Goal: Task Accomplishment & Management: Complete application form

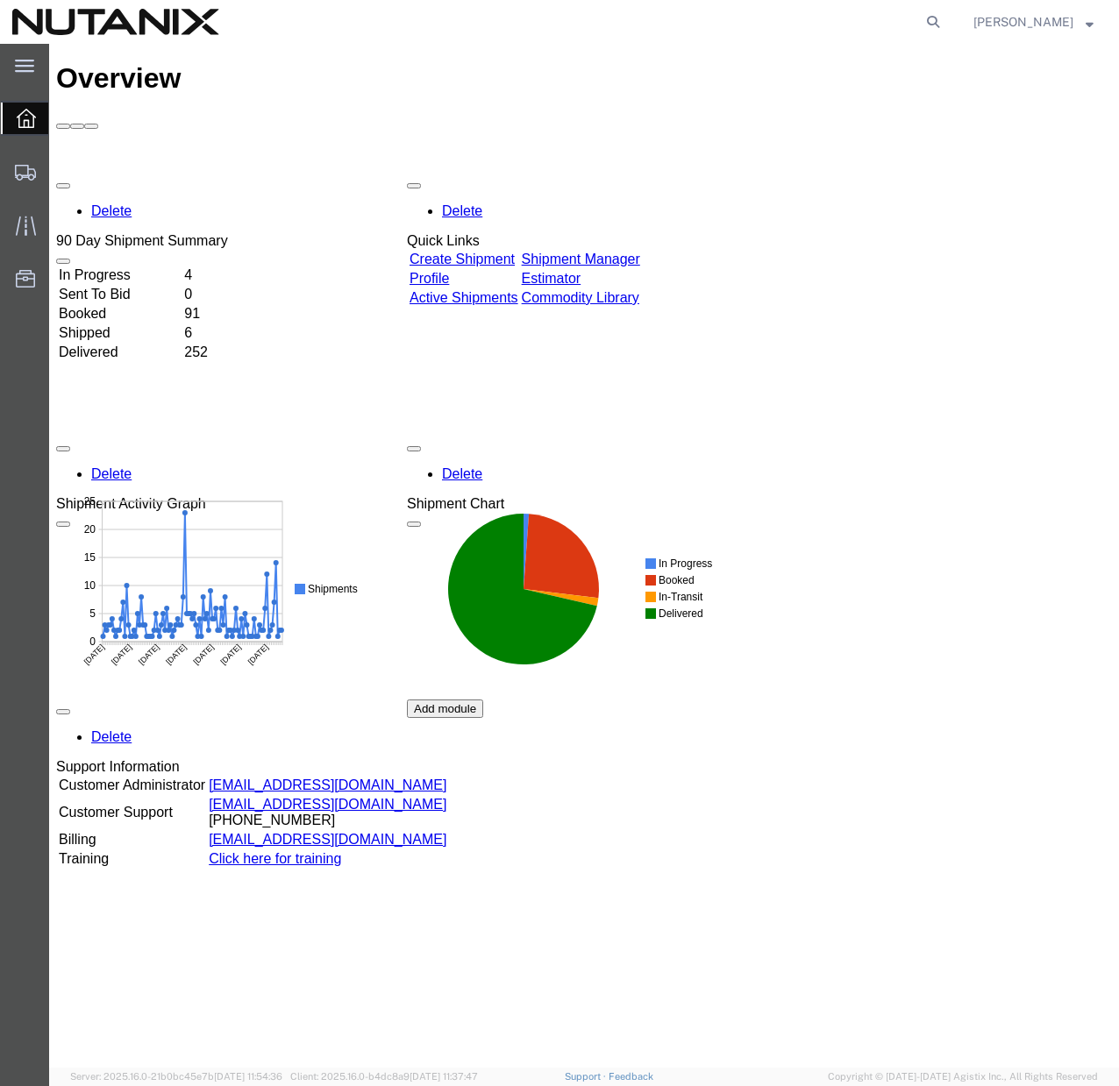
click at [453, 252] on link "Create Shipment" at bounding box center [461, 259] width 105 height 15
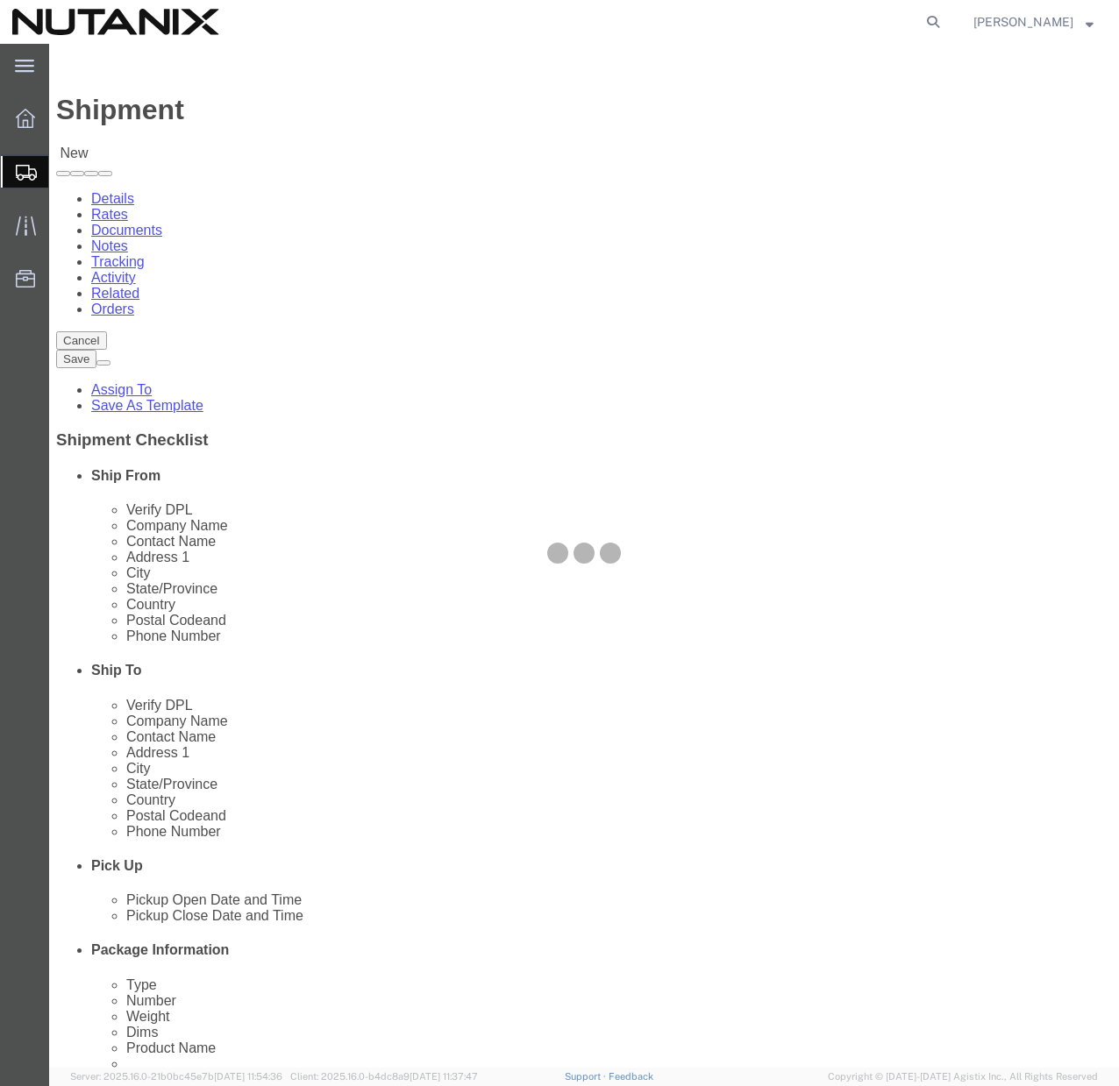
select select
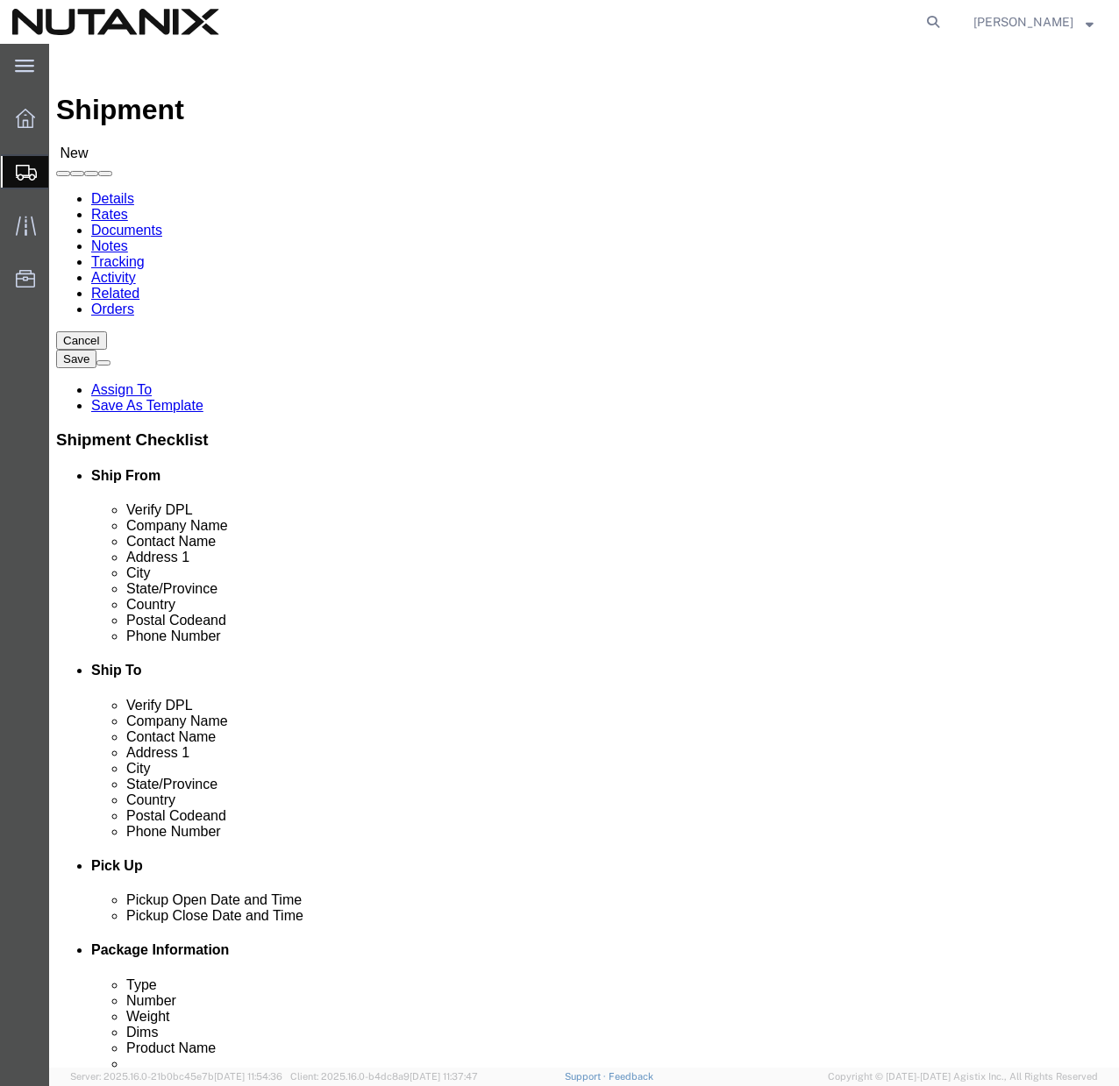
click span
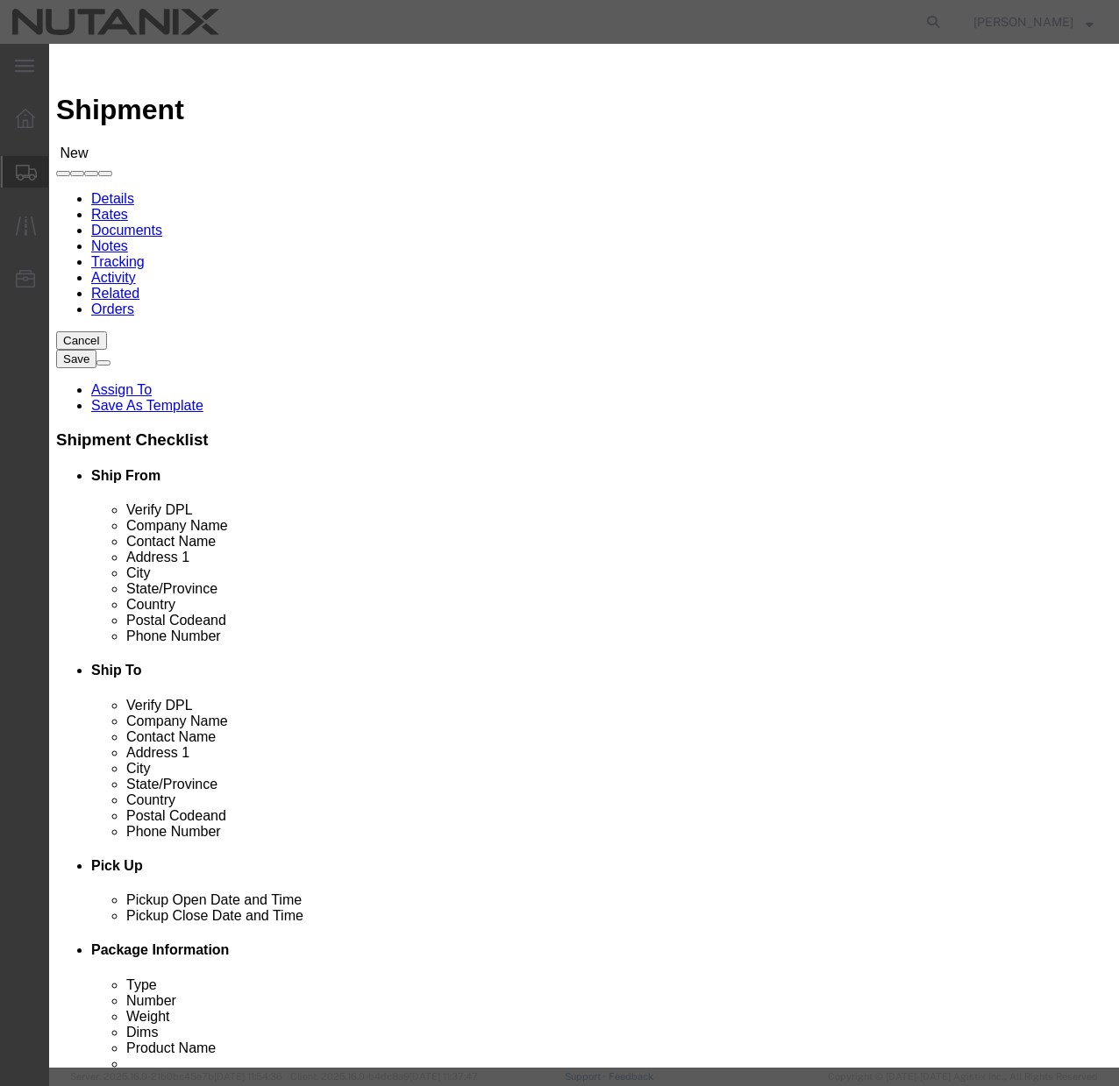
click button "Select"
select select
type input "Nutanix / [GEOGRAPHIC_DATA]"
type input "[PERSON_NAME]"
type input "[STREET_ADDRESS]"
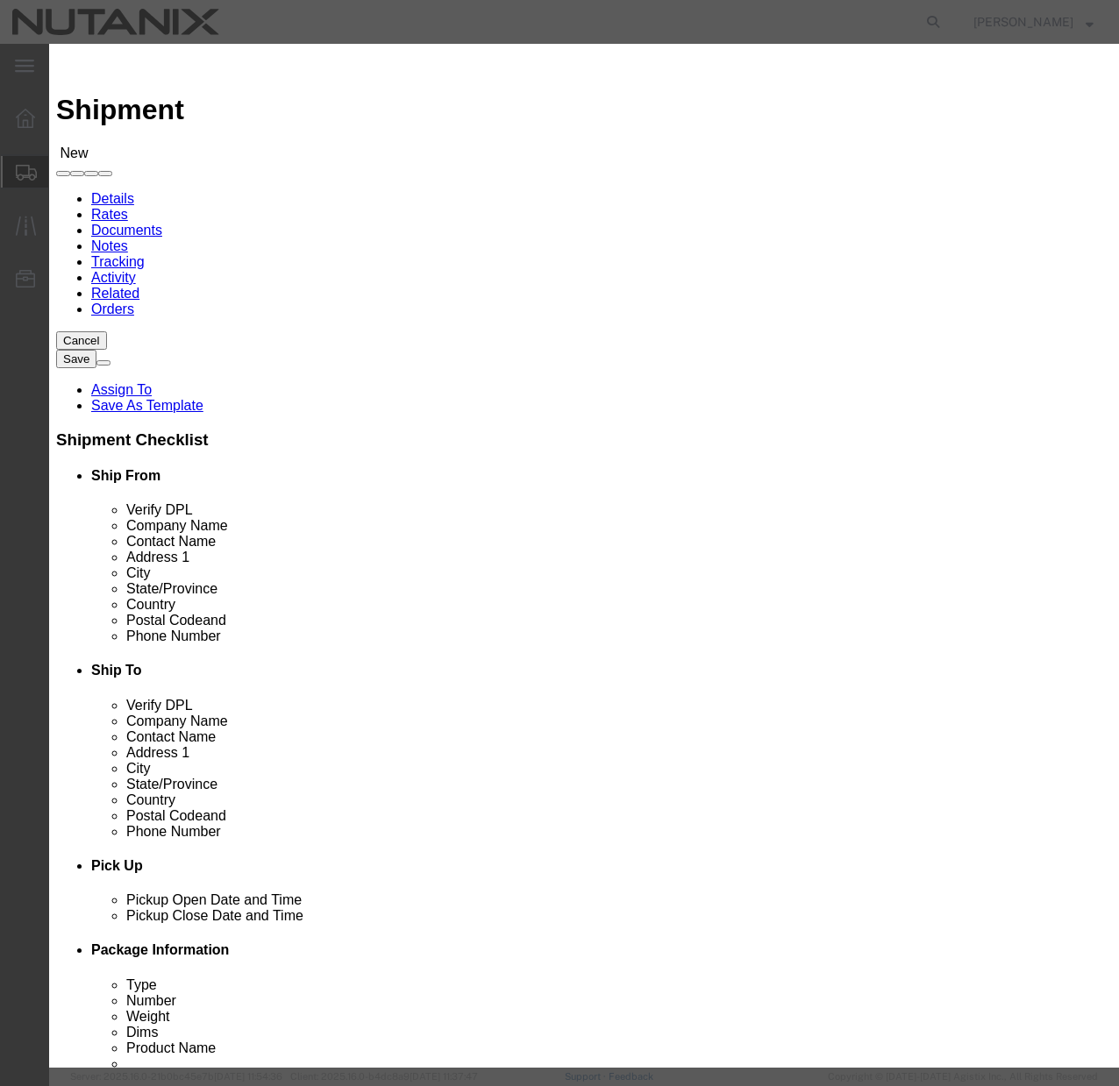
type input "Ste 700"
type input "[GEOGRAPHIC_DATA]"
type input "27701"
type input "[PHONE_NUMBER]"
type input "[PERSON_NAME][EMAIL_ADDRESS][PERSON_NAME][DOMAIN_NAME]"
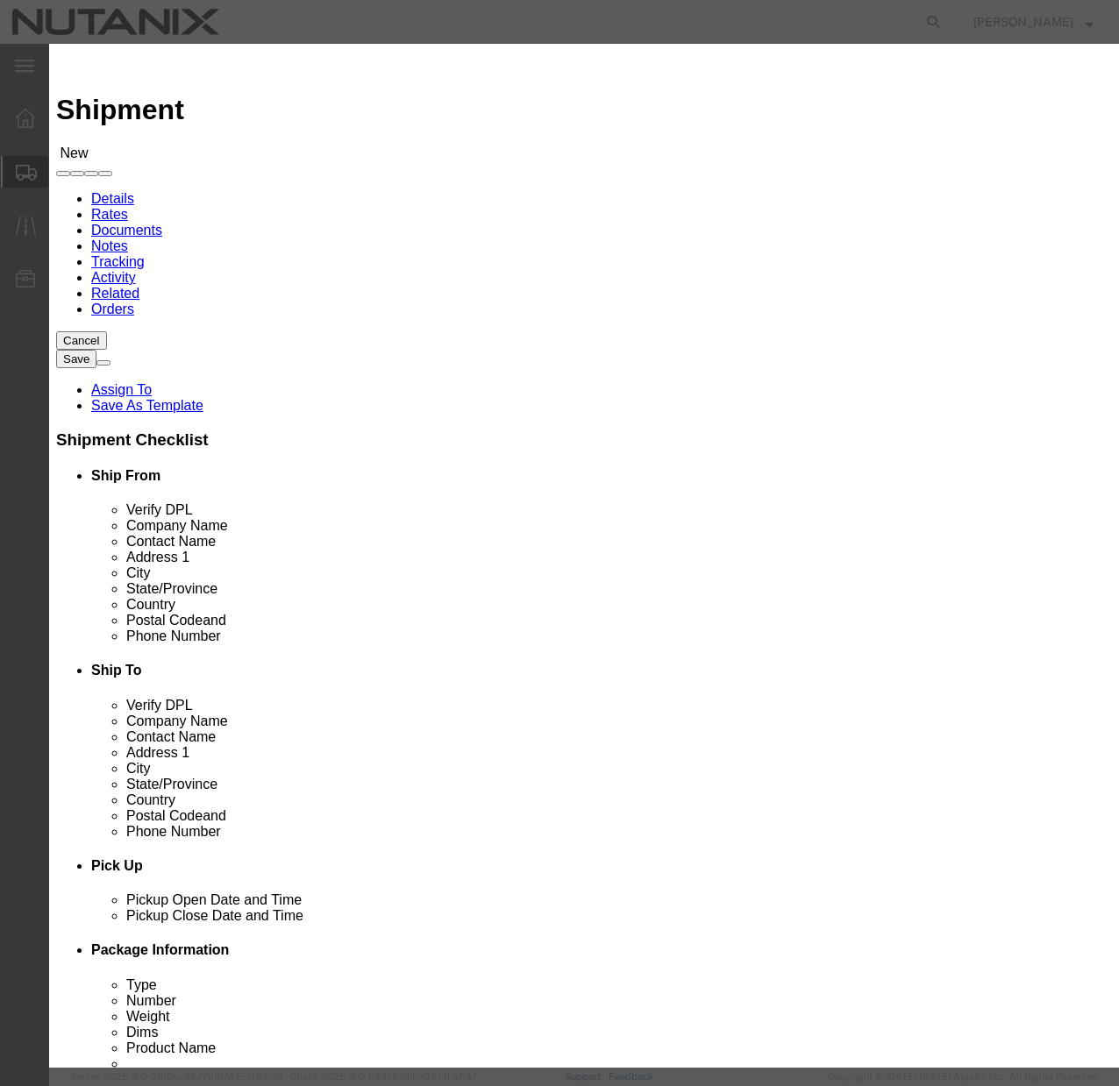
checkbox input "true"
select select "NC"
click icon "button"
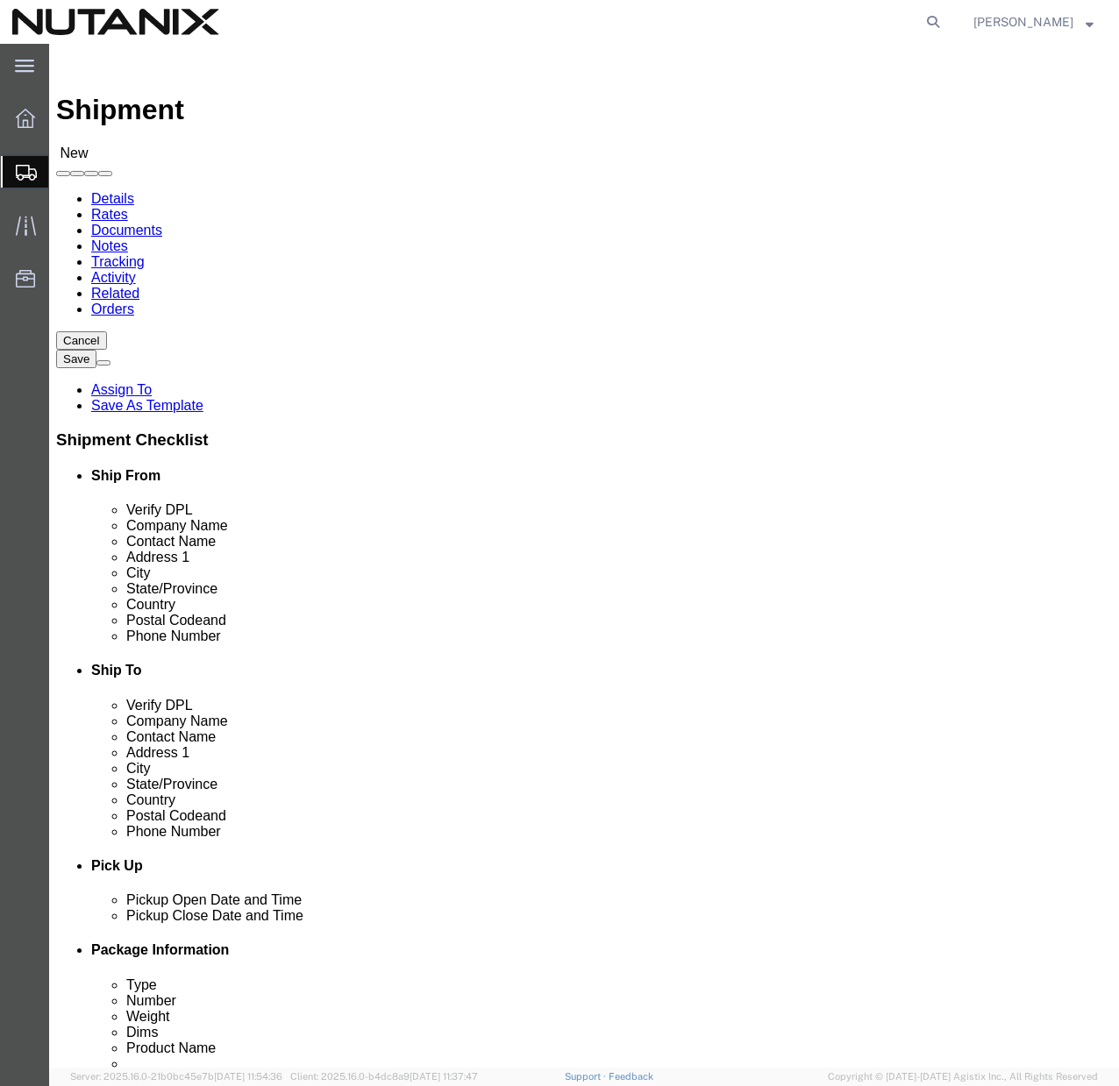
click input "text"
paste input "[PERSON_NAME]"
type input "[PERSON_NAME]"
click input "text"
paste input "[PERSON_NAME]"
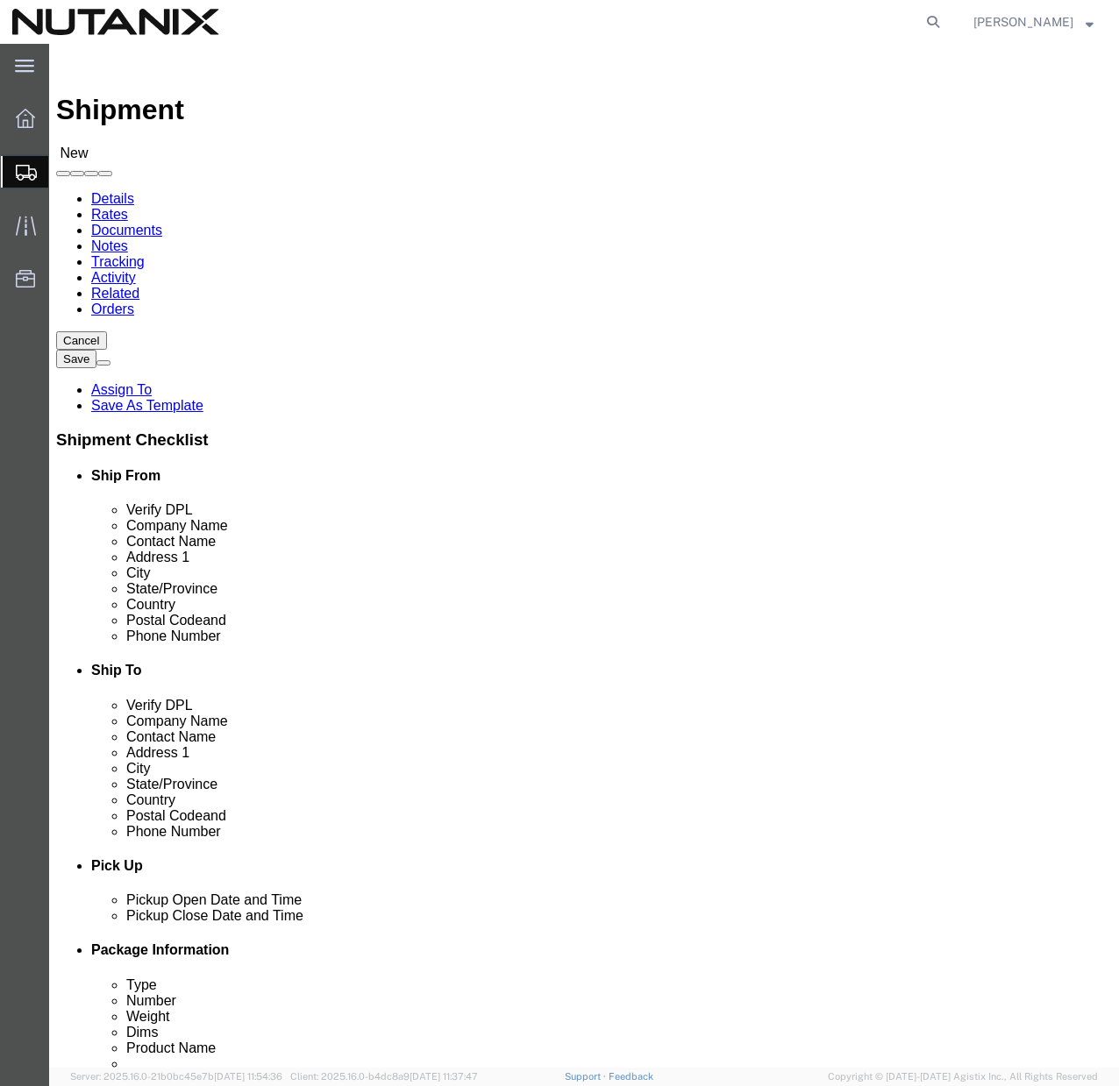
type input "[PERSON_NAME]"
click input "[PERSON_NAME]"
paste input "[PERSON_NAME]"
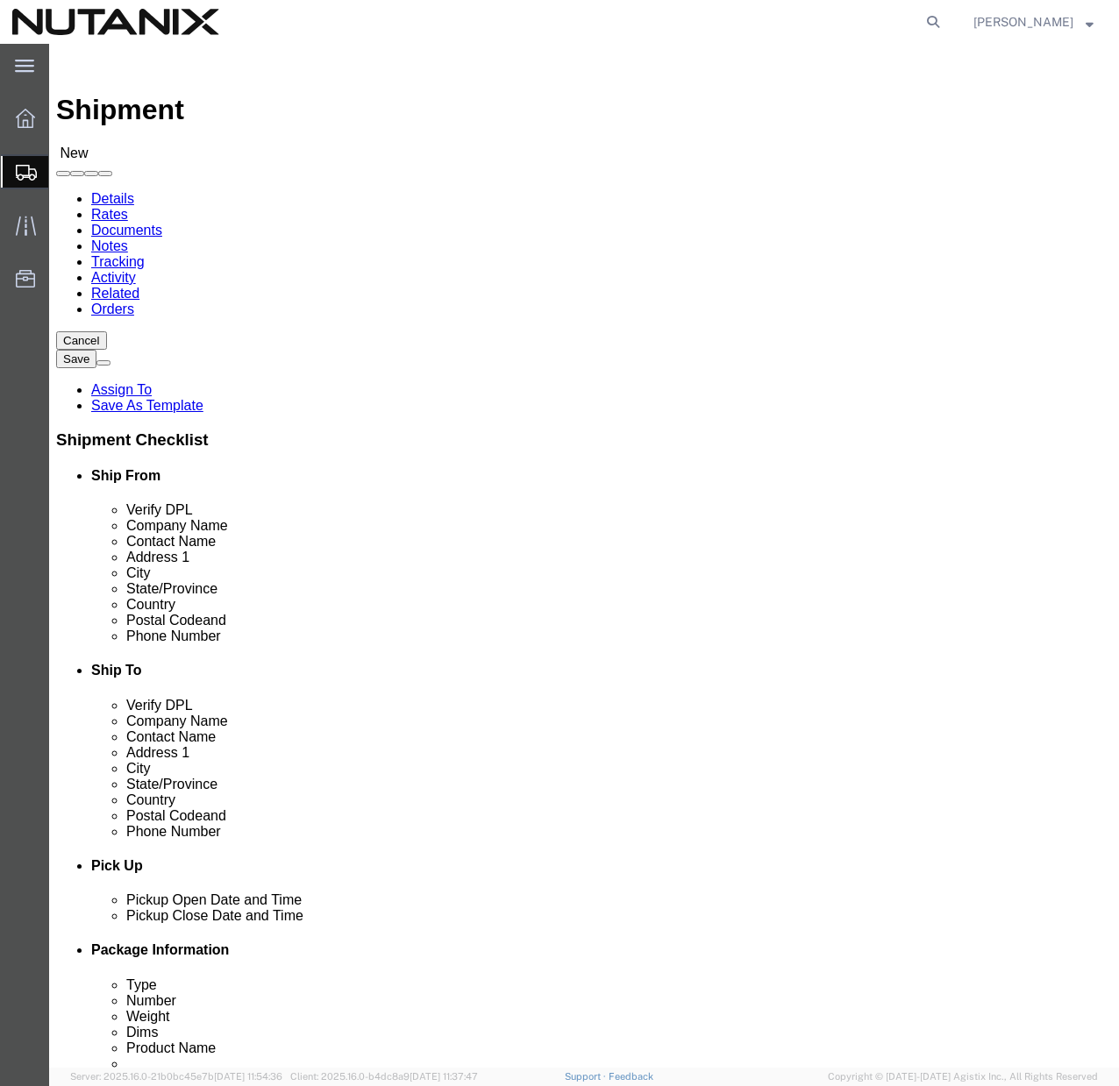
type input "[PERSON_NAME]"
click input "[PERSON_NAME]"
paste input "[PERSON_NAME]"
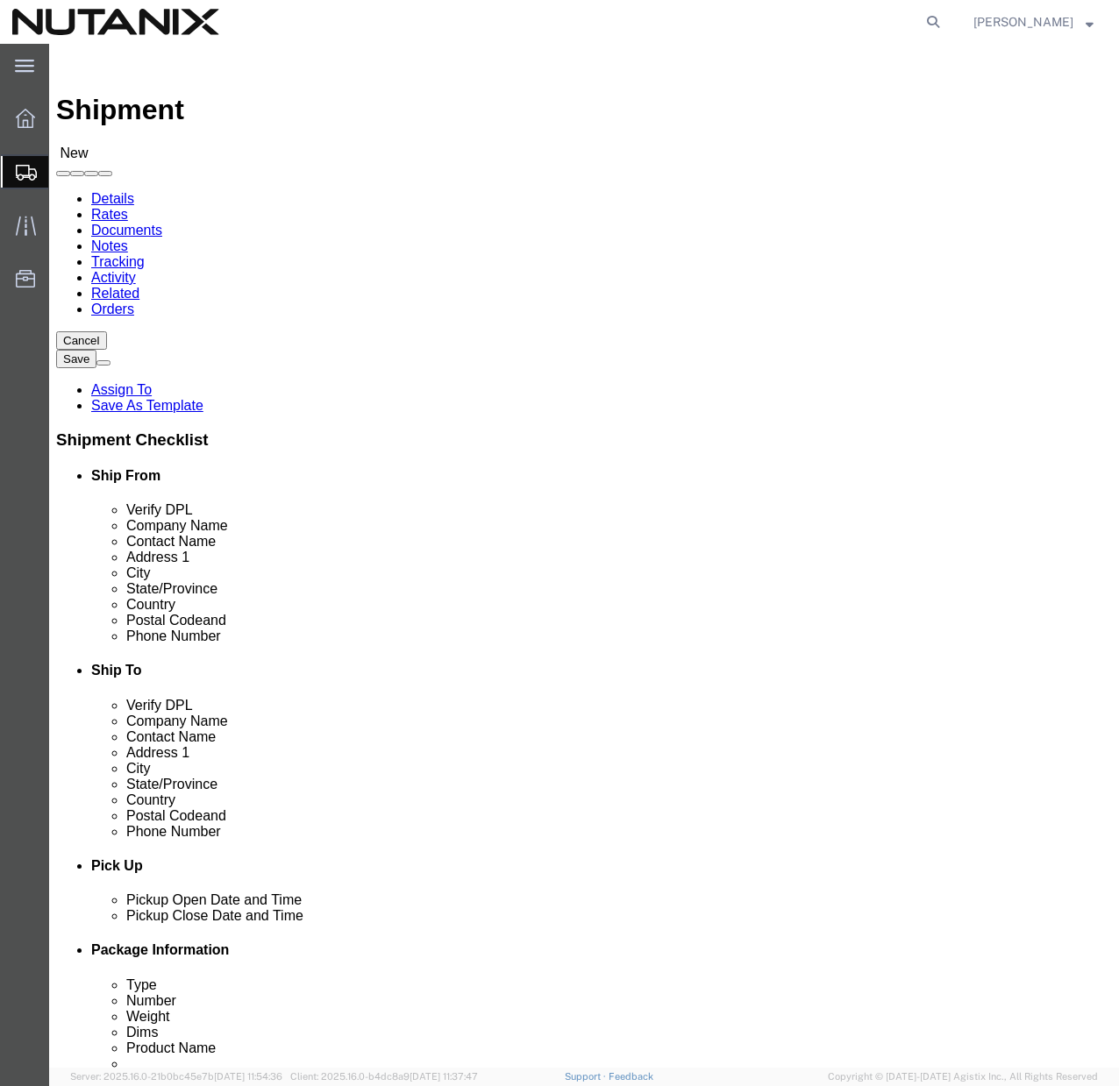
type input "[PERSON_NAME]"
click input "text"
paste input "4847 Marble Arch Mews"
type input "4847 Marble Arch Mews"
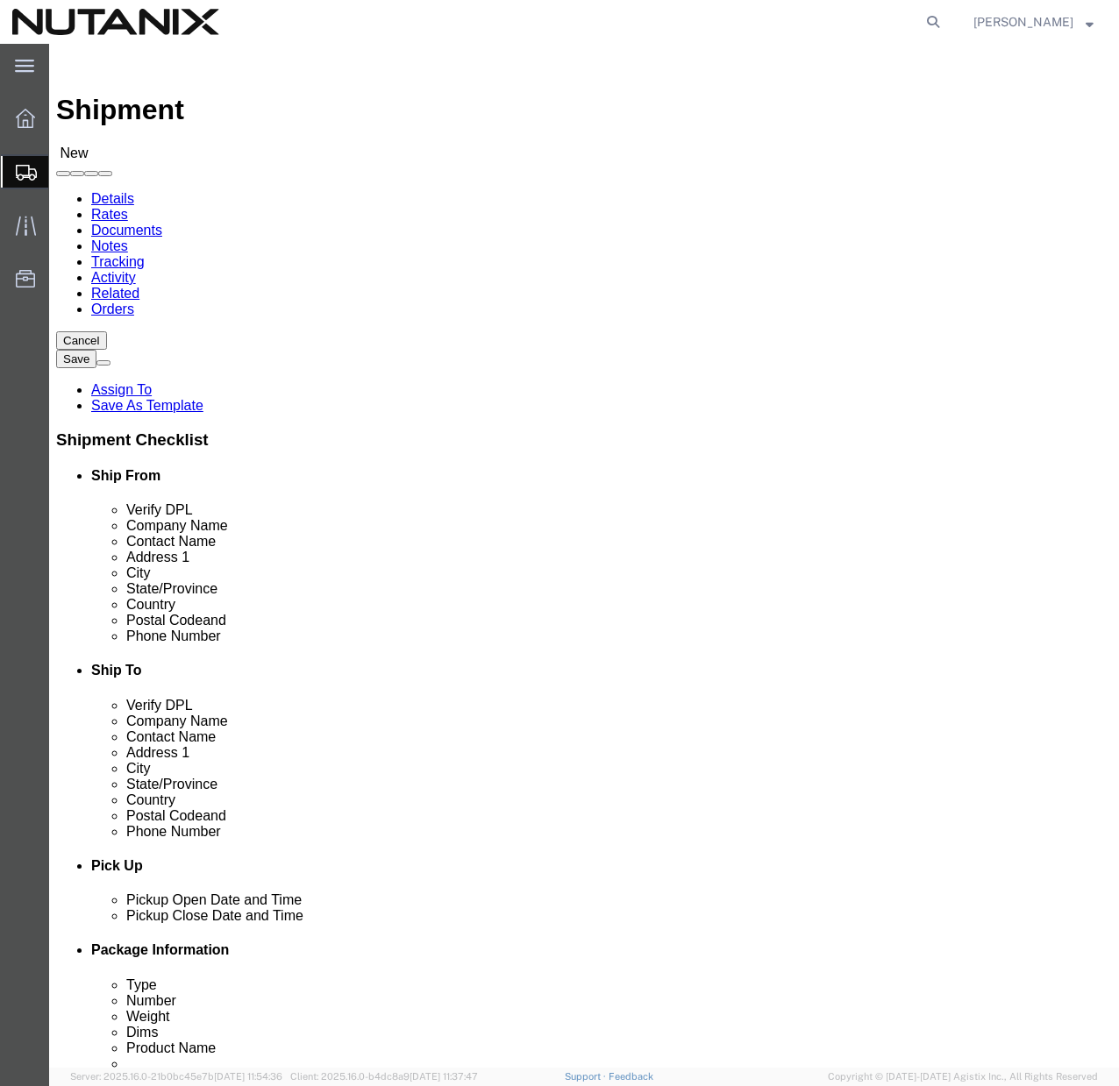
select select
click input "text"
paste input "[GEOGRAPHIC_DATA]"
type input "[GEOGRAPHIC_DATA]"
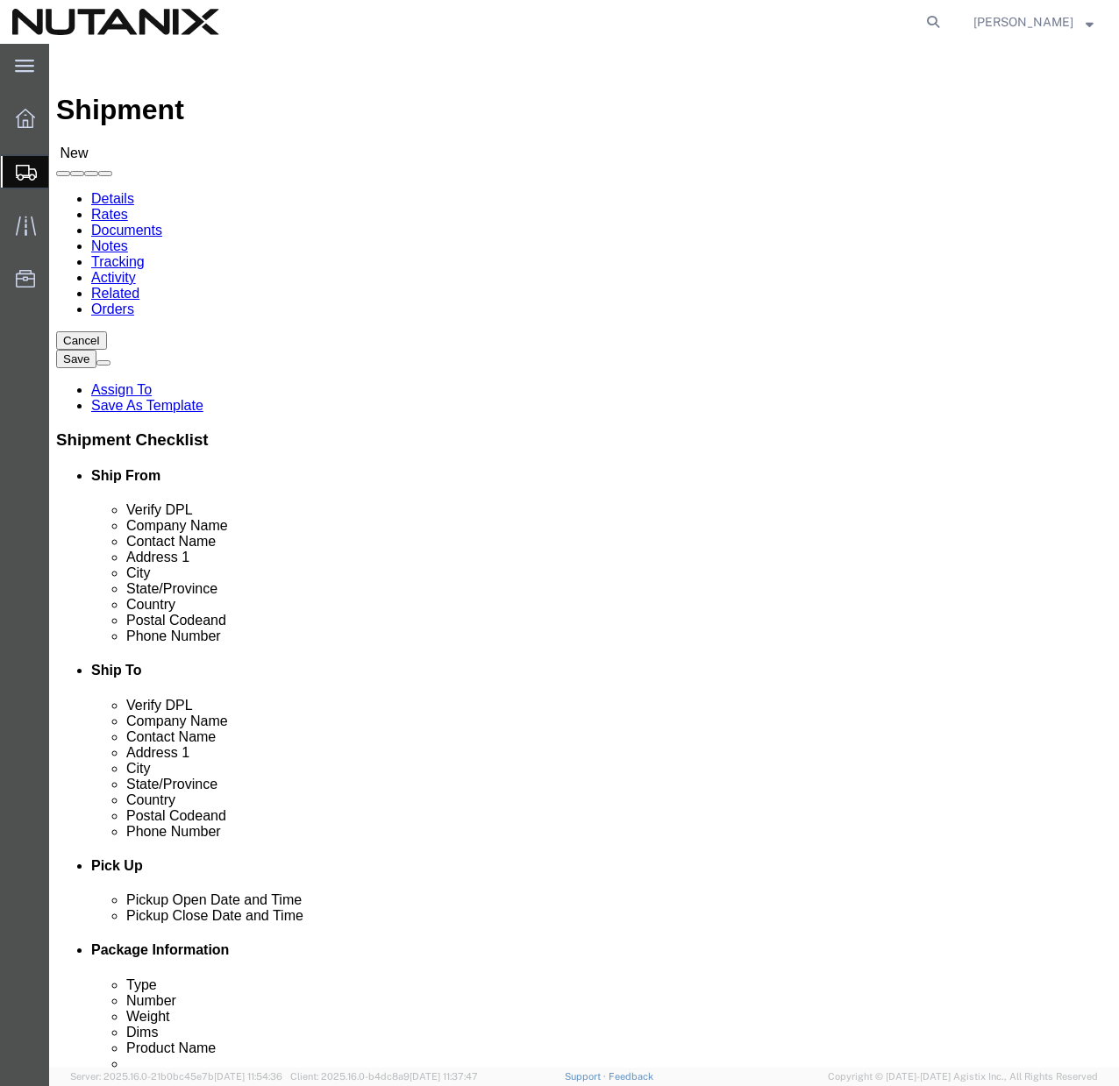
scroll to position [684, 0]
select select
select select "CA"
select select
select select "ON"
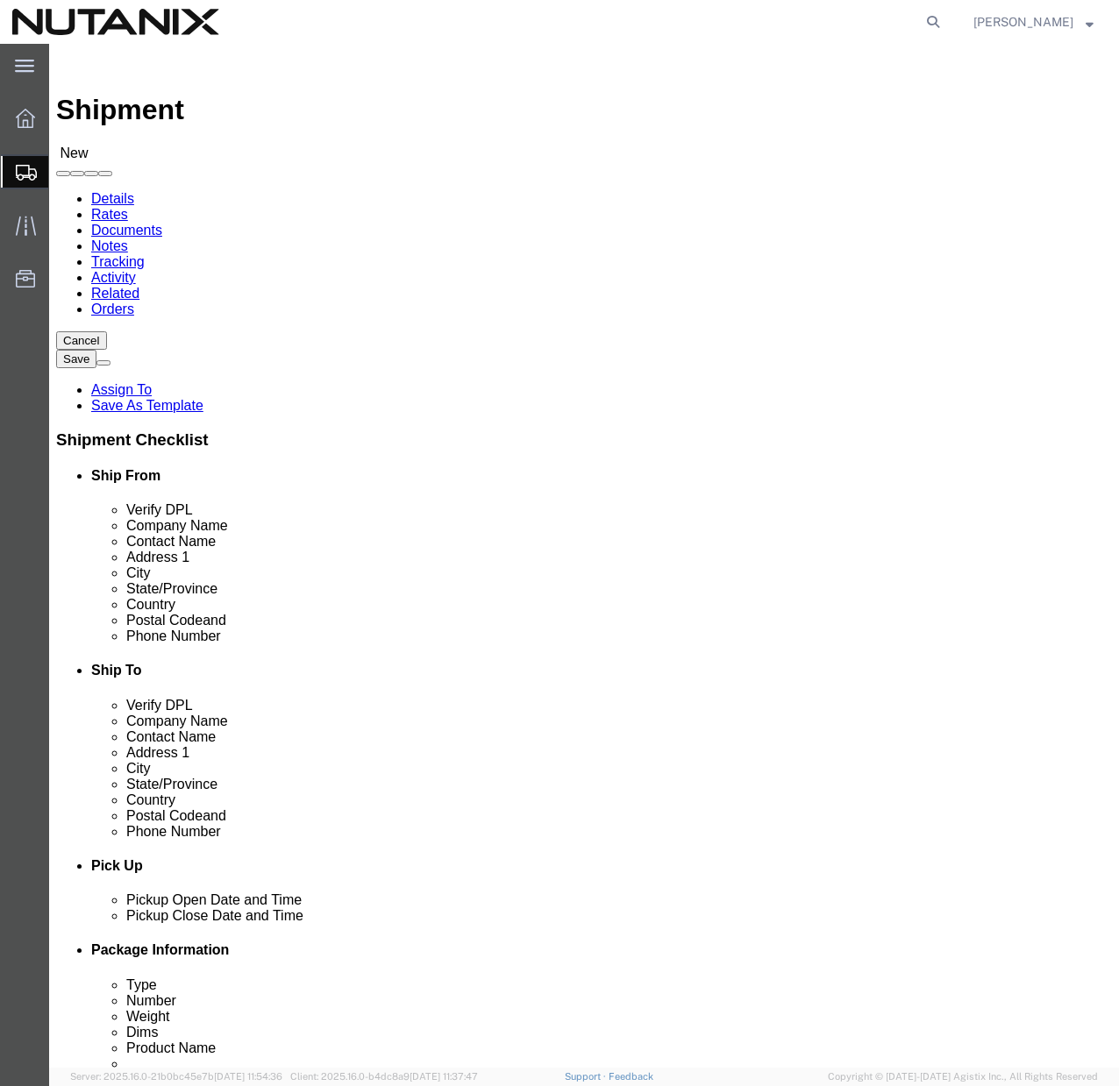
click input "Postal Code"
paste input "L5M 7R1"
type input "L5M 7R1"
select select
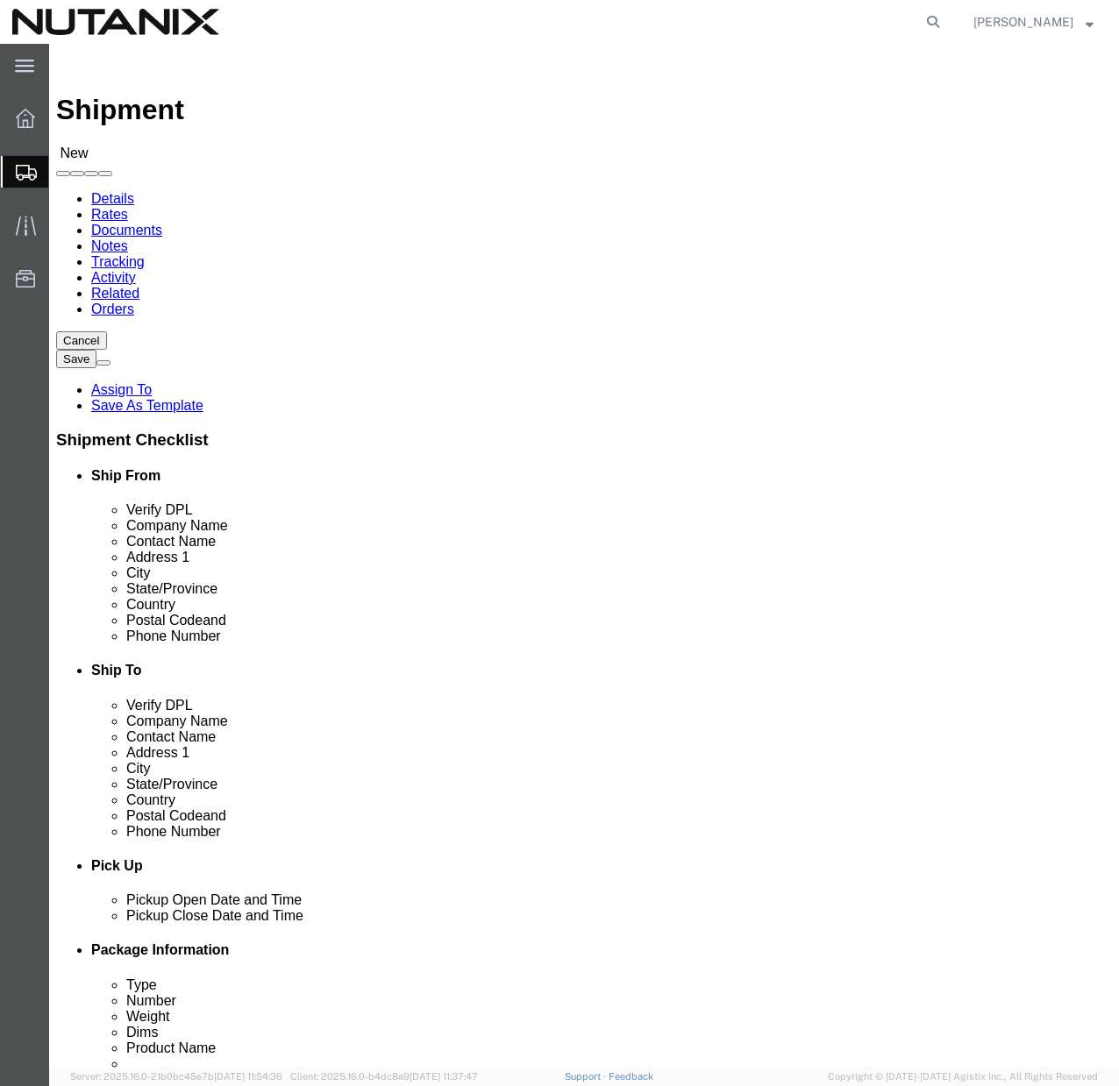
click input "text"
type input "[PHONE_NUMBER]"
click div "Location My Profile Location [GEOGRAPHIC_DATA] - [GEOGRAPHIC_DATA] [GEOGRAPHIC_…"
click input "text"
paste input "[PERSON_NAME][EMAIL_ADDRESS][PERSON_NAME][DOMAIN_NAME]"
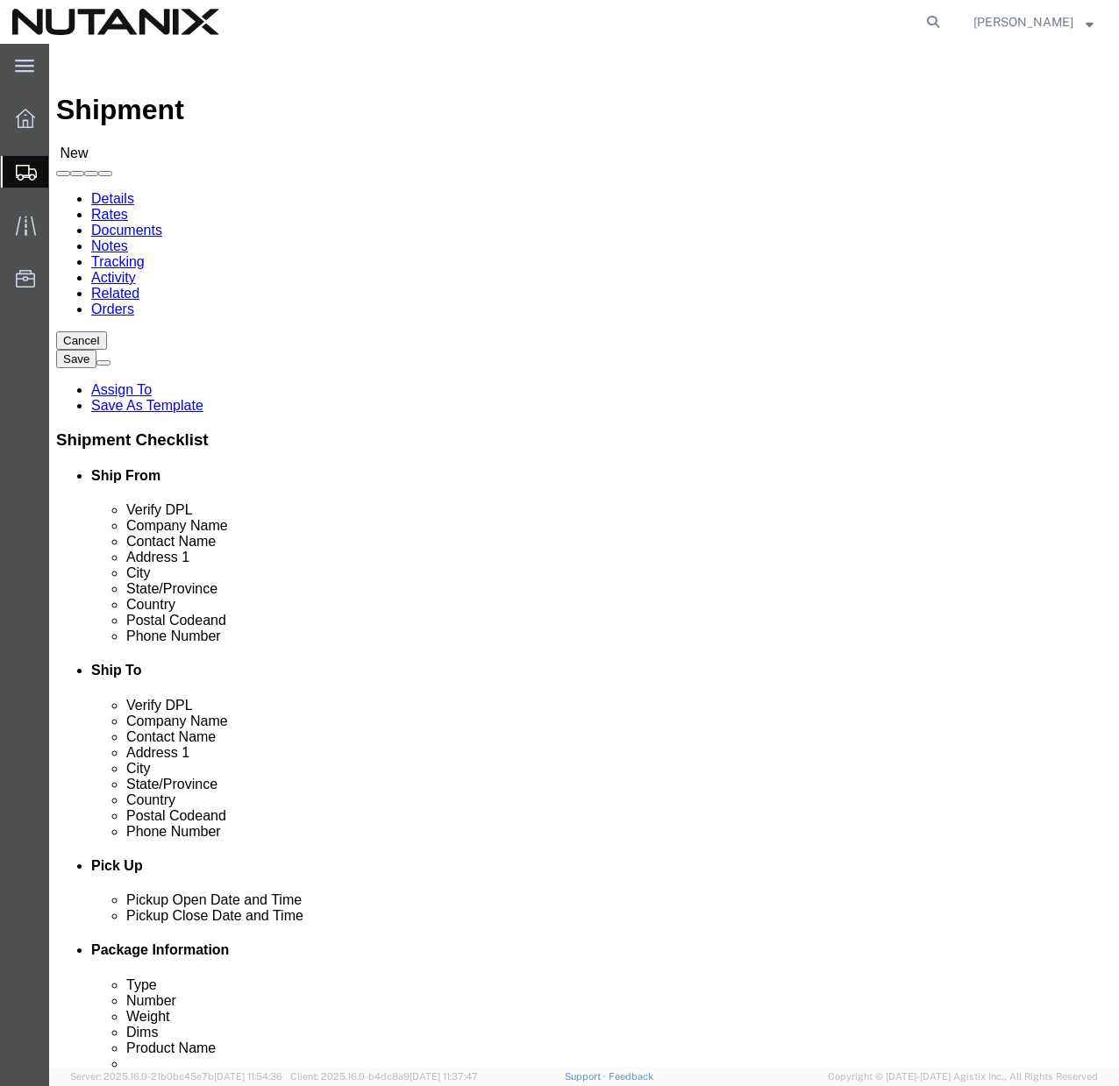
type input "[PERSON_NAME][EMAIL_ADDRESS][PERSON_NAME][DOMAIN_NAME]"
checkbox input "true"
click div "Location My Profile Location [GEOGRAPHIC_DATA] - [GEOGRAPHIC_DATA] [GEOGRAPHIC_…"
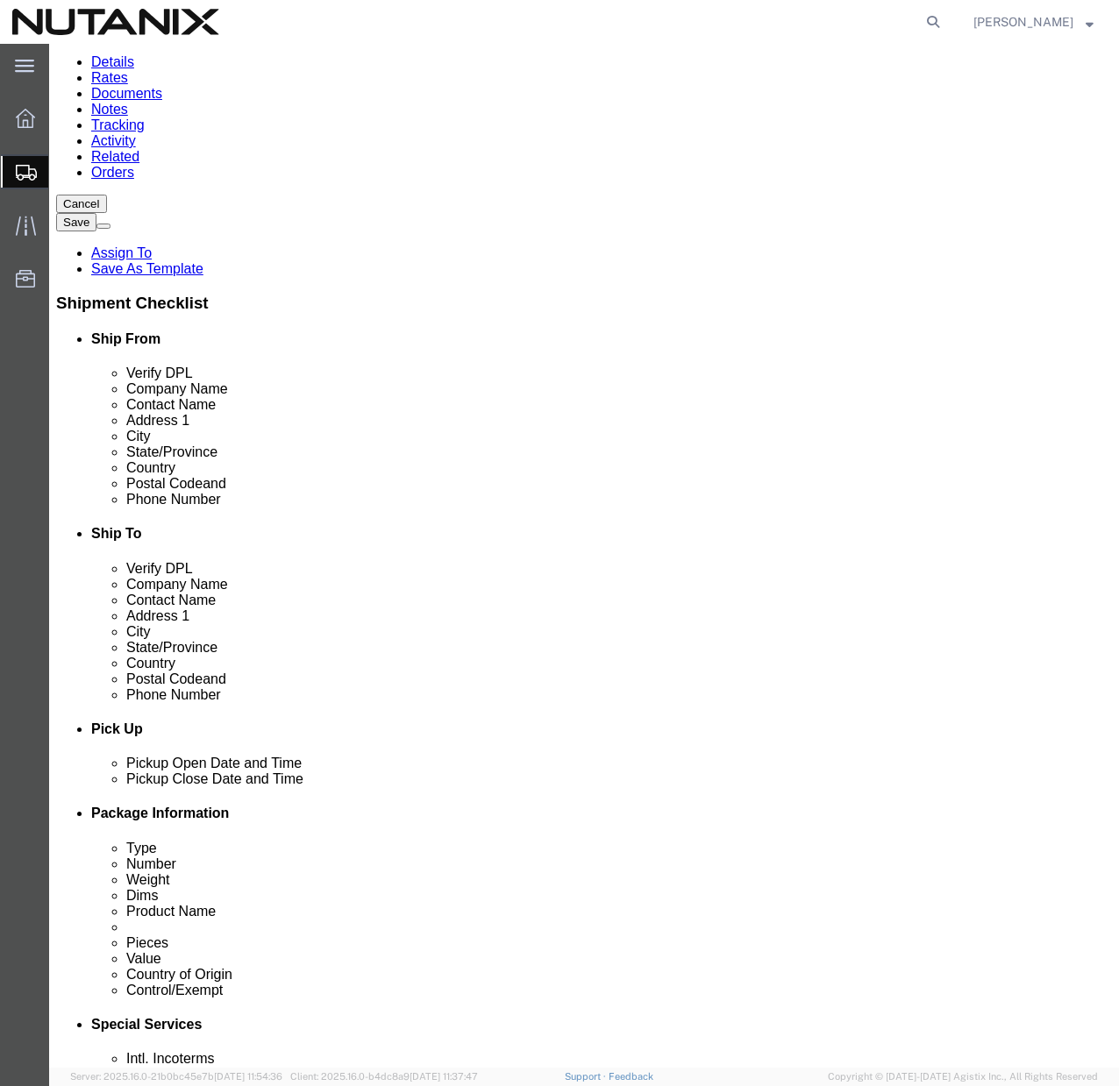
scroll to position [431, 0]
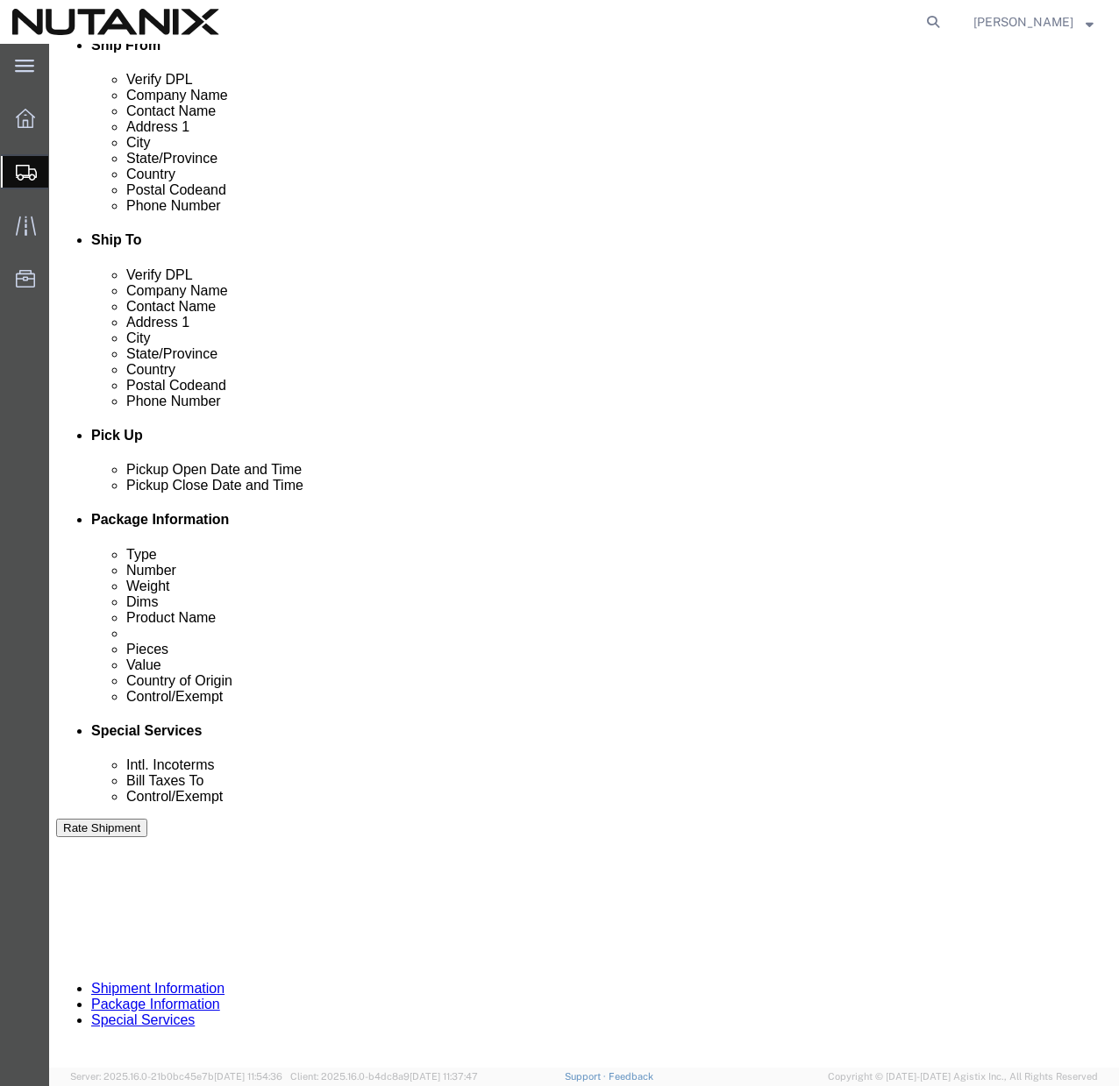
click input "text"
type input "79101"
click select "Select Account Type Activity ID Airline Appointment Number ASN Batch Request # …"
select select "PURCHORD"
click input "text"
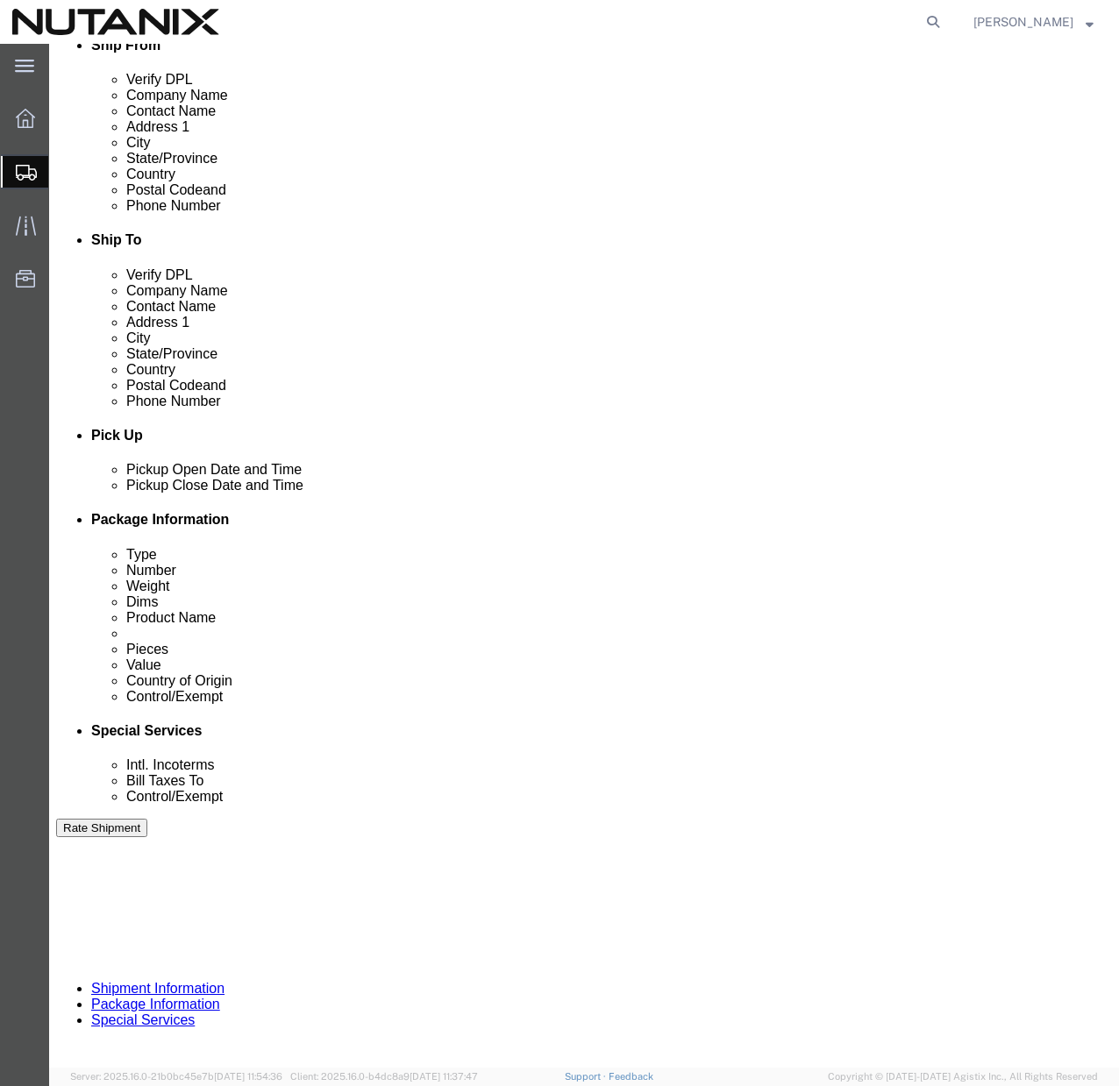
click input "text"
paste input "TASK0429964"
type input "TASK0429964"
click div "Ship From Location Location My Profile Location [GEOGRAPHIC_DATA] - [GEOGRAPHIC…"
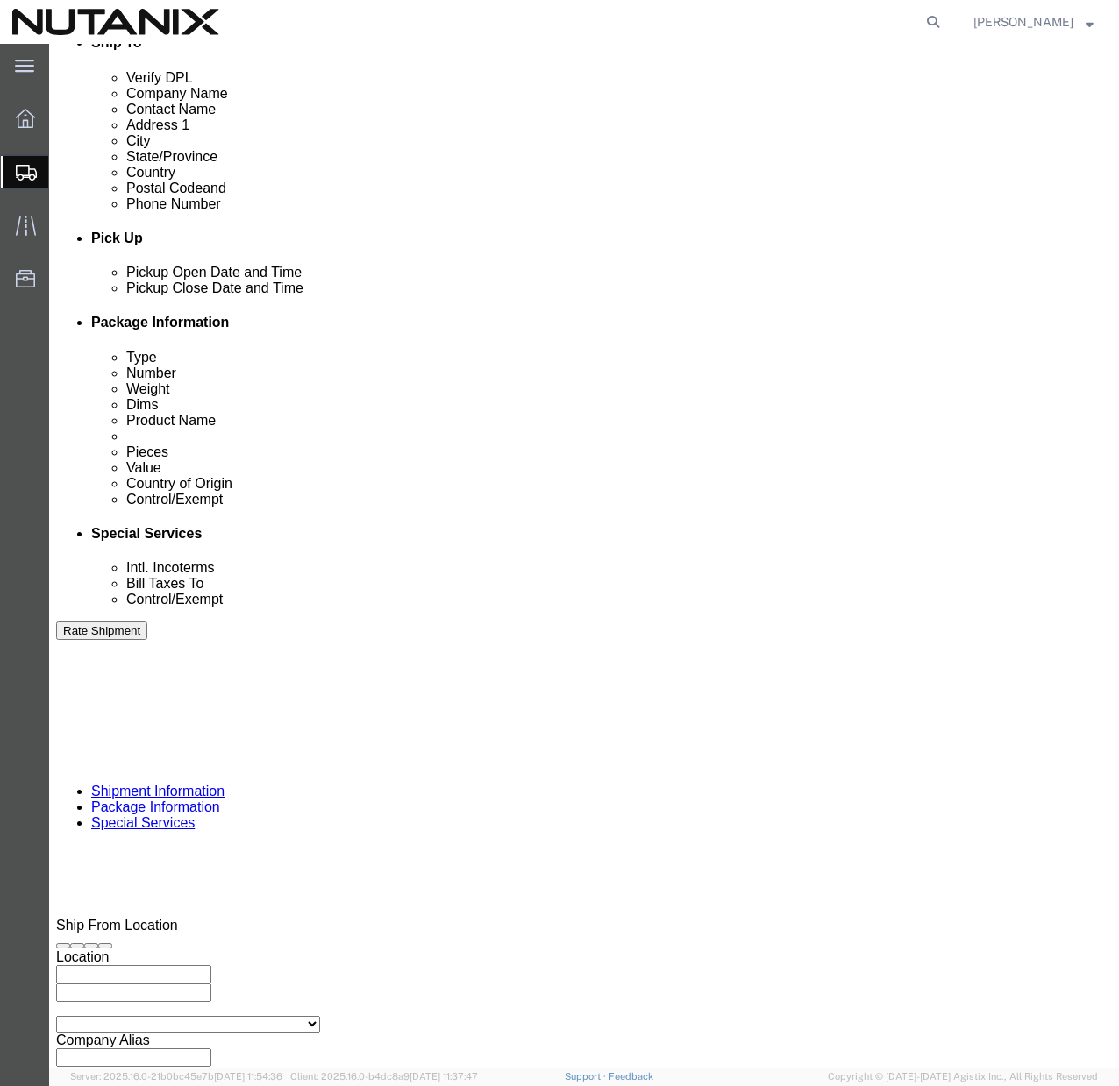
scroll to position [637, 0]
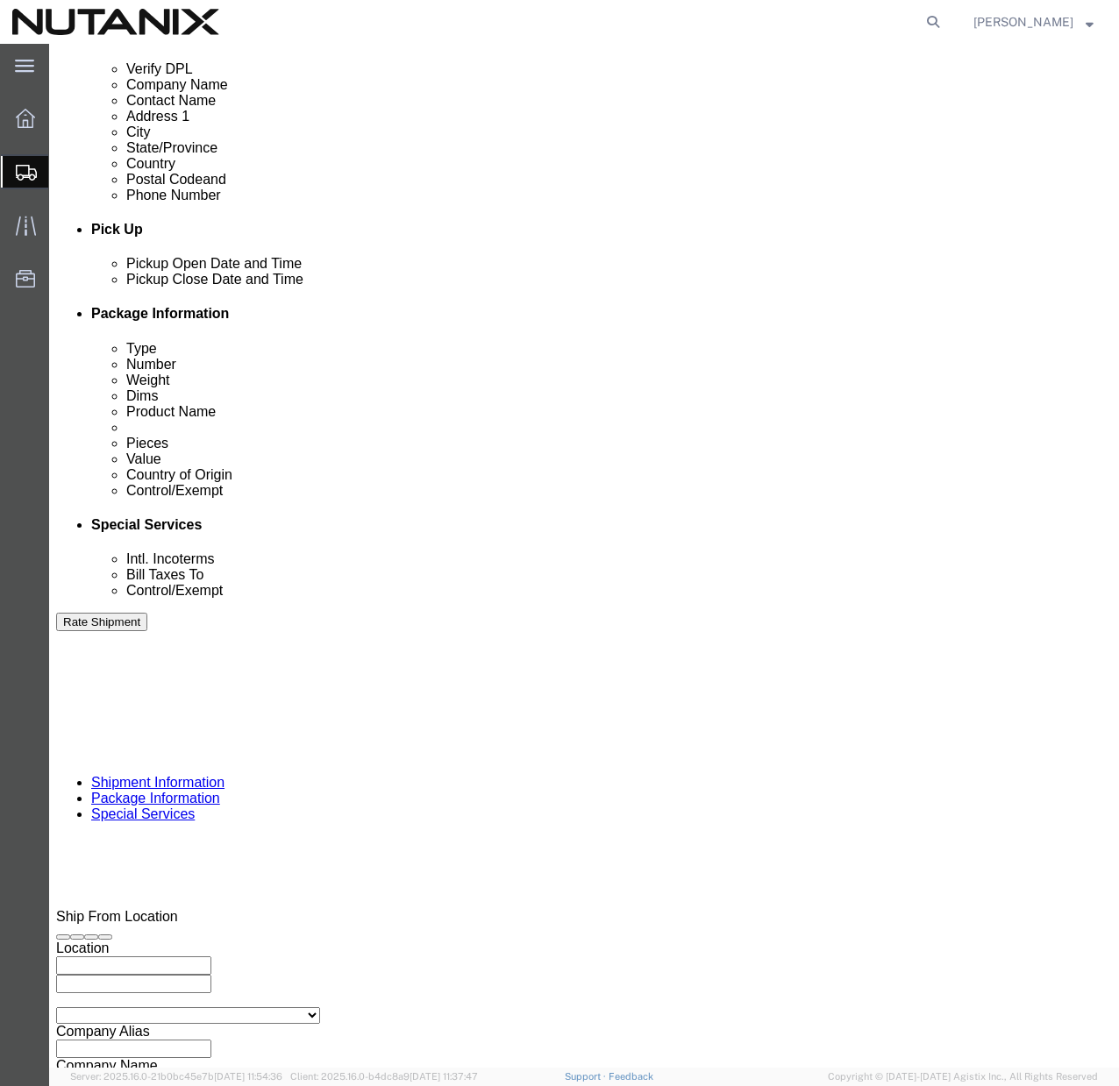
click button "Continue"
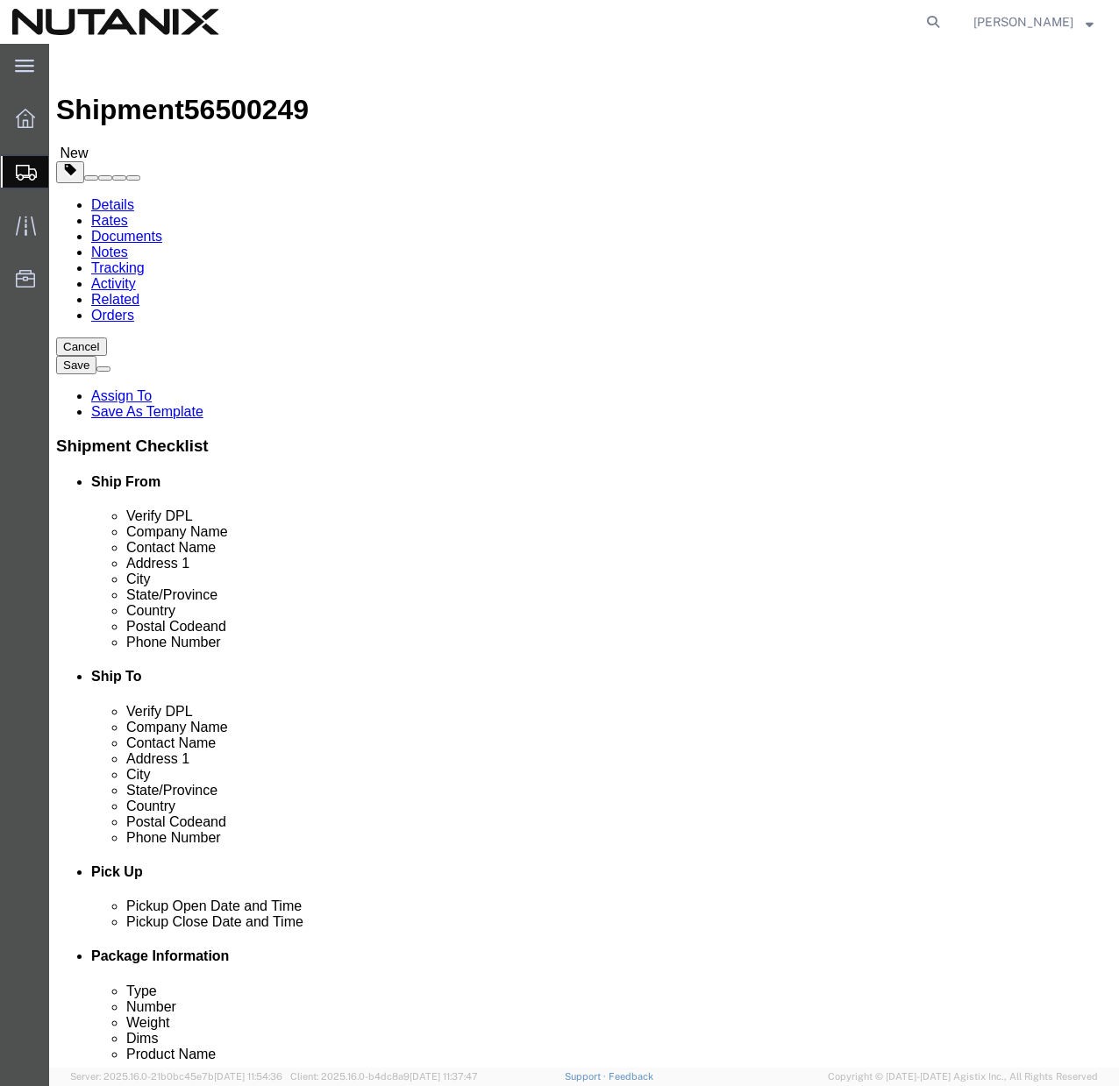
click select "Select Bale(s) Basket(s) Bolt(s) Bottle(s) Buckets Bulk Bundle(s) Can(s) Cardbo…"
select select "YRPK"
click input "text"
type input "21"
type input "9"
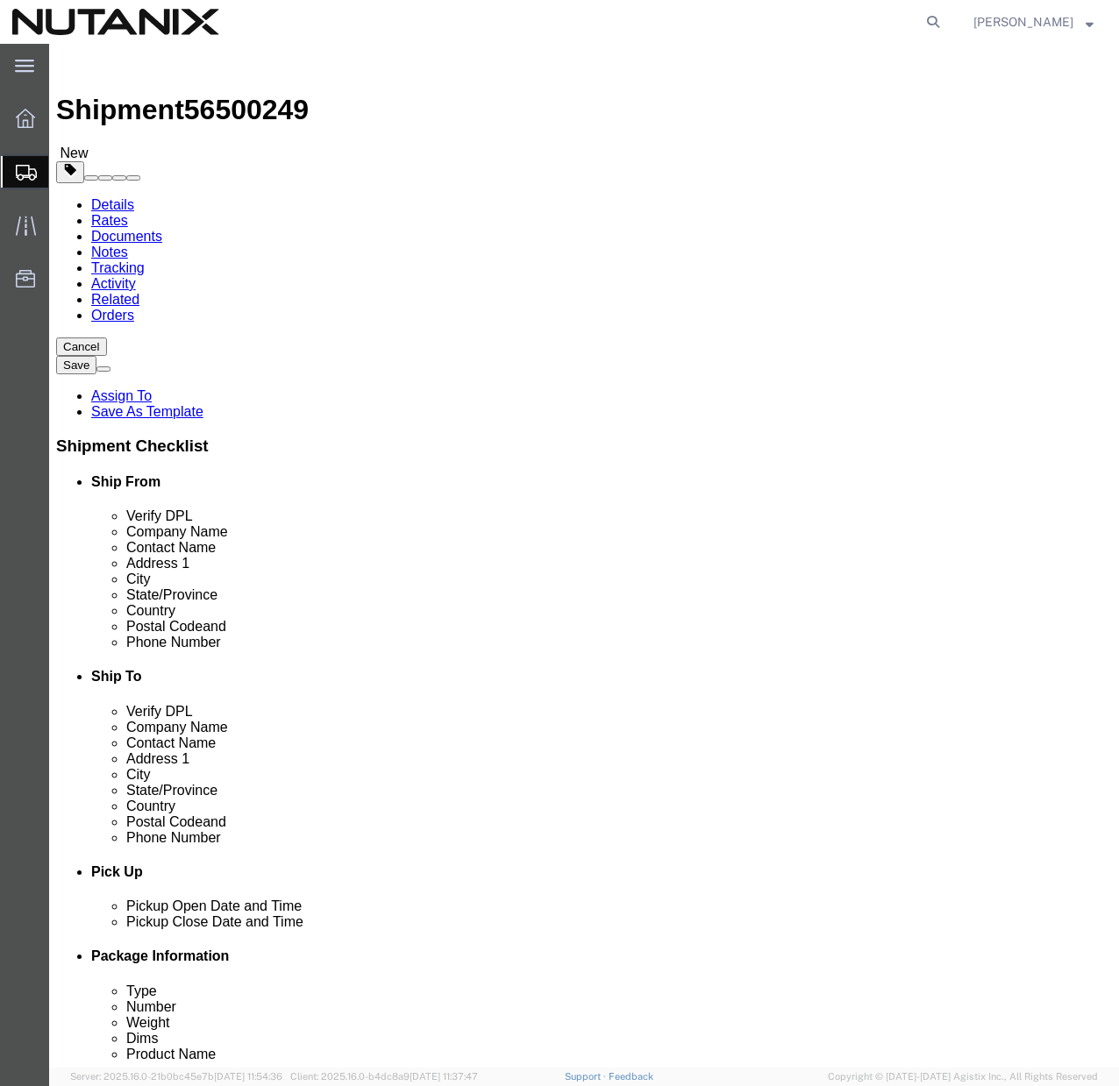
type input "8"
click input "0.00"
type input "2"
click div "1 x Your Packaging Package Type Select Bale(s) Basket(s) Bolt(s) Bottle(s) Buck…"
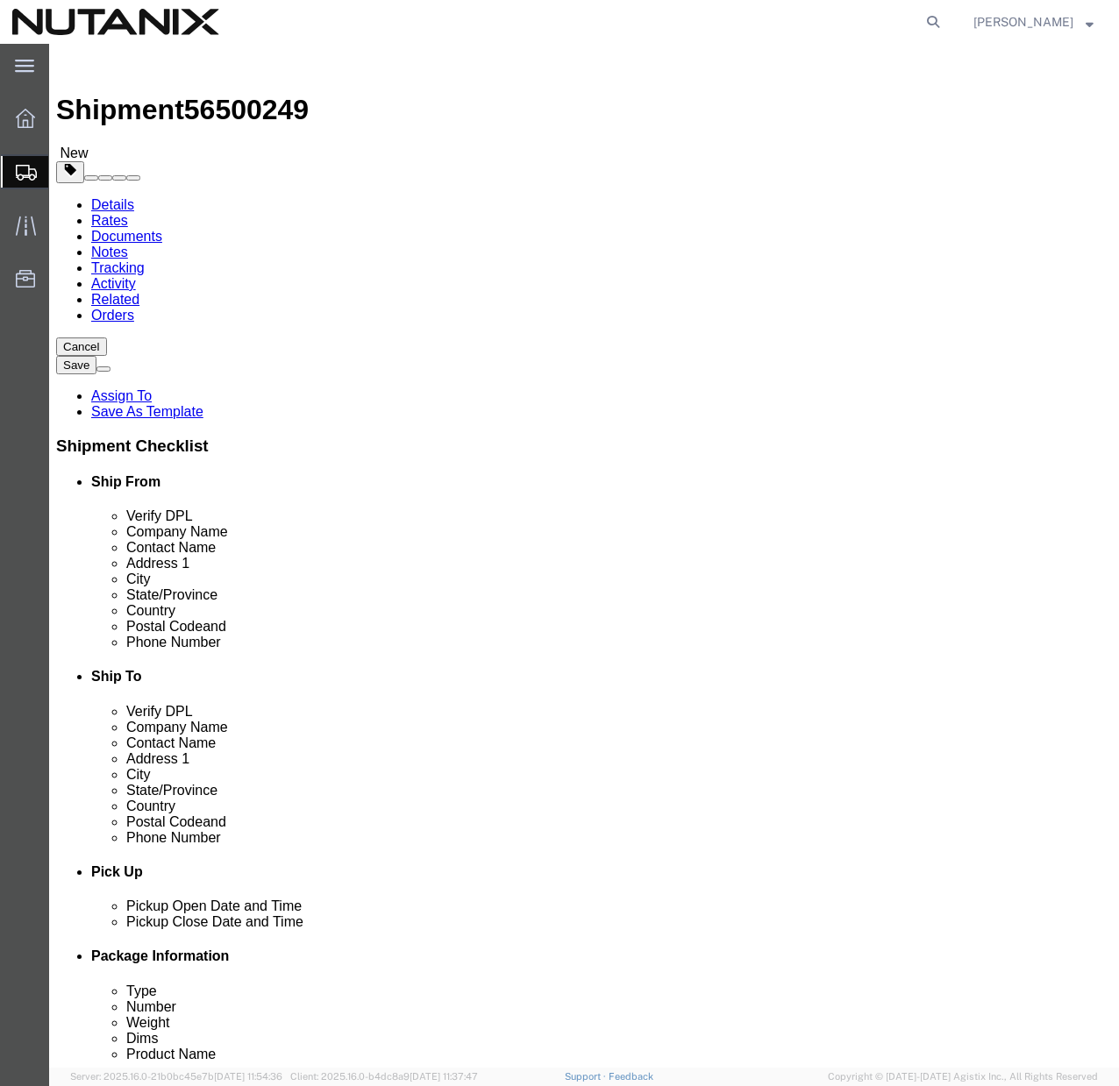
click link "Add Content"
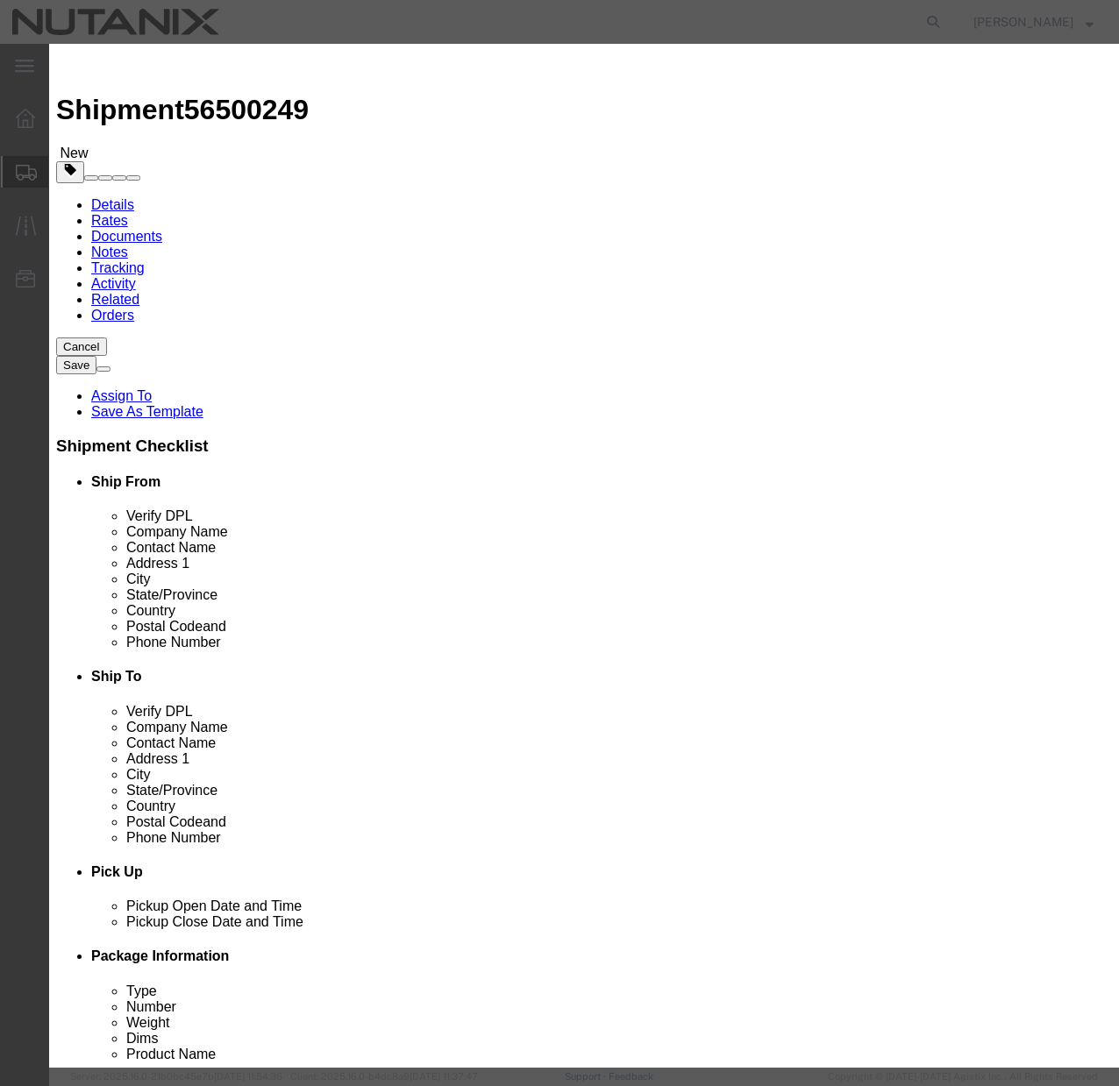
click input "text"
type input "Logitech wireless Headset"
click input "0"
type input "1"
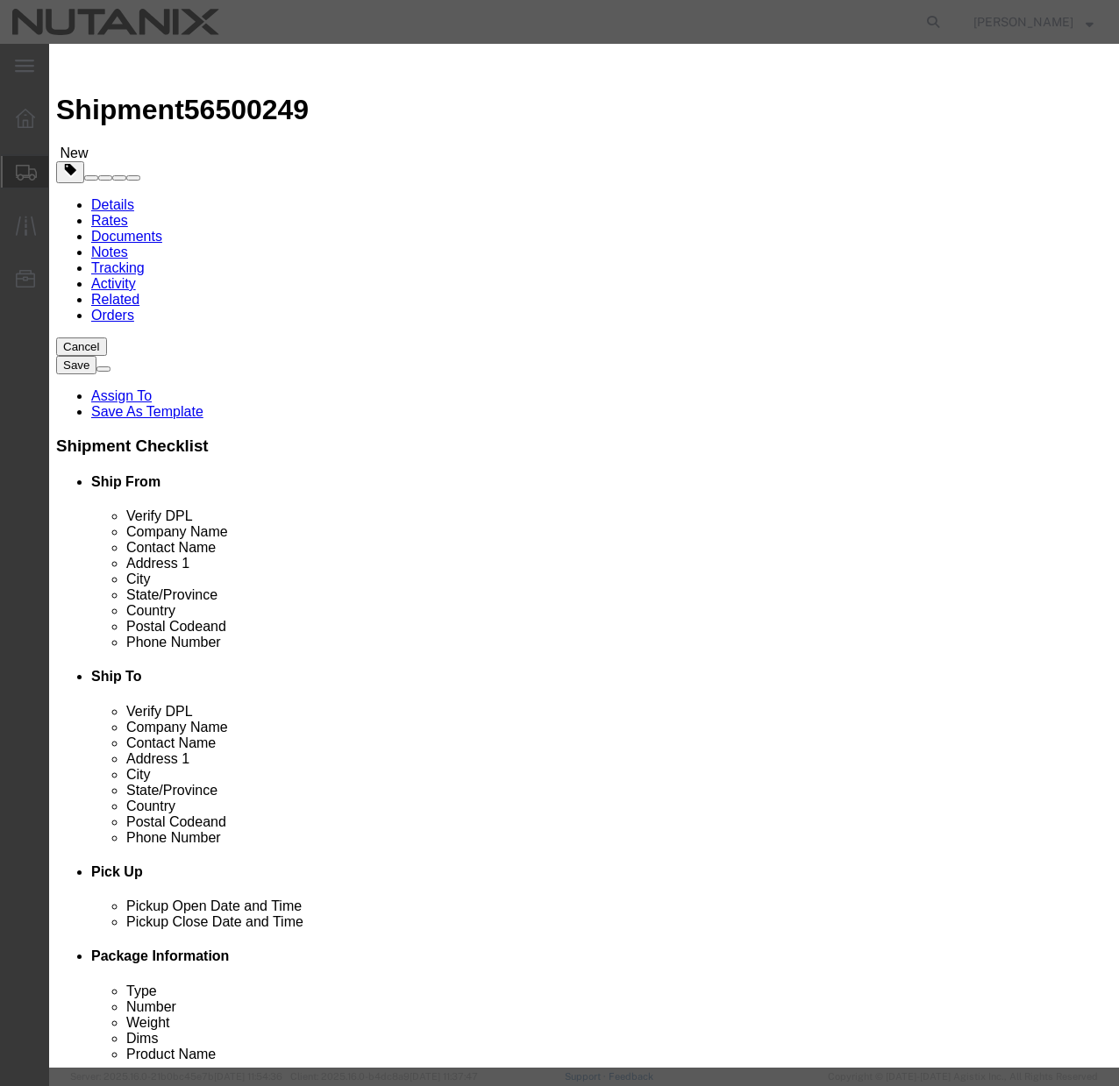
click input "text"
type input "100"
click h3 "Add content"
click select "Select [GEOGRAPHIC_DATA] [GEOGRAPHIC_DATA] [GEOGRAPHIC_DATA] [GEOGRAPHIC_DATA] …"
select select "CN"
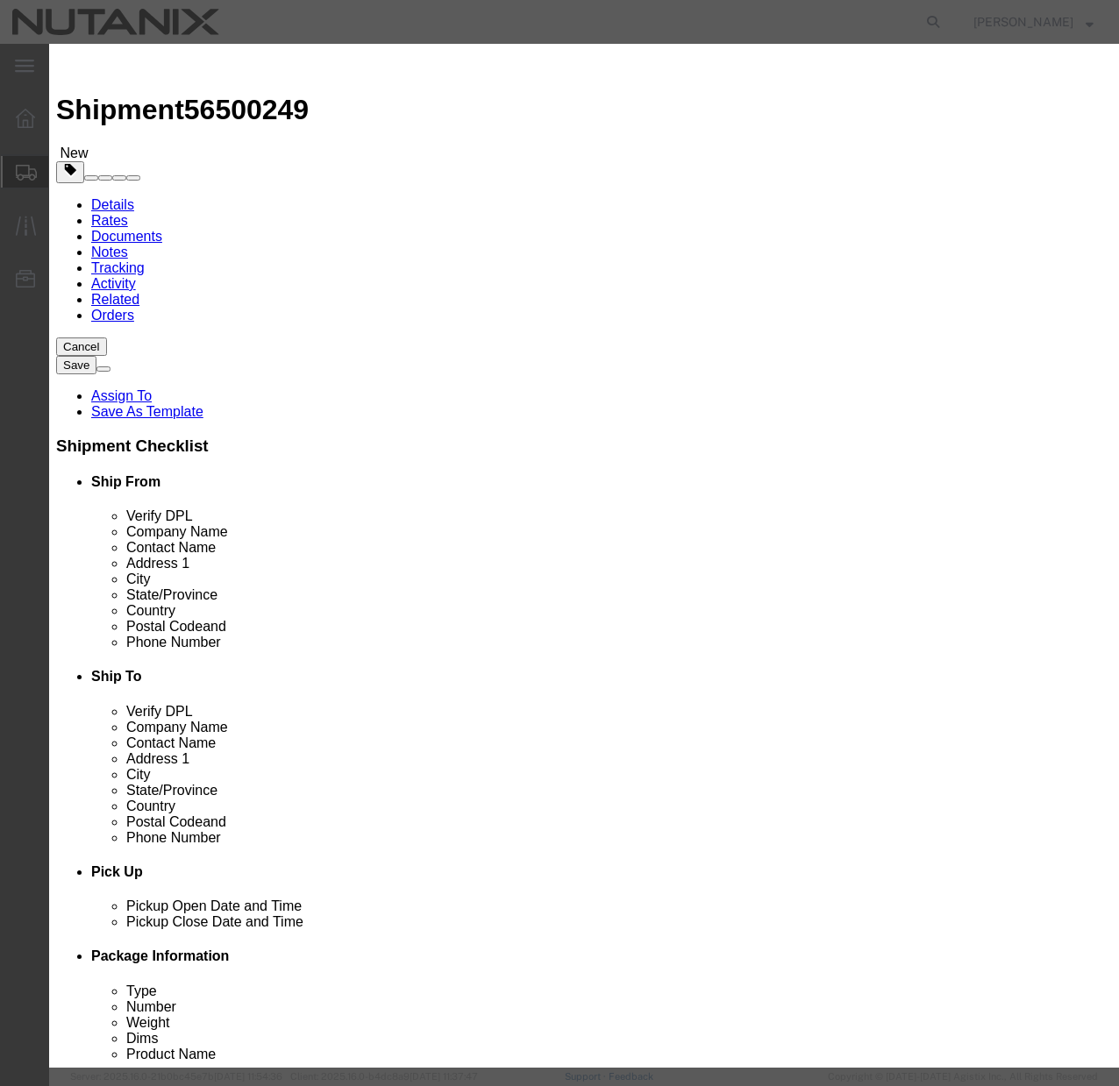
click select "Select ATF BIS DEA EPA FDA FTR ITAR OFAC Other (OPA)"
select select "FTR"
click select "Select ATF BIS DEA EPA FDA FTR ITAR OFAC Other (OPA)"
click select "Select 30.2(d)(2) 30.36 30.37(a) 30.37(f) 30.37(g) 30.37(h) 30.37(i) 30.37(j) 3…"
select select "30.37(a)"
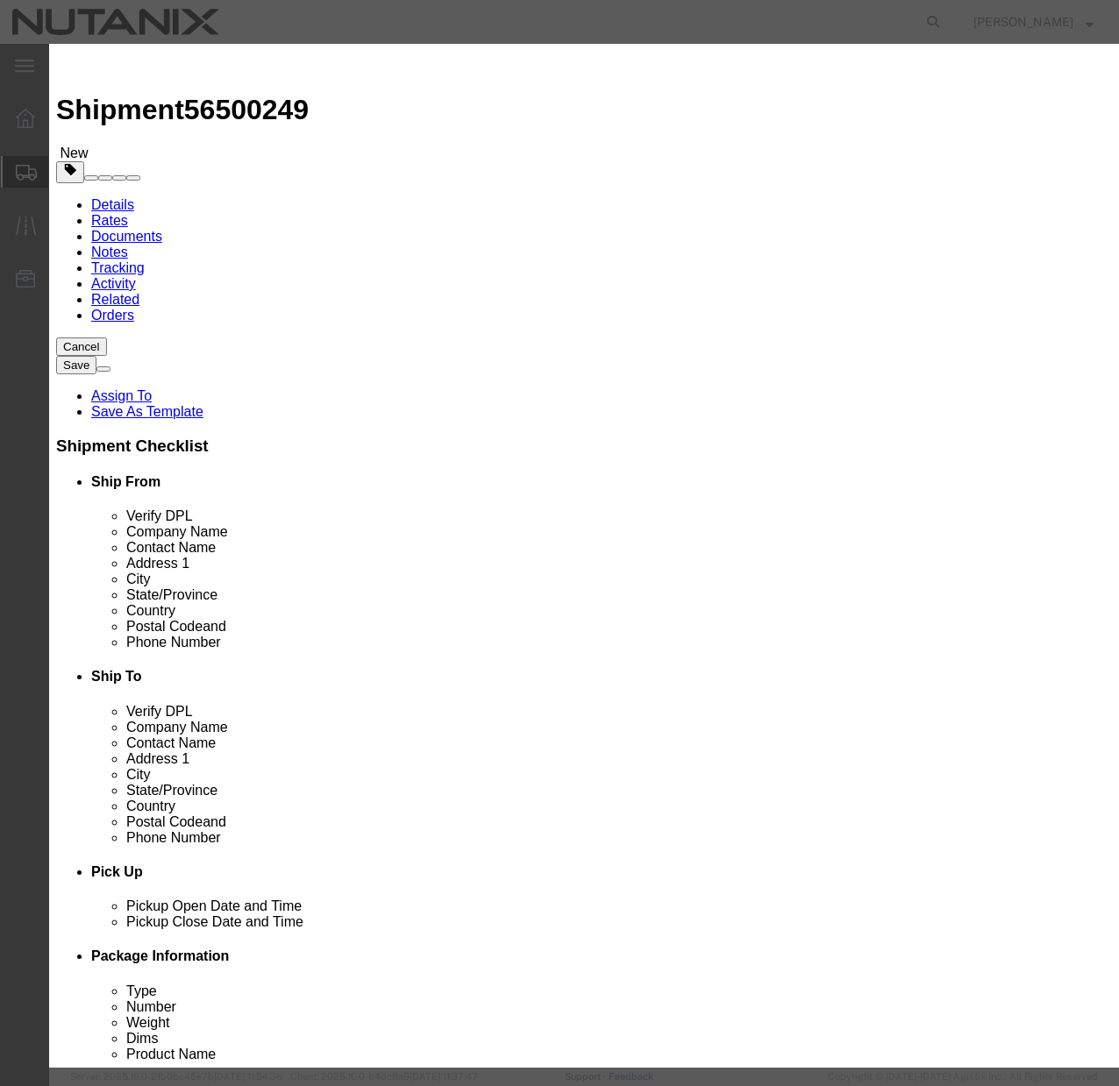
click button "Save & Close"
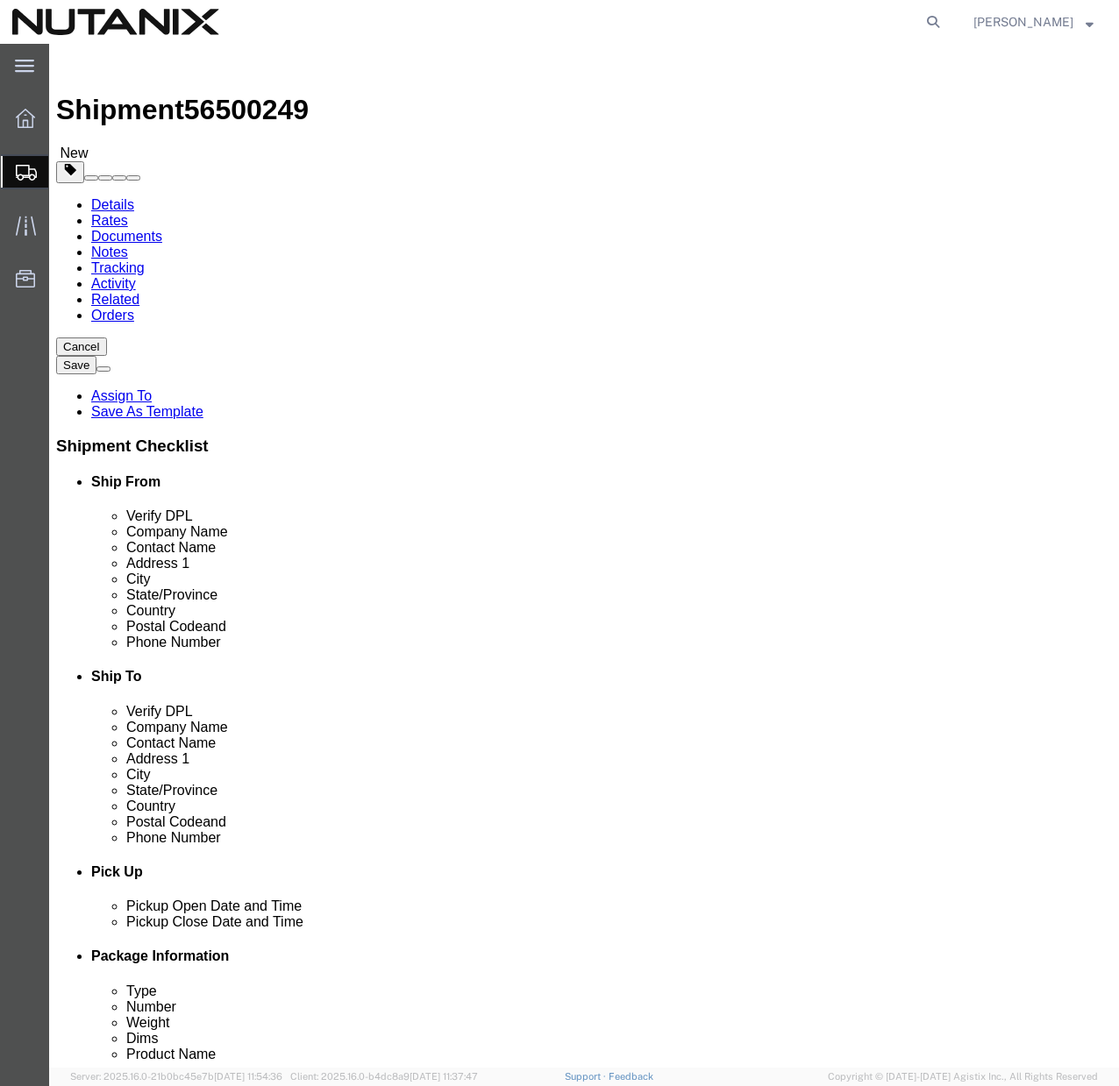
click link "Add Content"
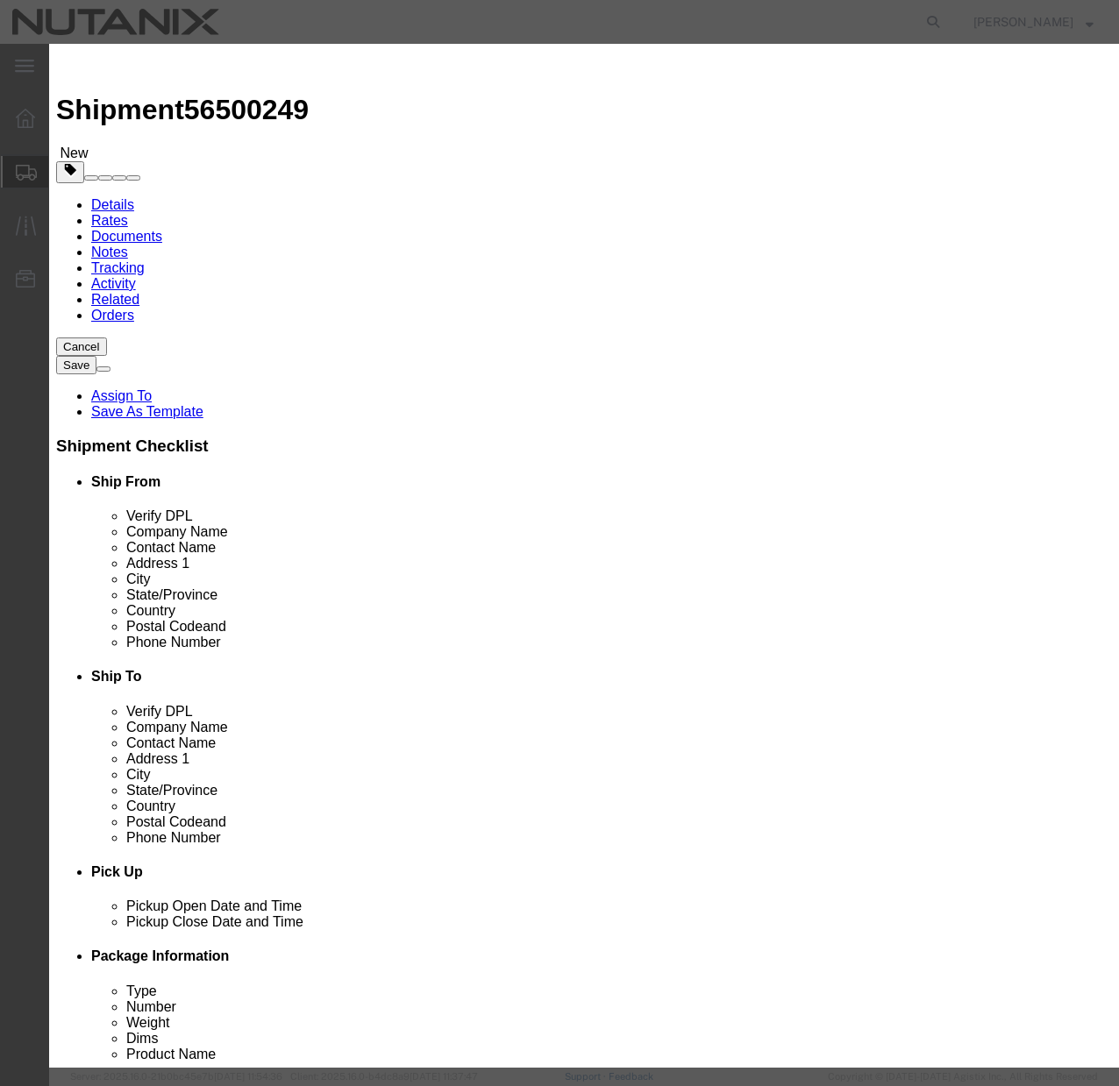
click input "text"
type input "Apple wireless keyboard"
click input "0"
type input "1"
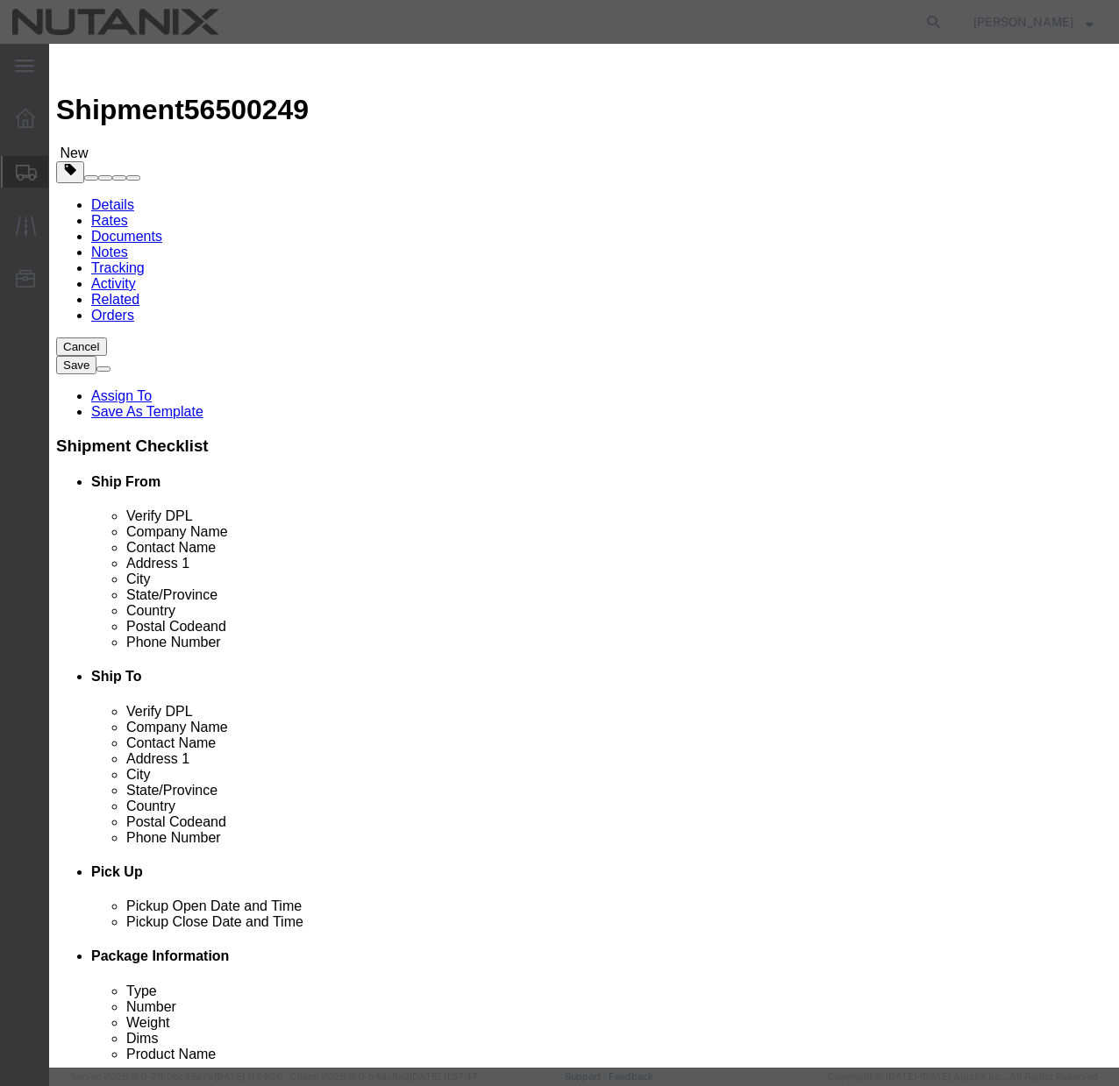
click input "text"
type input "150"
click h3 "Add content"
click select "Select ATF BIS DEA EPA FDA FTR ITAR OFAC Other (OPA)"
select select "FTR"
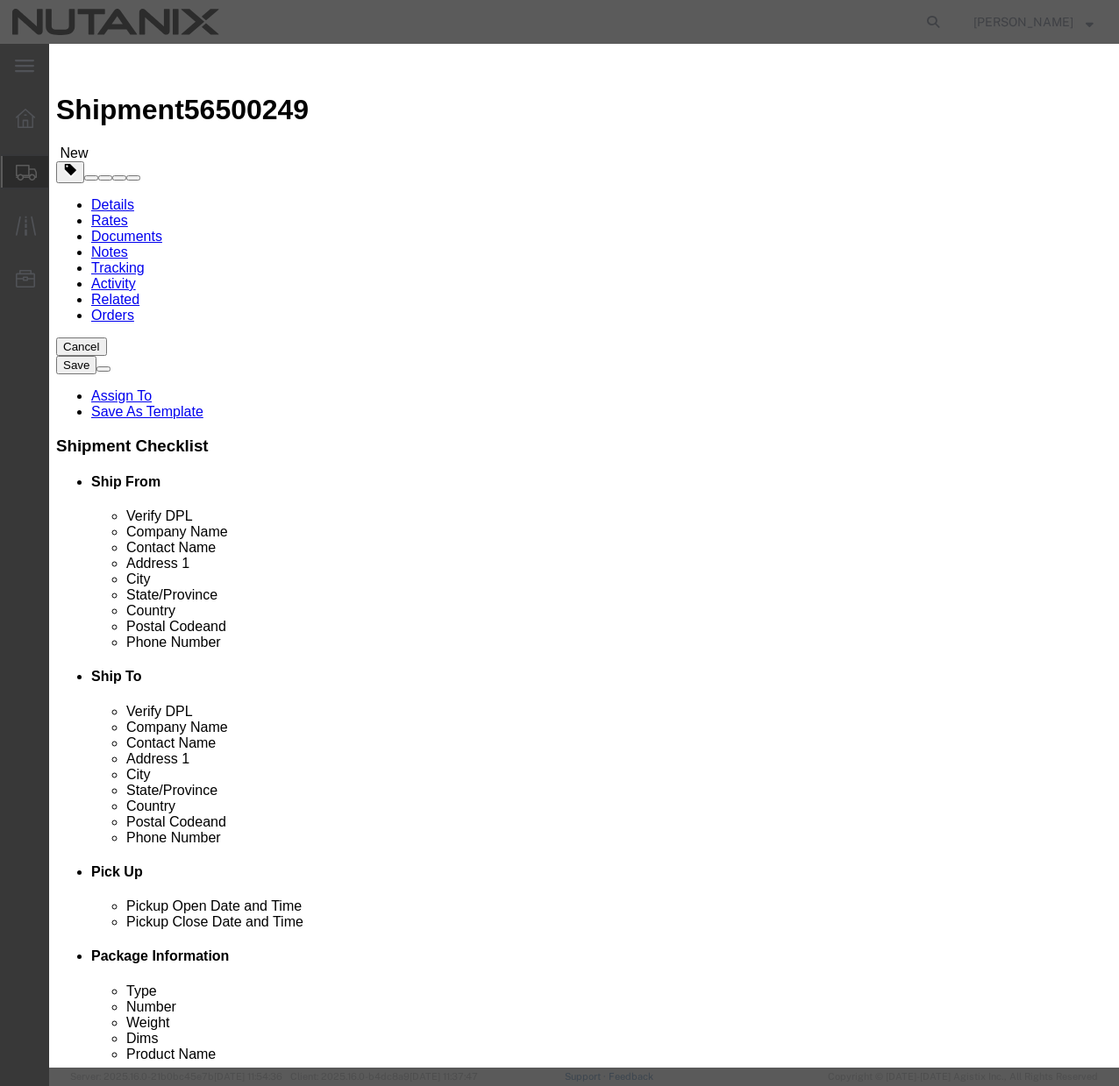
click select "Select 30.2(d)(2) 30.36 30.37(a) 30.37(f) 30.37(g) 30.37(h) 30.37(i) 30.37(j) 3…"
select select "30.37(a)"
click select "Select [GEOGRAPHIC_DATA] [GEOGRAPHIC_DATA] [GEOGRAPHIC_DATA] [GEOGRAPHIC_DATA] …"
select select "CN"
click button "Save & Add Another"
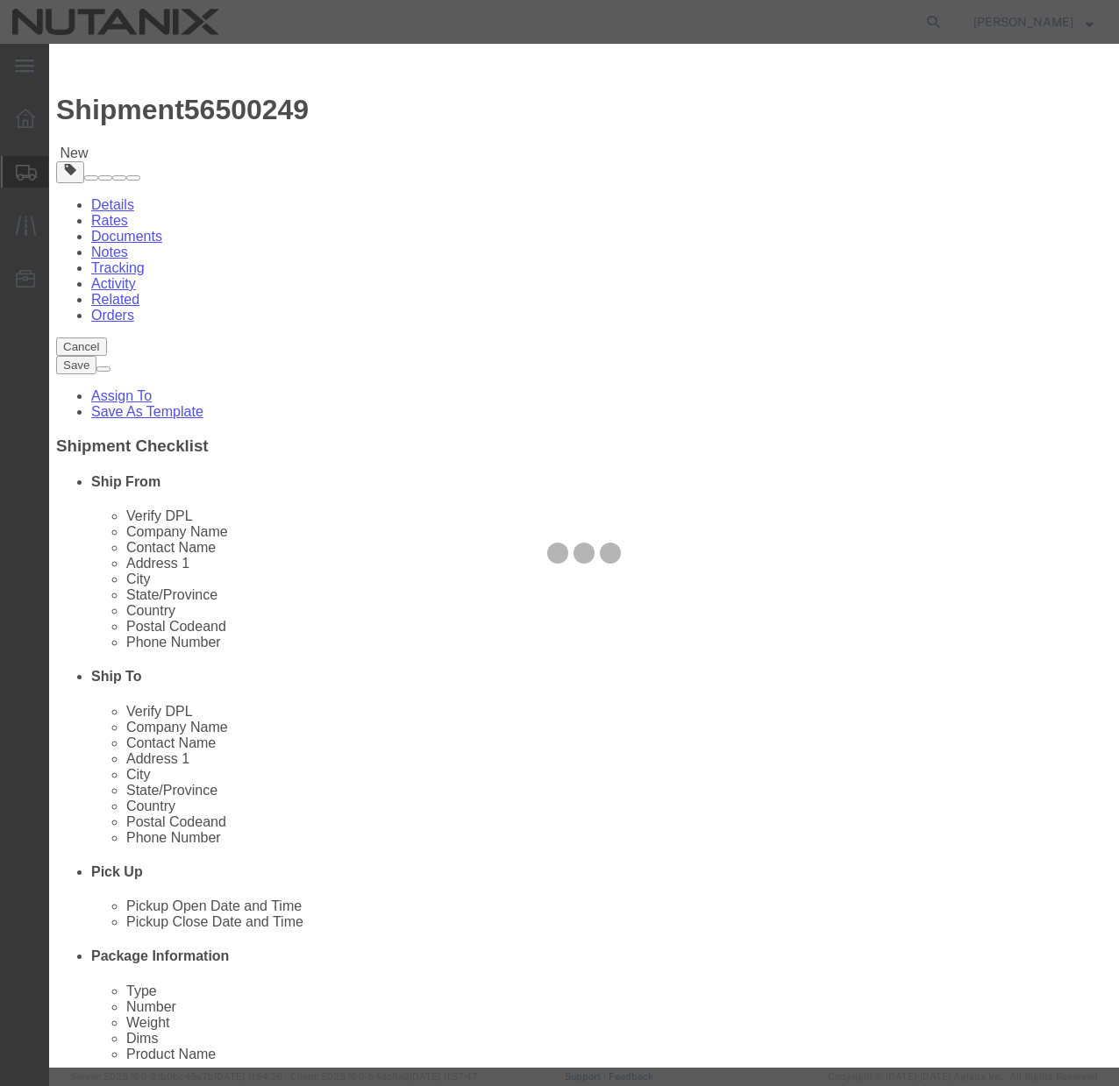
select select "EA"
select select
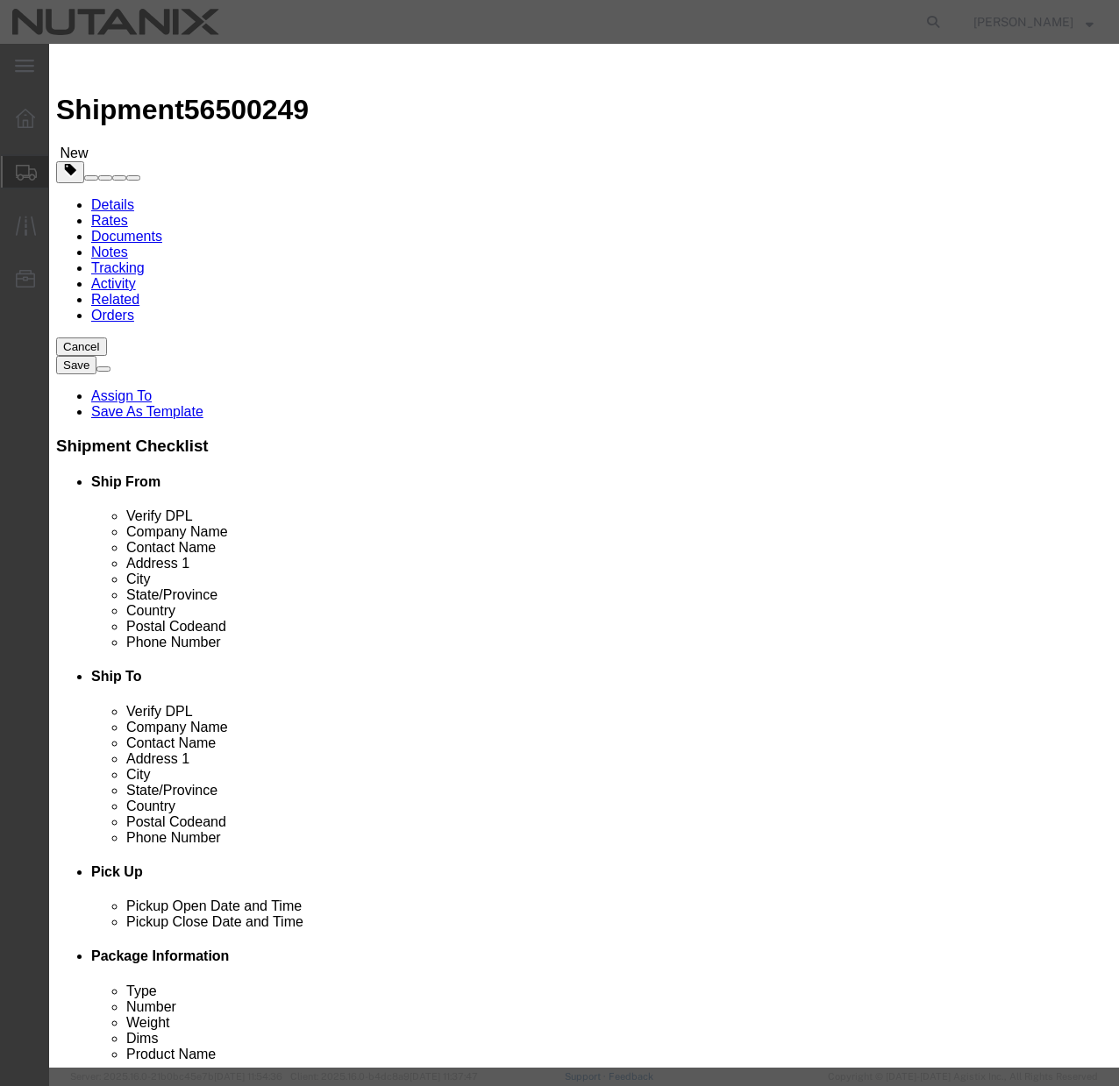
select select "USD"
click input "text"
type input "apple wireless mouse"
click input "text"
type input "100"
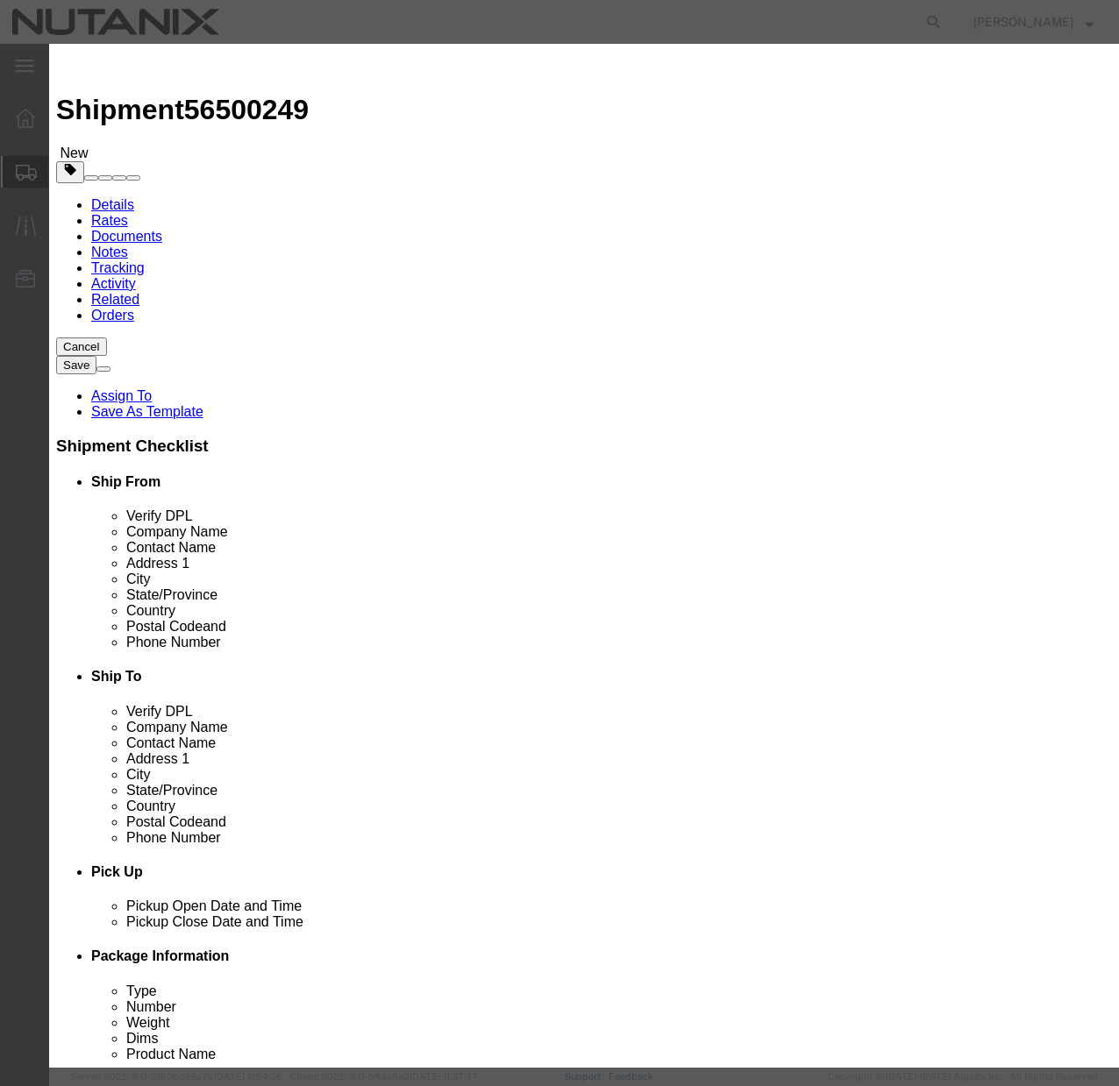
click input "text"
type input "100"
click input "100"
type input "1"
click h3 "Add content"
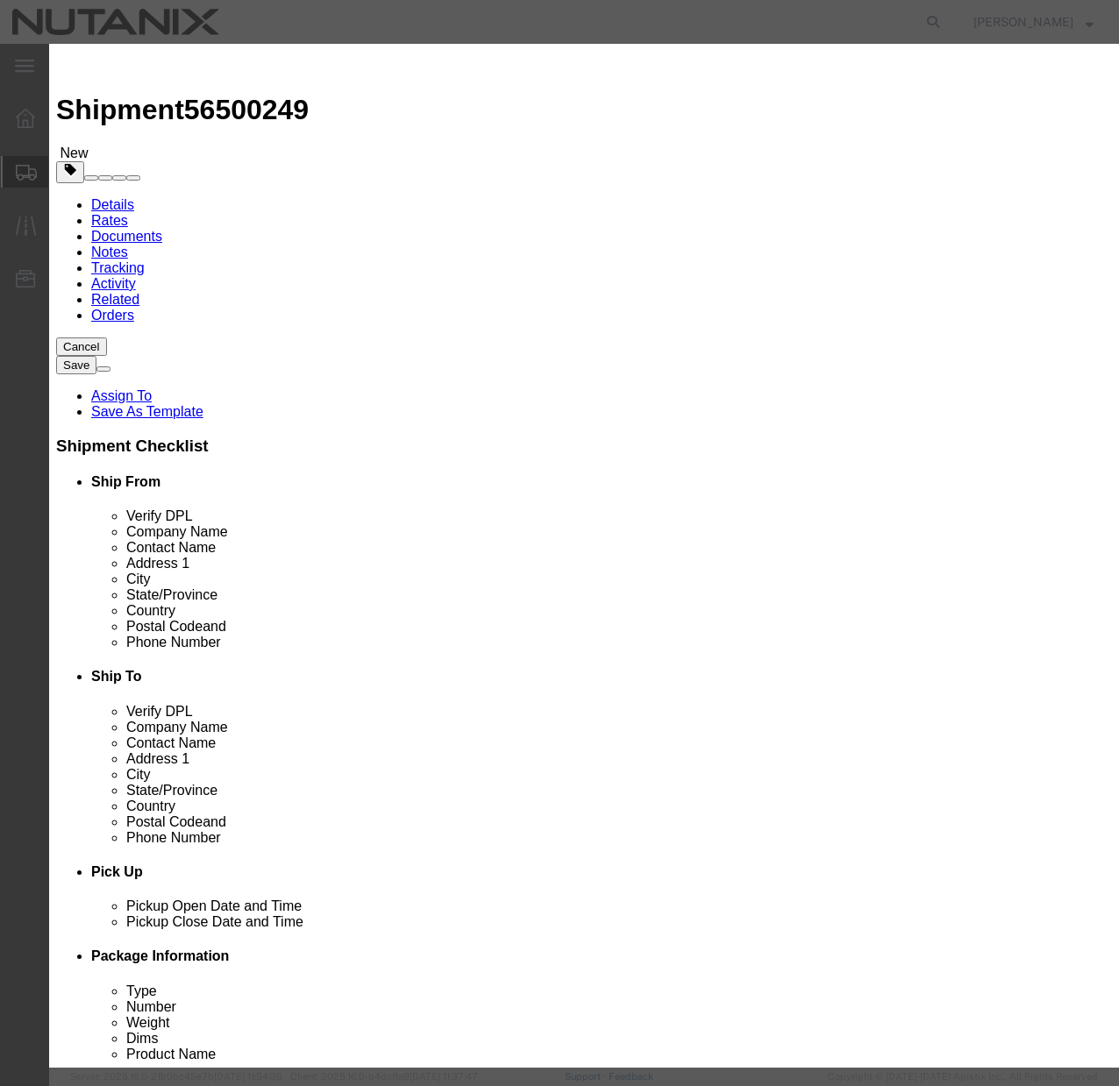
click input "1"
type input "100"
click div "Commodity library"
click select "Select ATF BIS DEA EPA FDA FTR ITAR OFAC Other (OPA)"
select select "FTR"
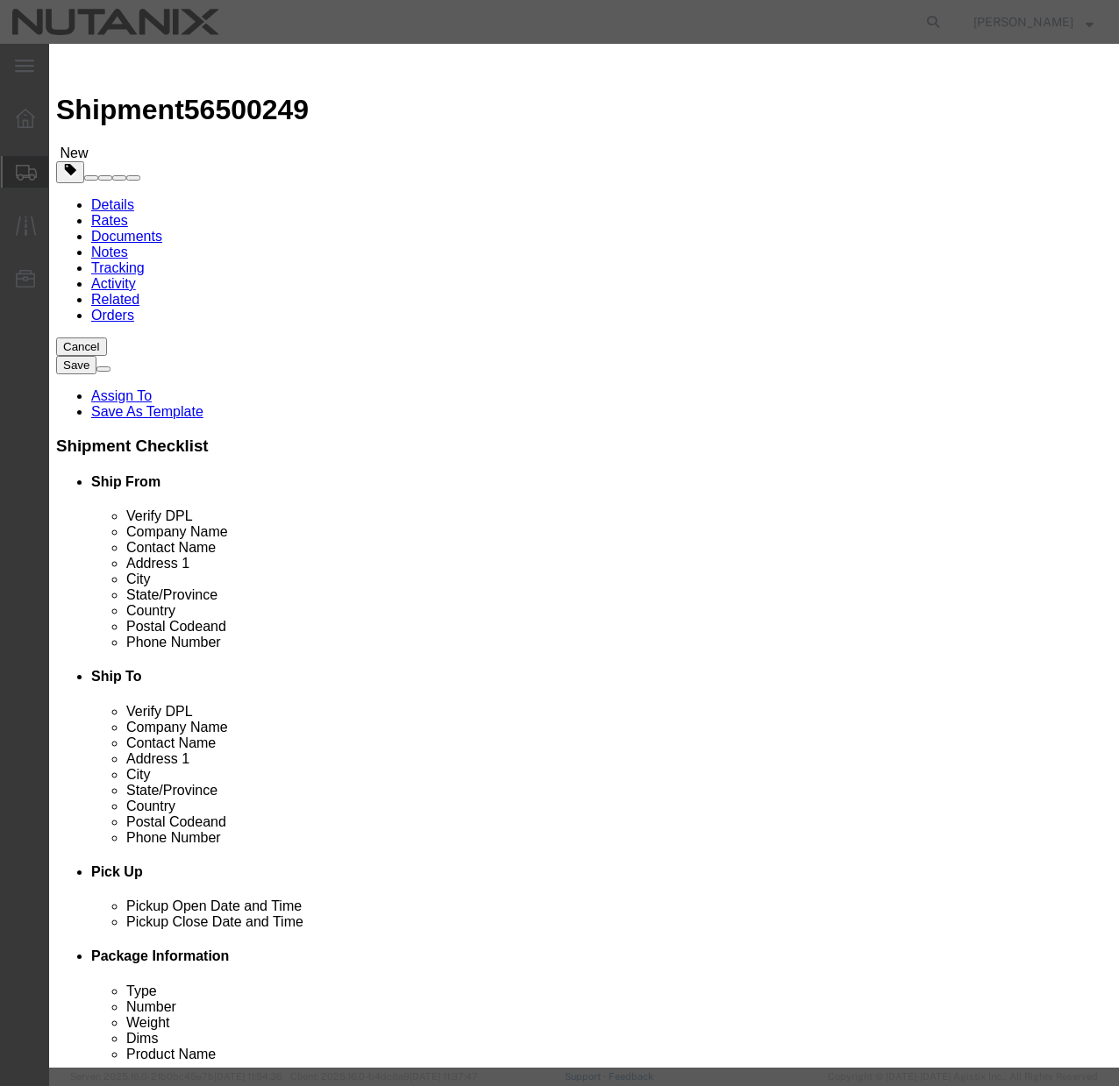
click select "Select 30.2(d)(2) 30.36 30.37(a) 30.37(f) 30.37(g) 30.37(h) 30.37(i) 30.37(j) 3…"
select select "30.37(a)"
click button "Save & Close"
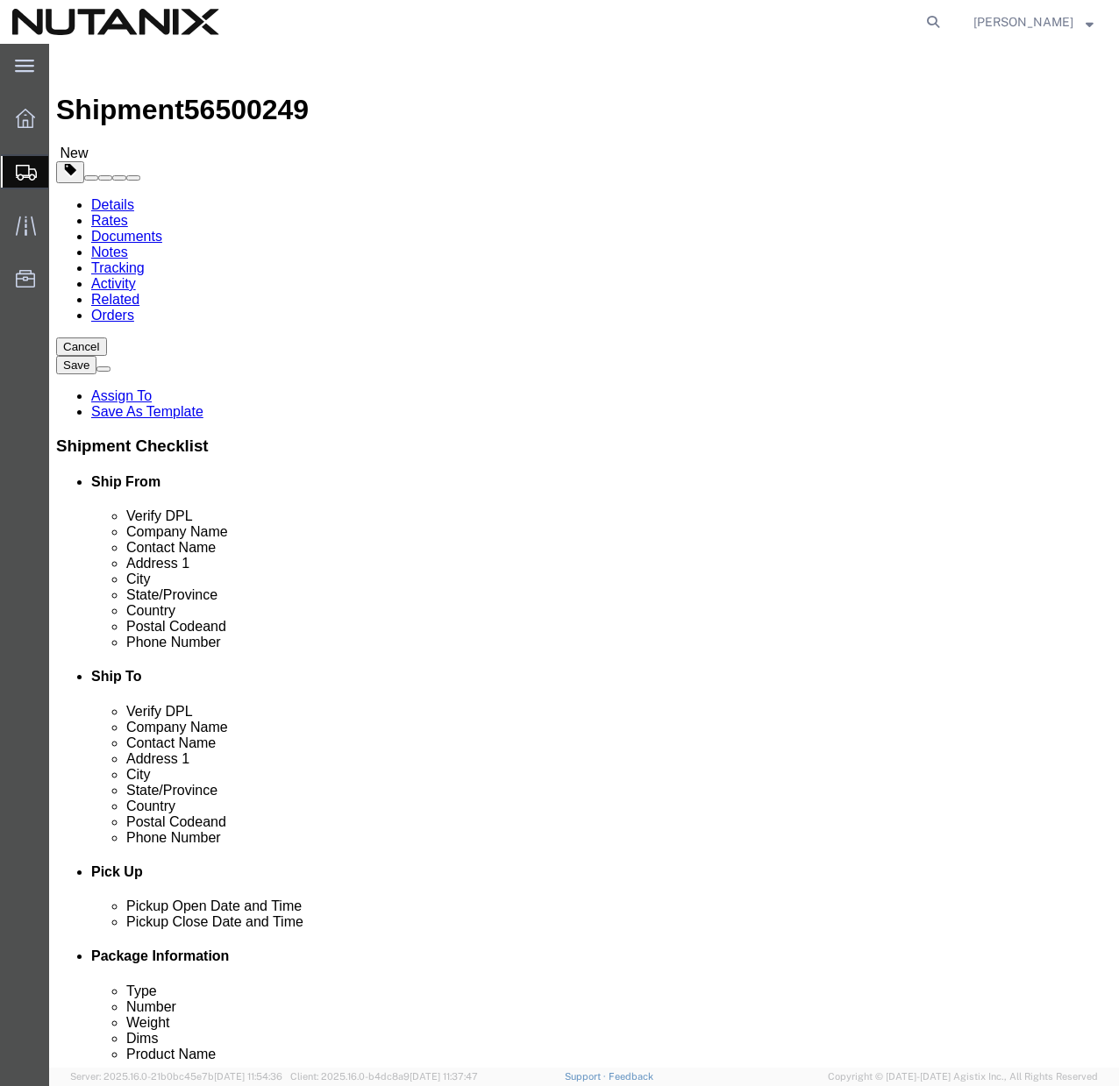
click button "Continue"
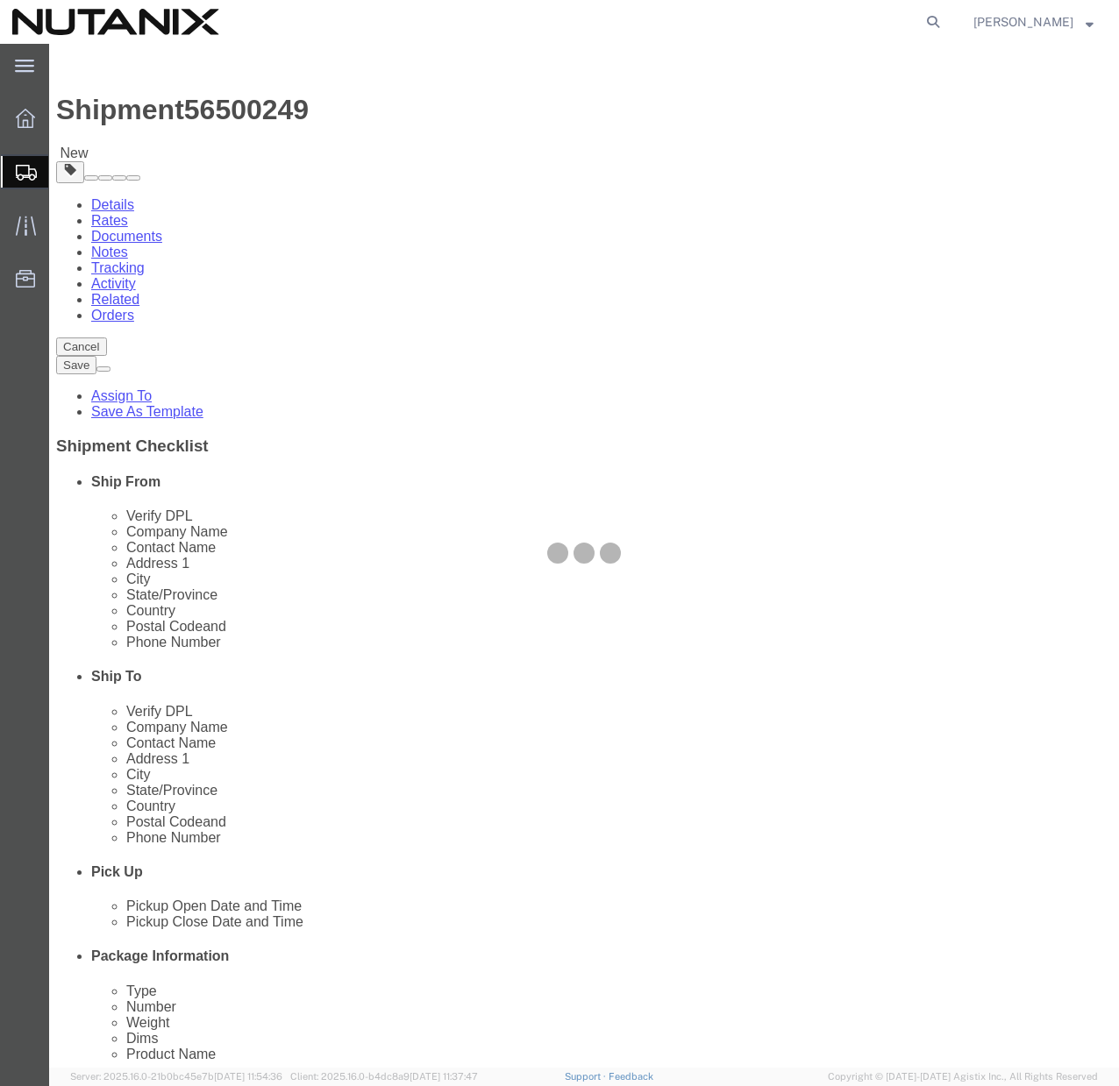
select select
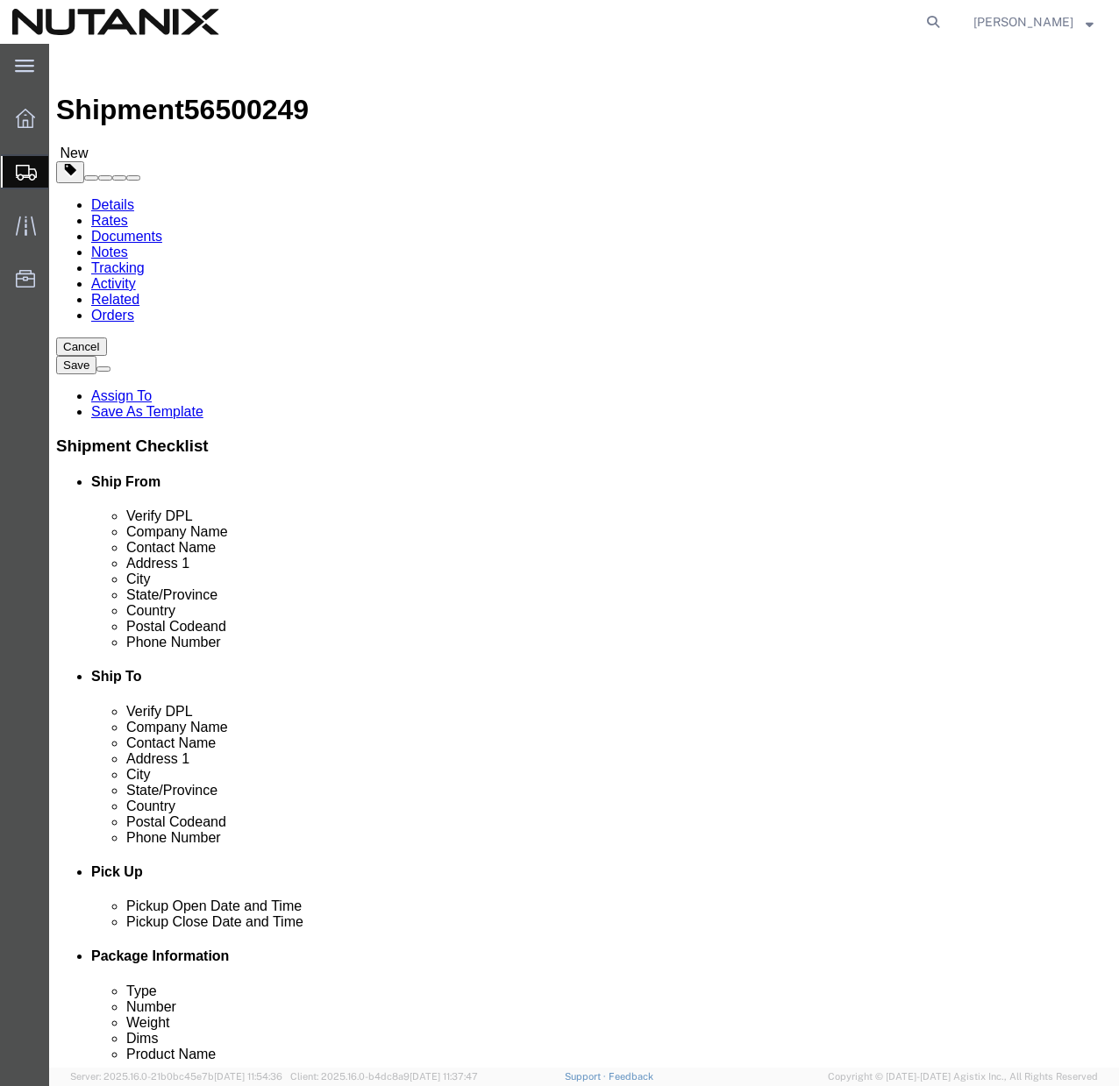
click select "Select Adult Signature Required Direct Signature Required No Signature Required…"
select select "NoSignReqOnDeliveryFlag"
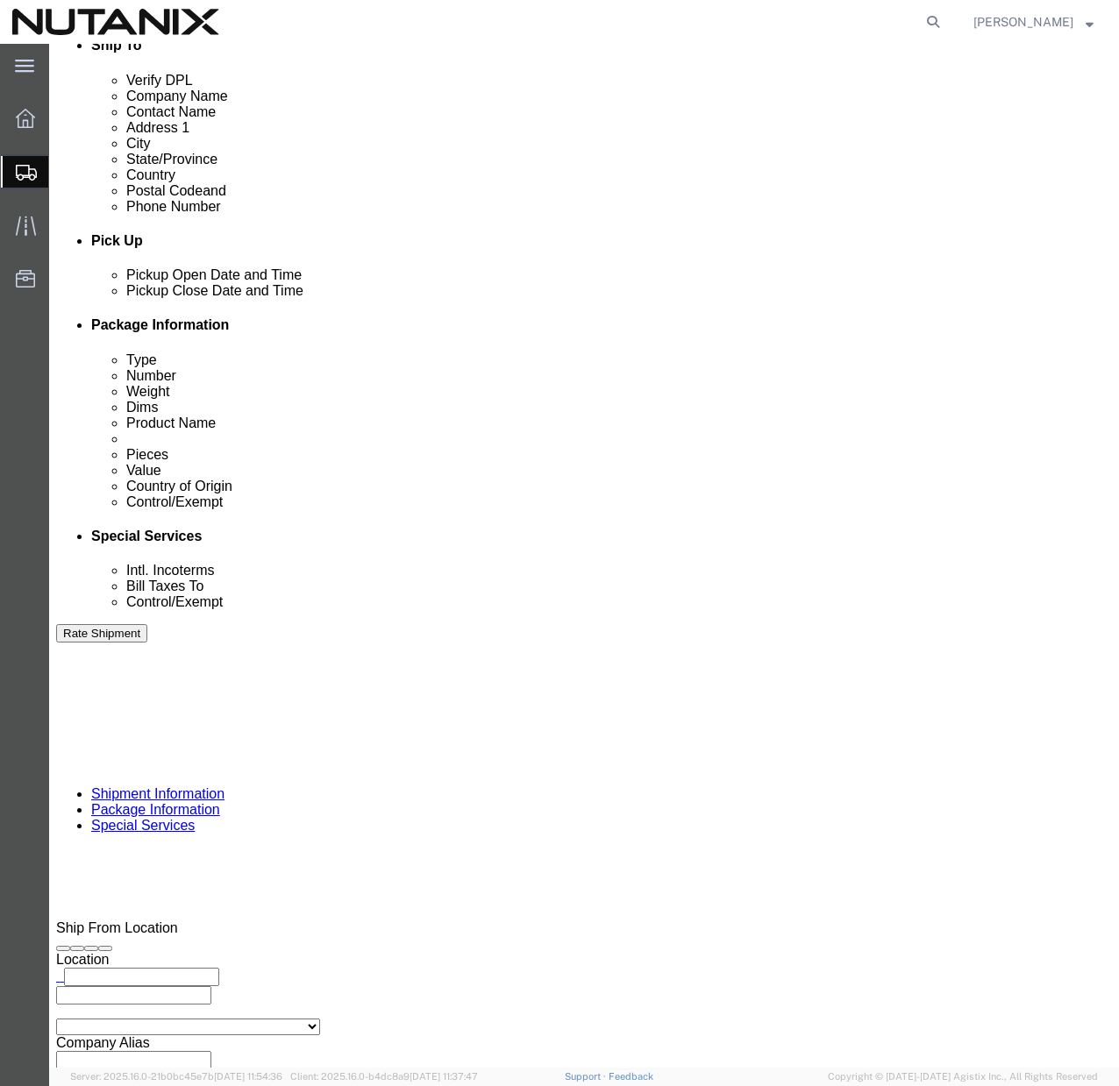
scroll to position [684, 0]
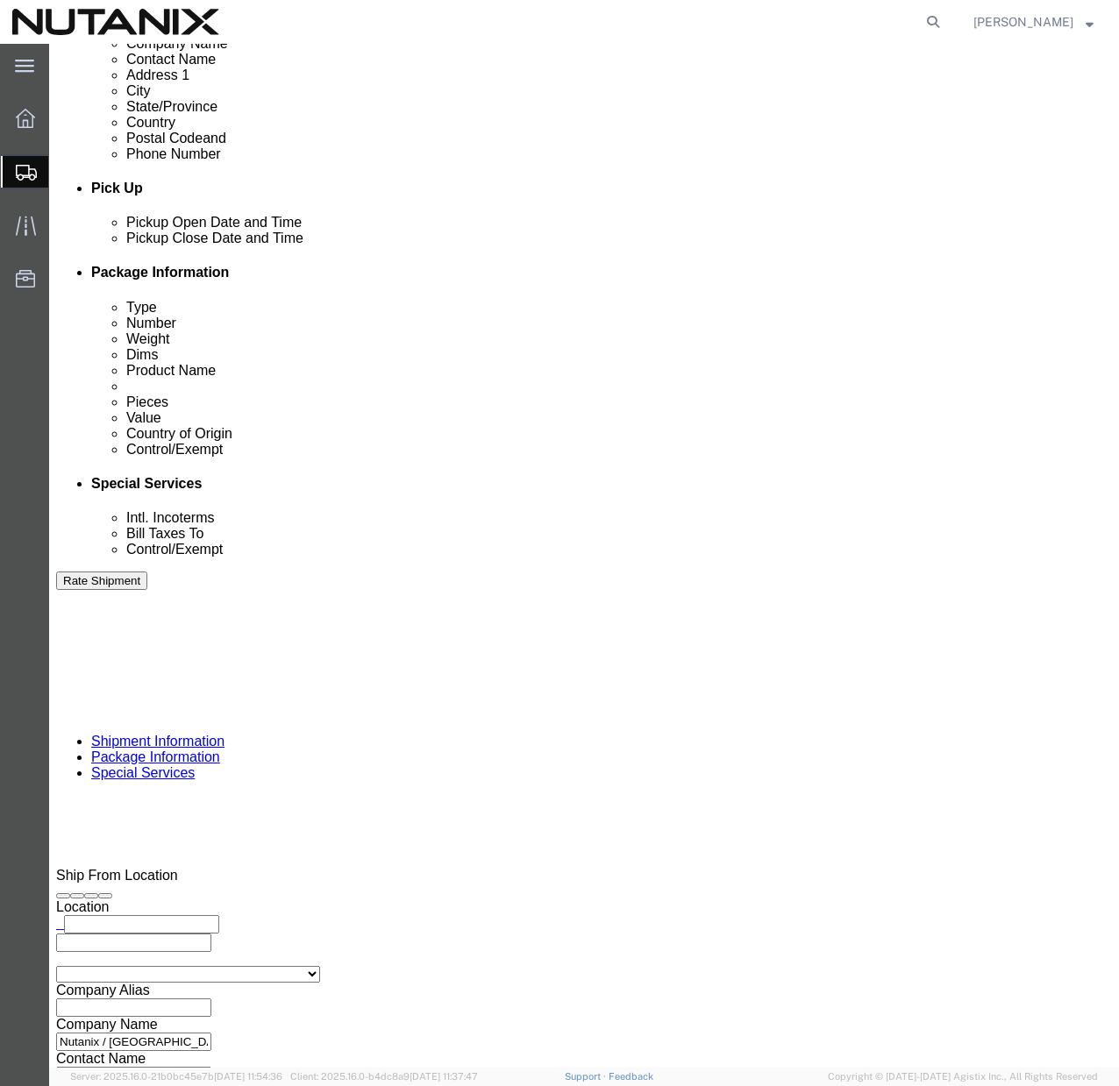
click select "Select Carriage Insurance Paid Carriage Paid To Cost and Freight Cost Insurance…"
select select "DDP"
select select "SHIP"
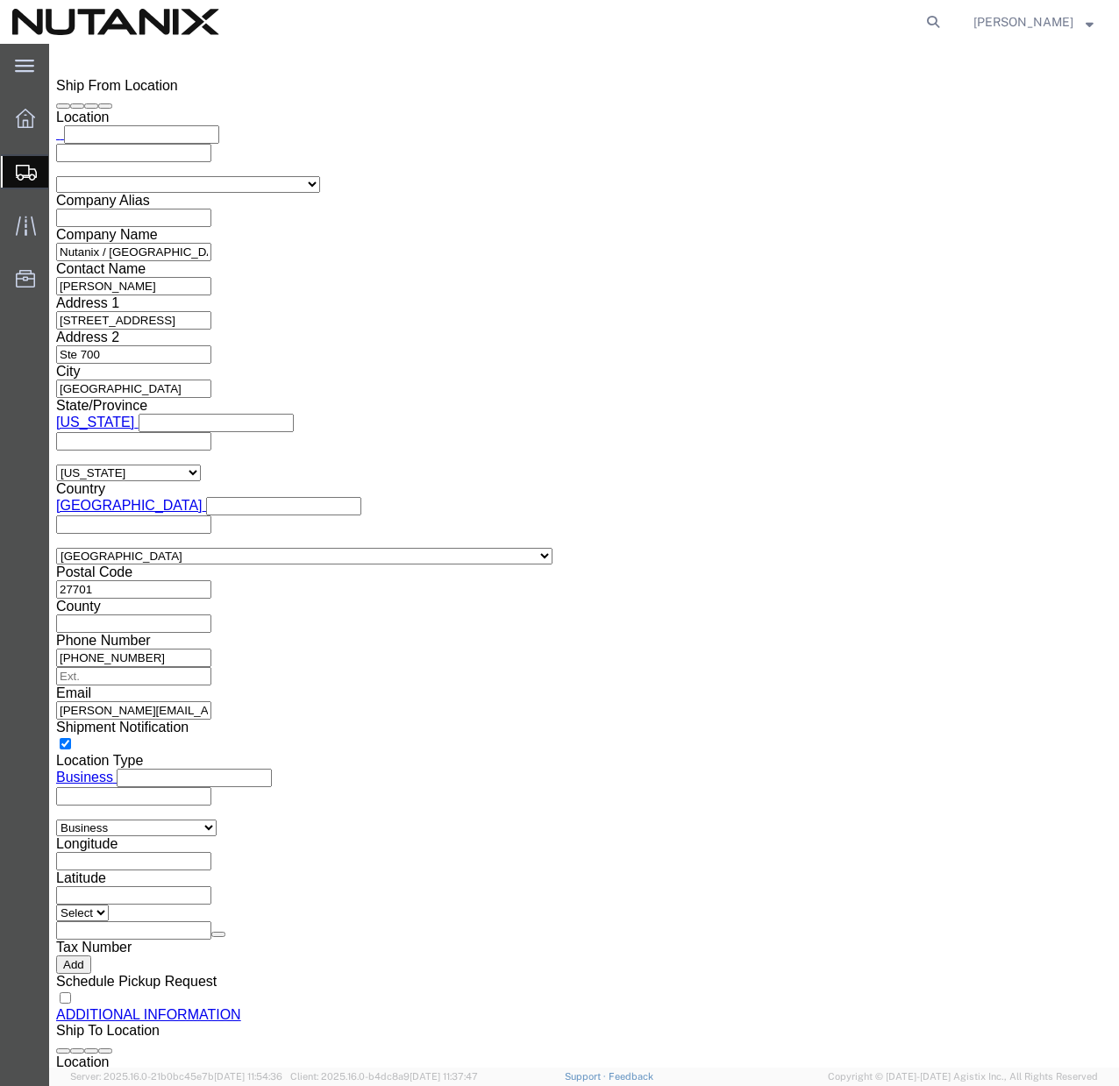
scroll to position [1475, 0]
click select "Select ATF BIS DEA EPA FDA FTR ITAR OFAC Other (OPA)"
select select "FTR"
click select "Select 30.2(d)(2) 30.36 30.37(a) 30.37(f) 30.37(g) 30.37(h) 30.37(i) 30.37(j) 3…"
select select "30.37(a)"
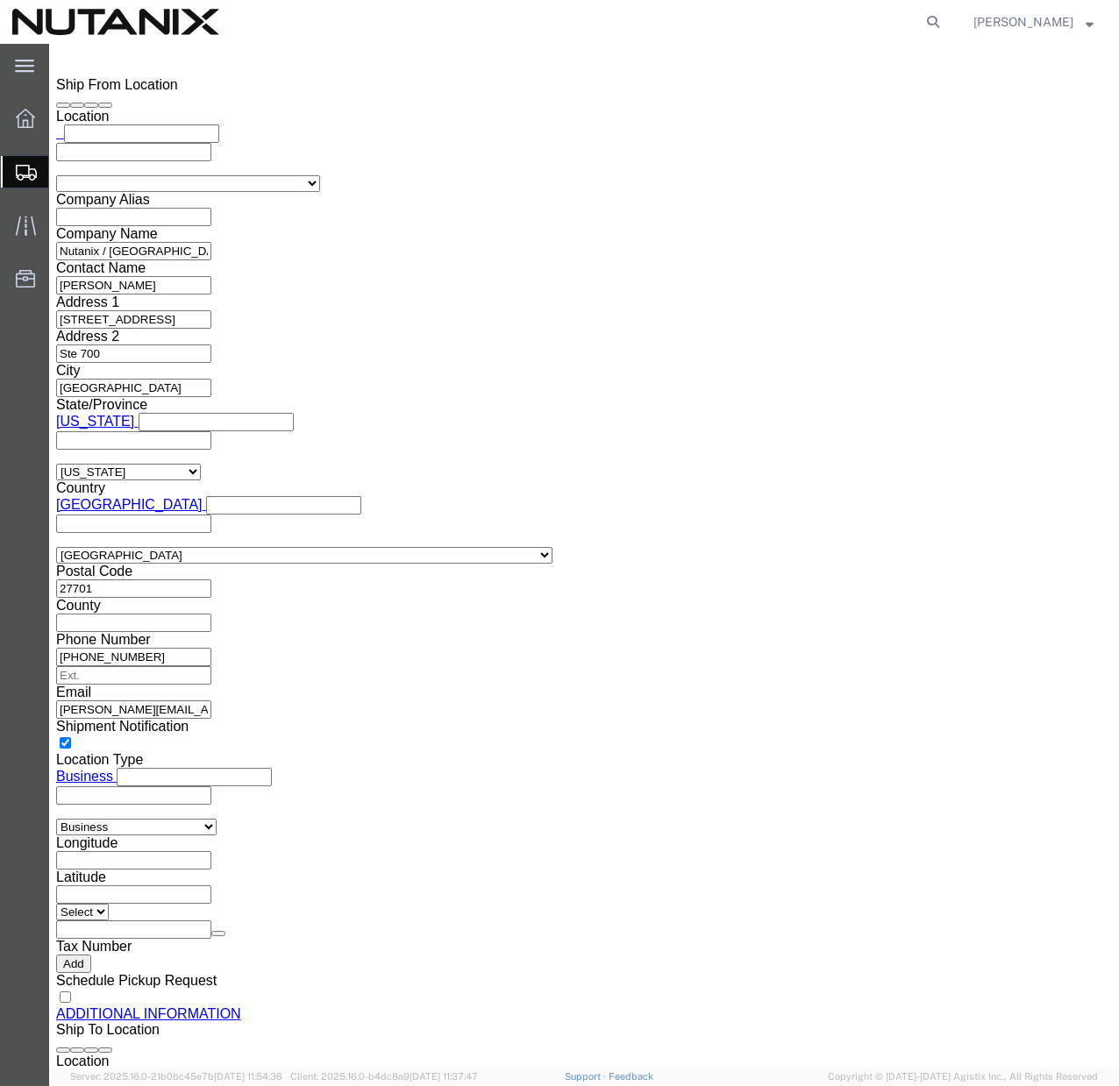
click button "Rate Shipment"
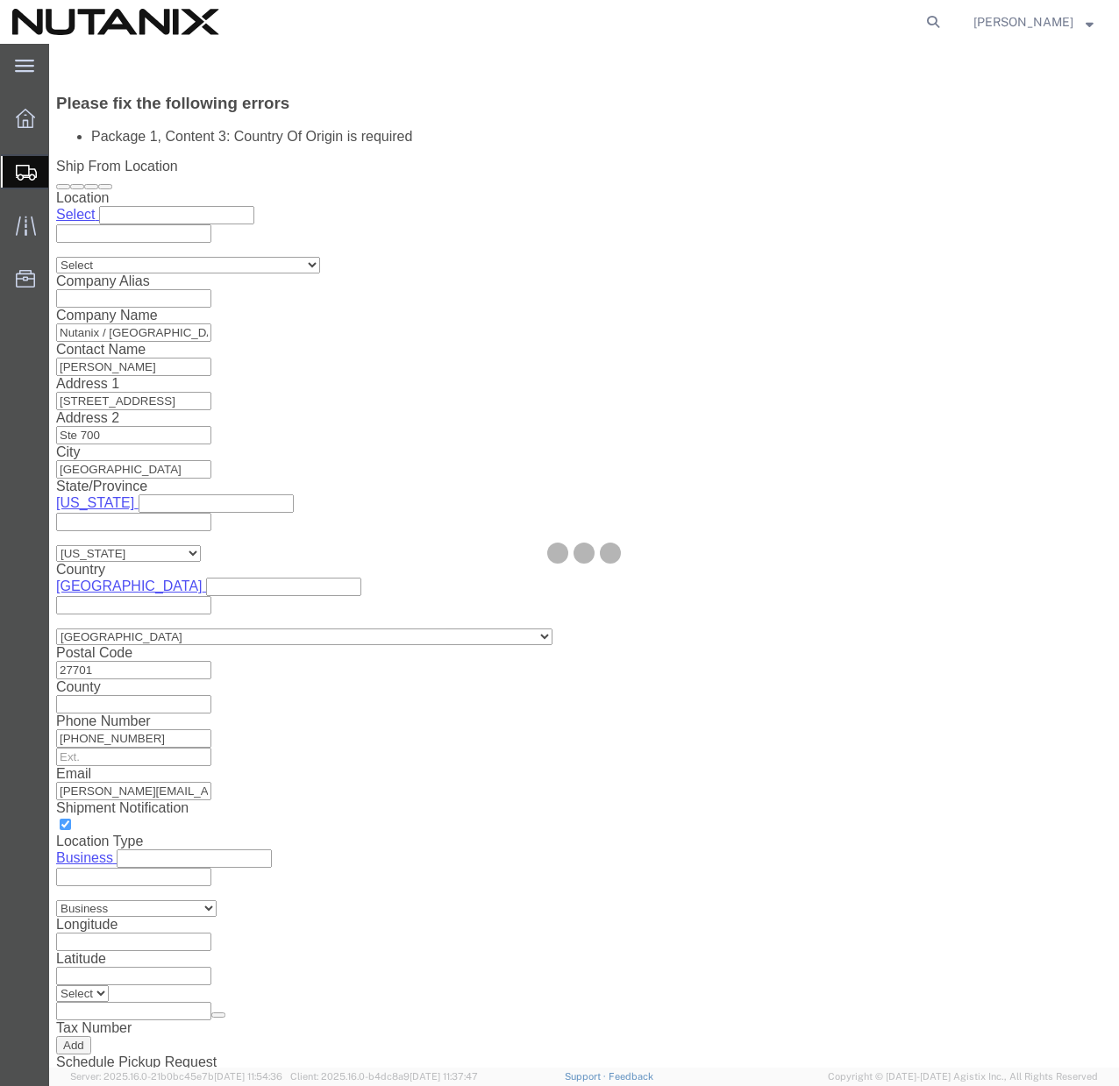
scroll to position [0, 0]
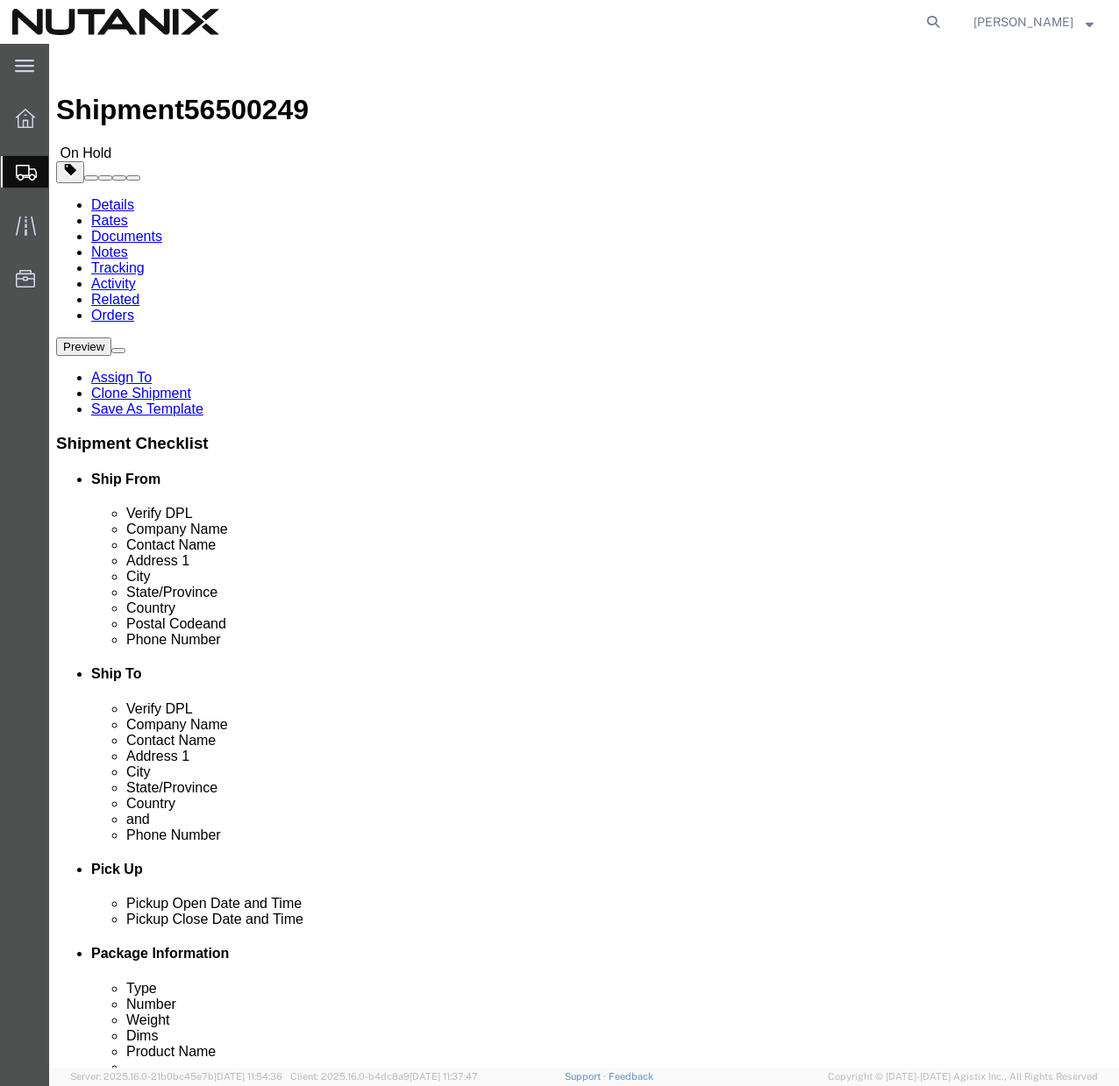
click dd "1.00 Each"
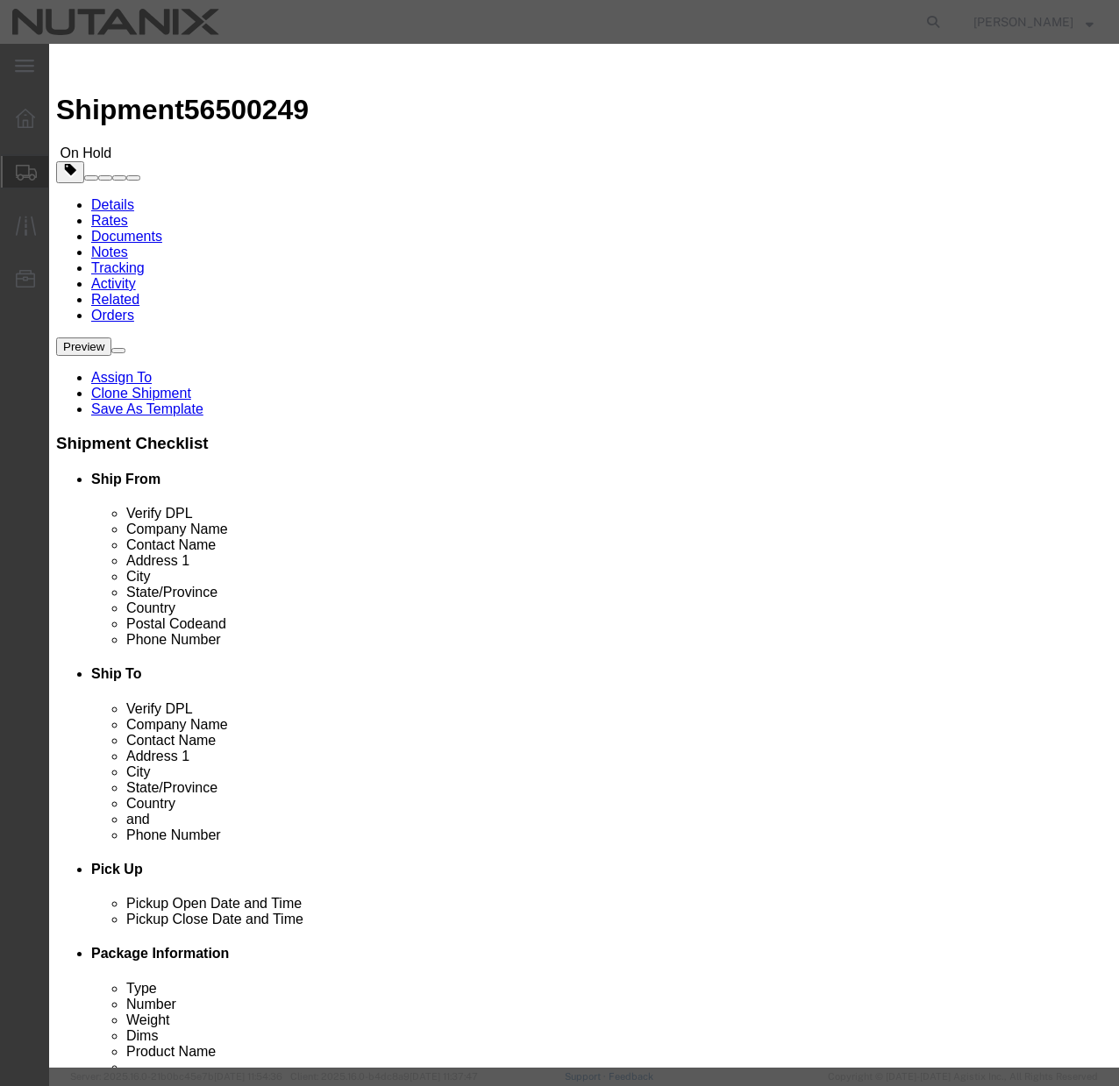
click select "Select [GEOGRAPHIC_DATA] [GEOGRAPHIC_DATA] [GEOGRAPHIC_DATA] [GEOGRAPHIC_DATA] …"
select select "CN"
click button "Save & Close"
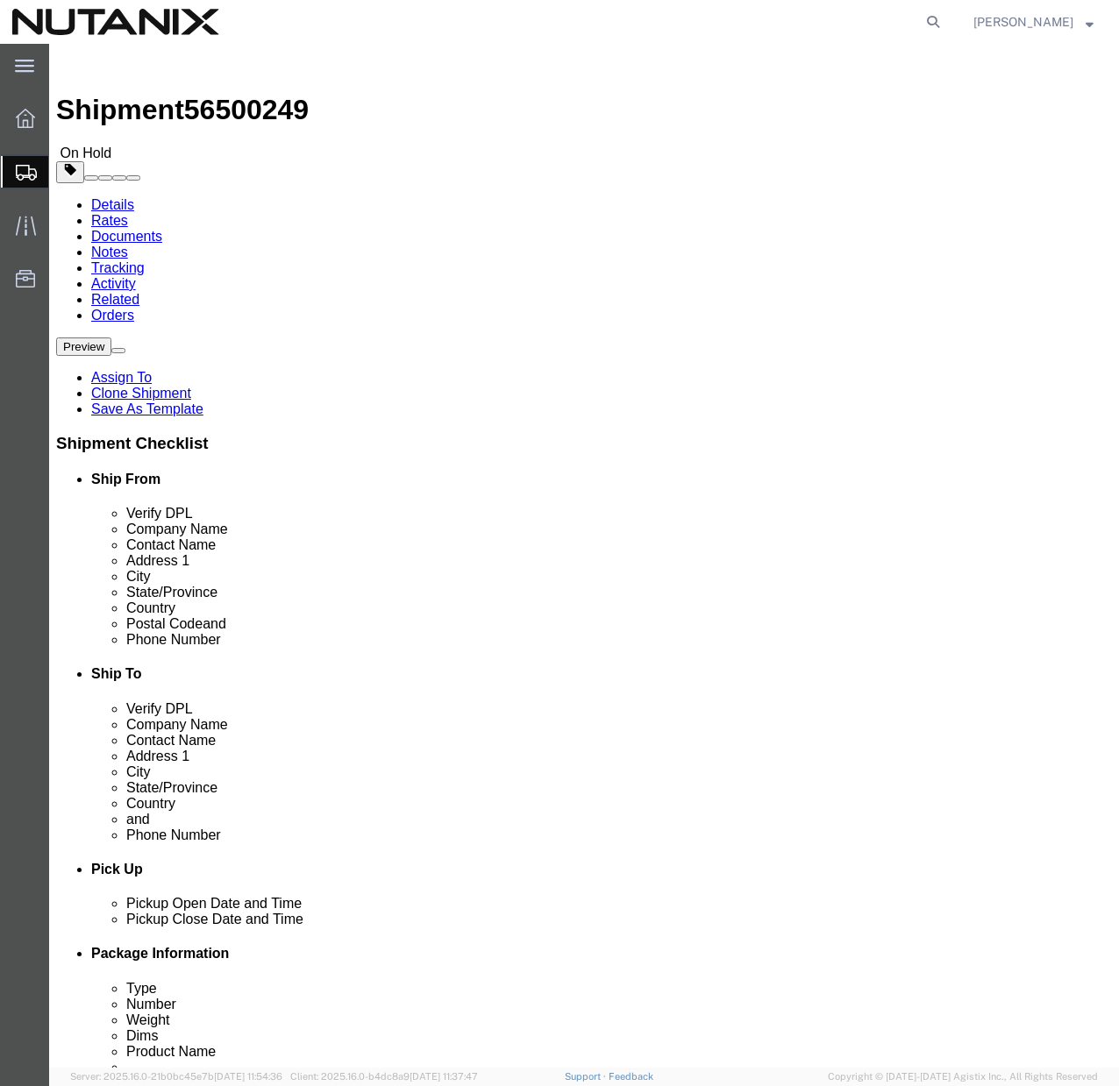
click button "Rate Shipment"
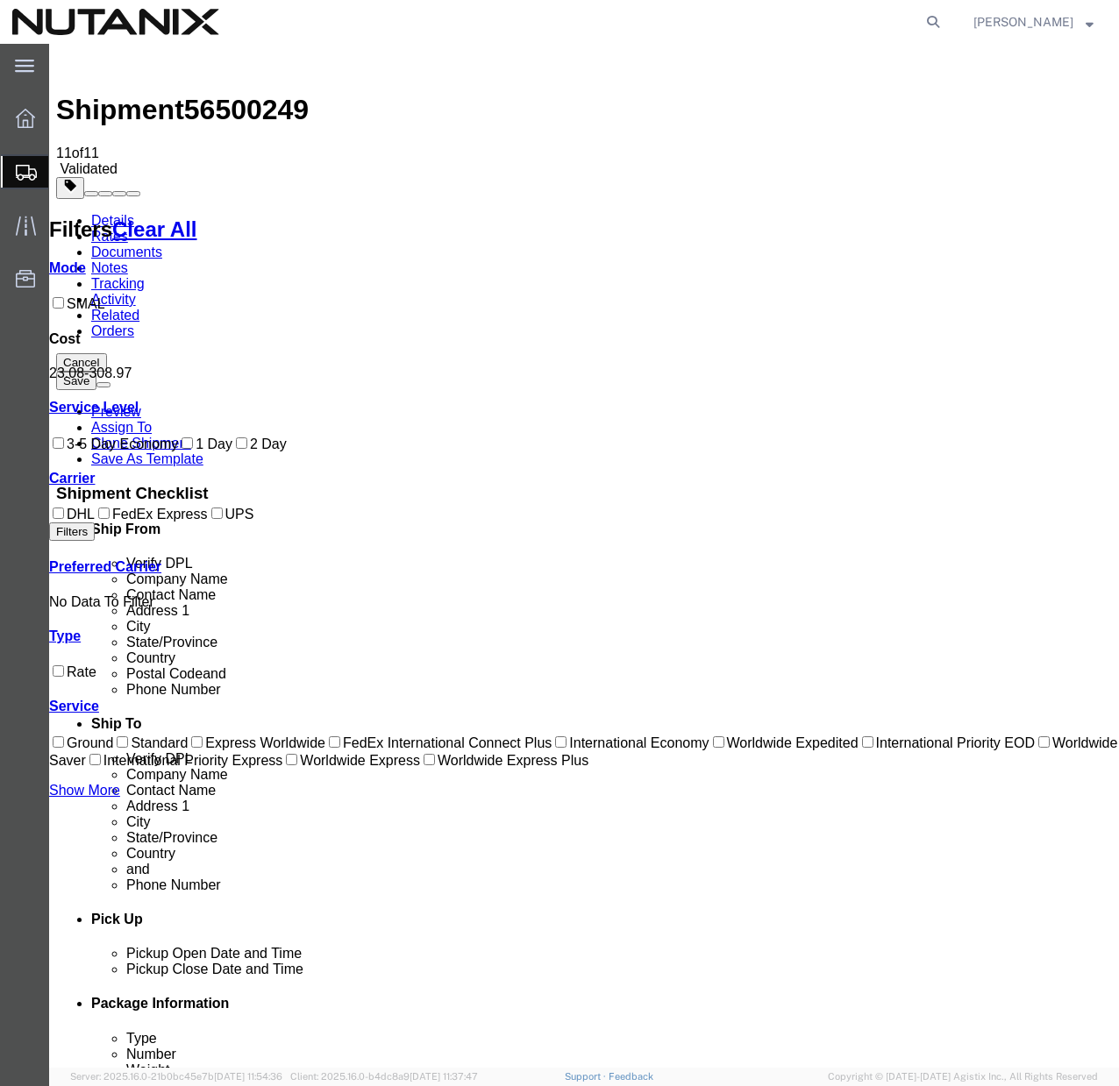
click at [129, 213] on link "Details" at bounding box center [112, 220] width 43 height 15
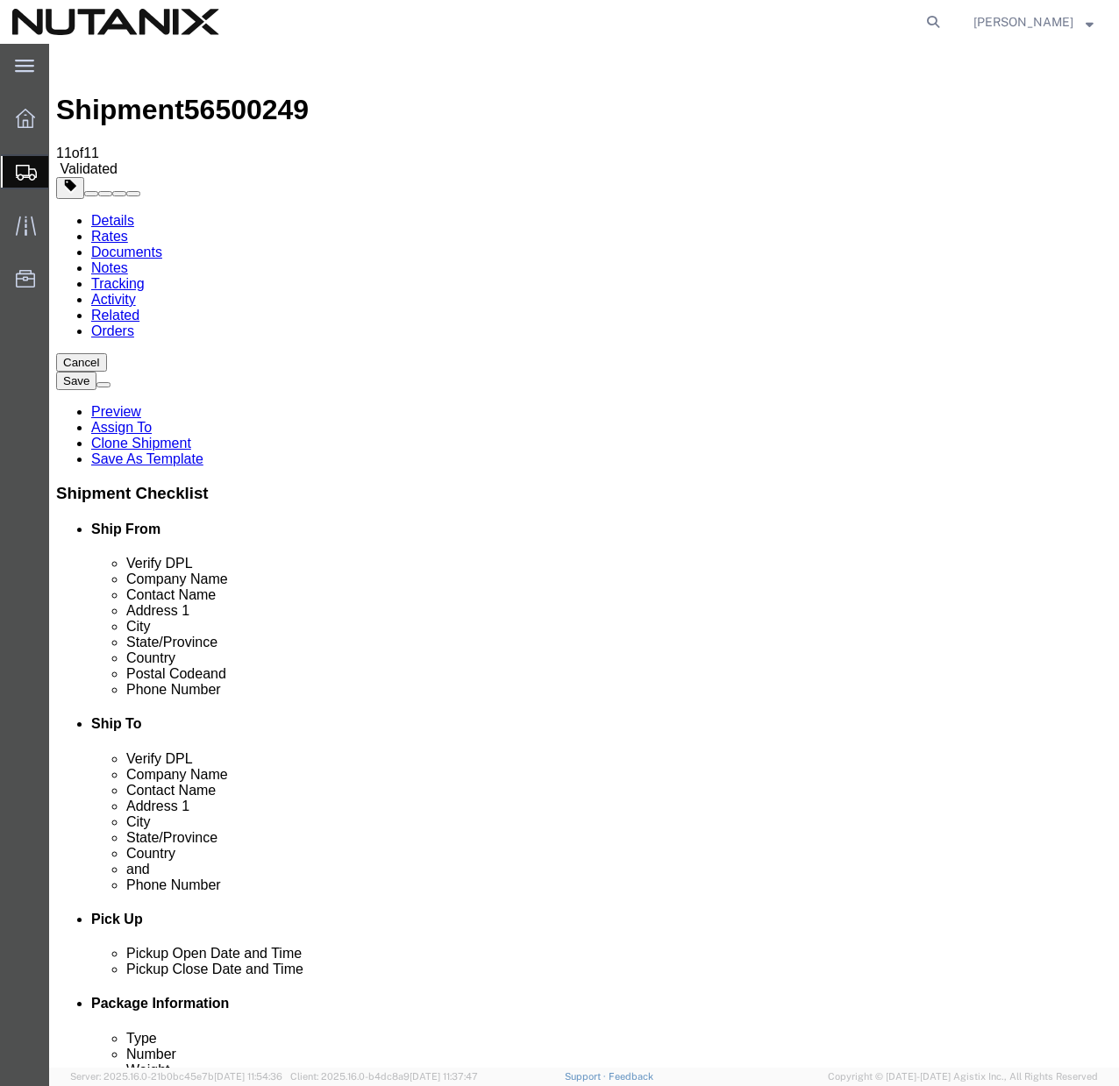
click link "Package Information"
click div "Pieces: 1.00 Each Total value: 100.00 USD"
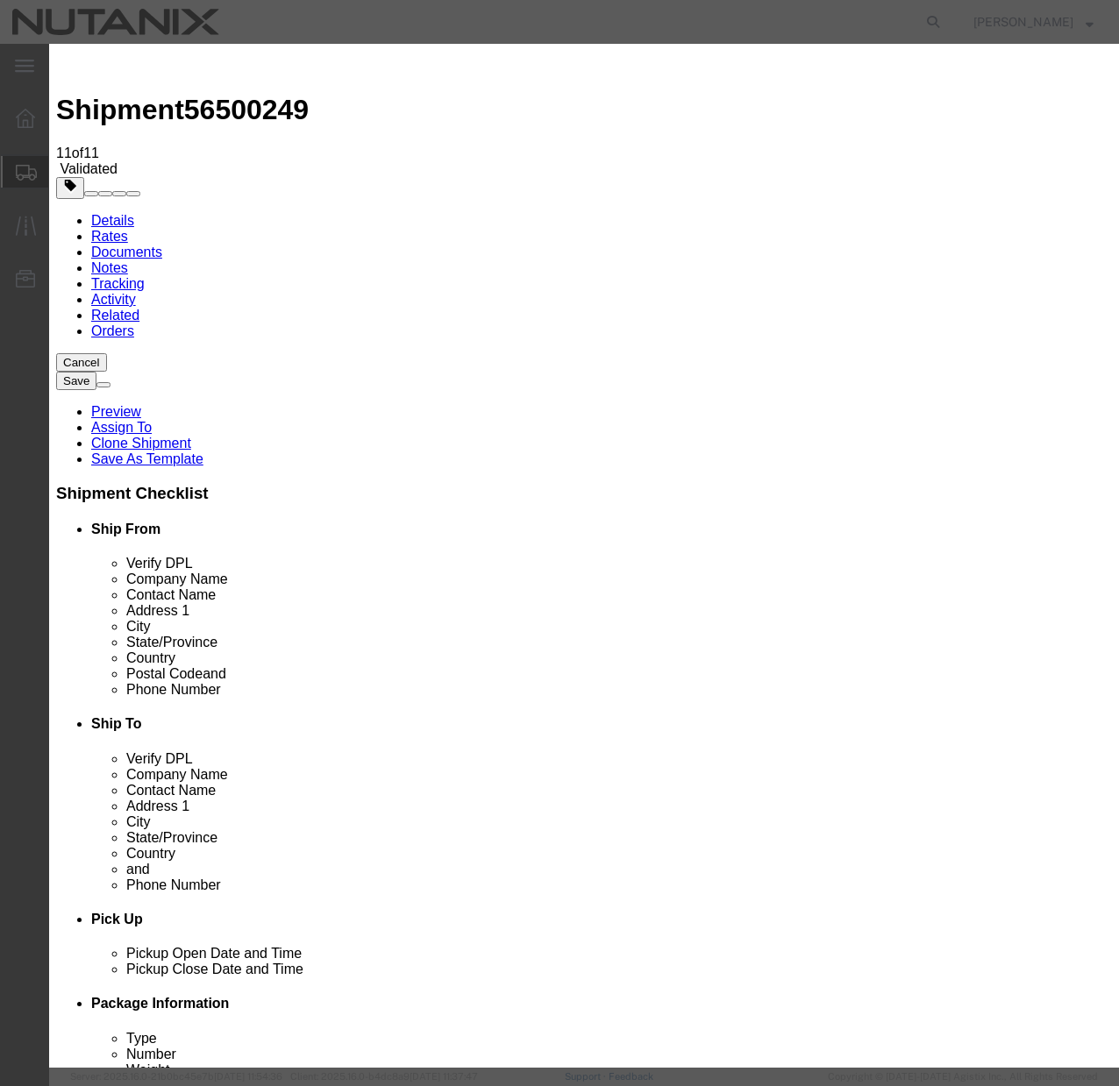
click select "Select 30.2(d)(2) 30.36 30.37(a) 30.37(f) 30.37(g) 30.37(h) 30.37(i) 30.37(j) 3…"
select select "30.37(f)"
click button "Save & Close"
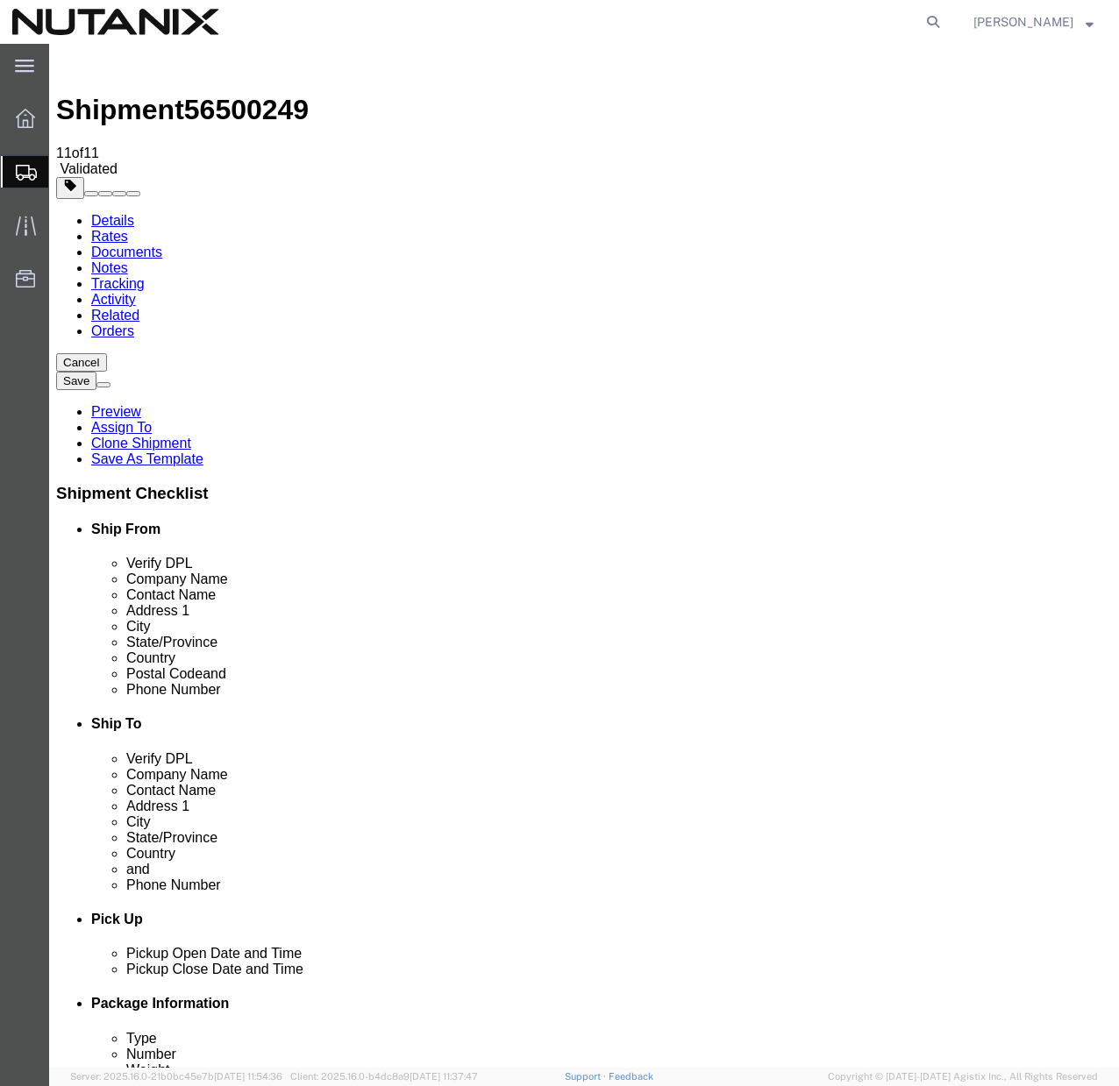
click dd "1.00 Each"
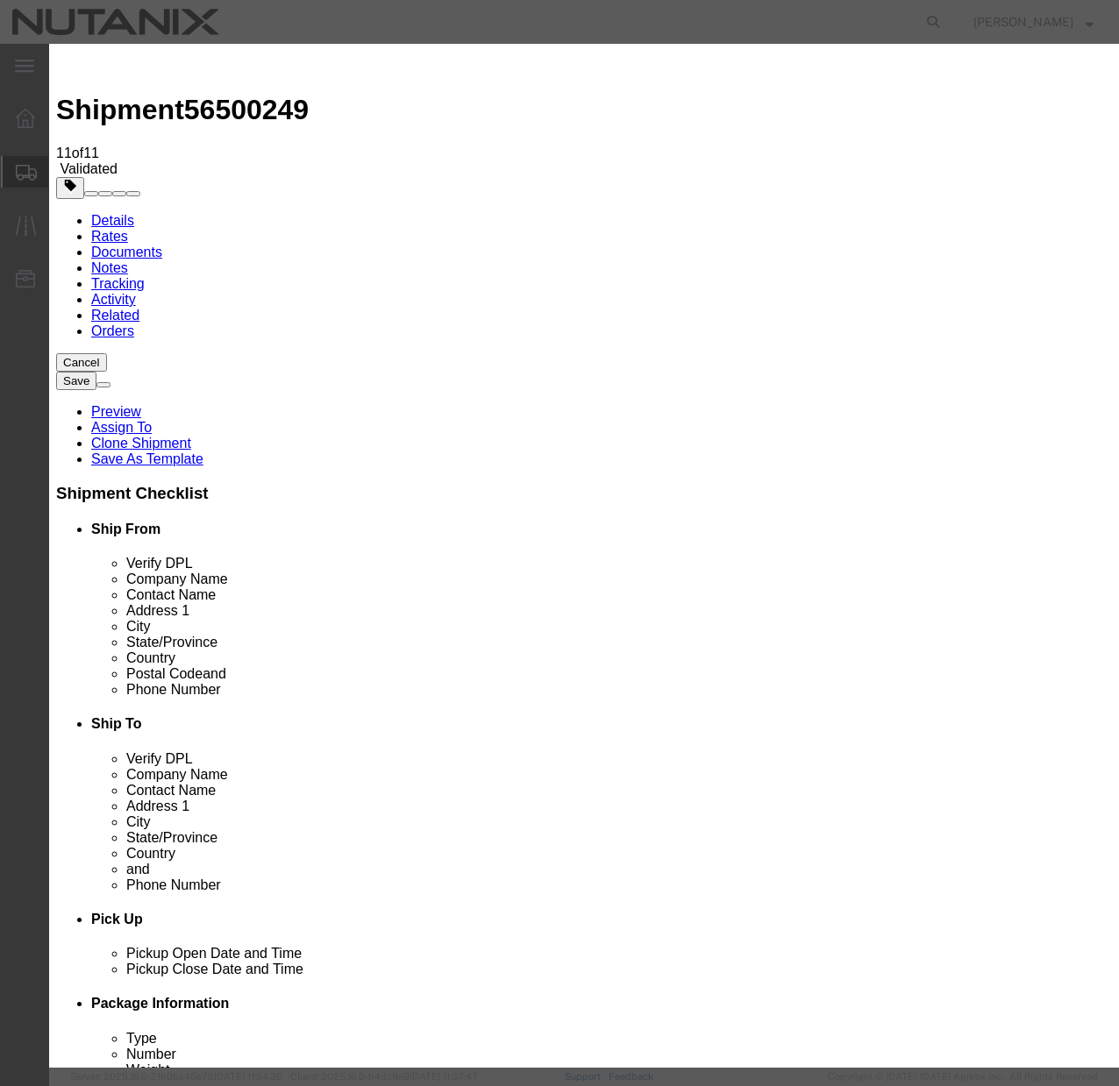
click select "Select 30.2(d)(2) 30.36 30.37(a) 30.37(f) 30.37(g) 30.37(h) 30.37(i) 30.37(j) 3…"
select select "30.37(f)"
click button "Save & Close"
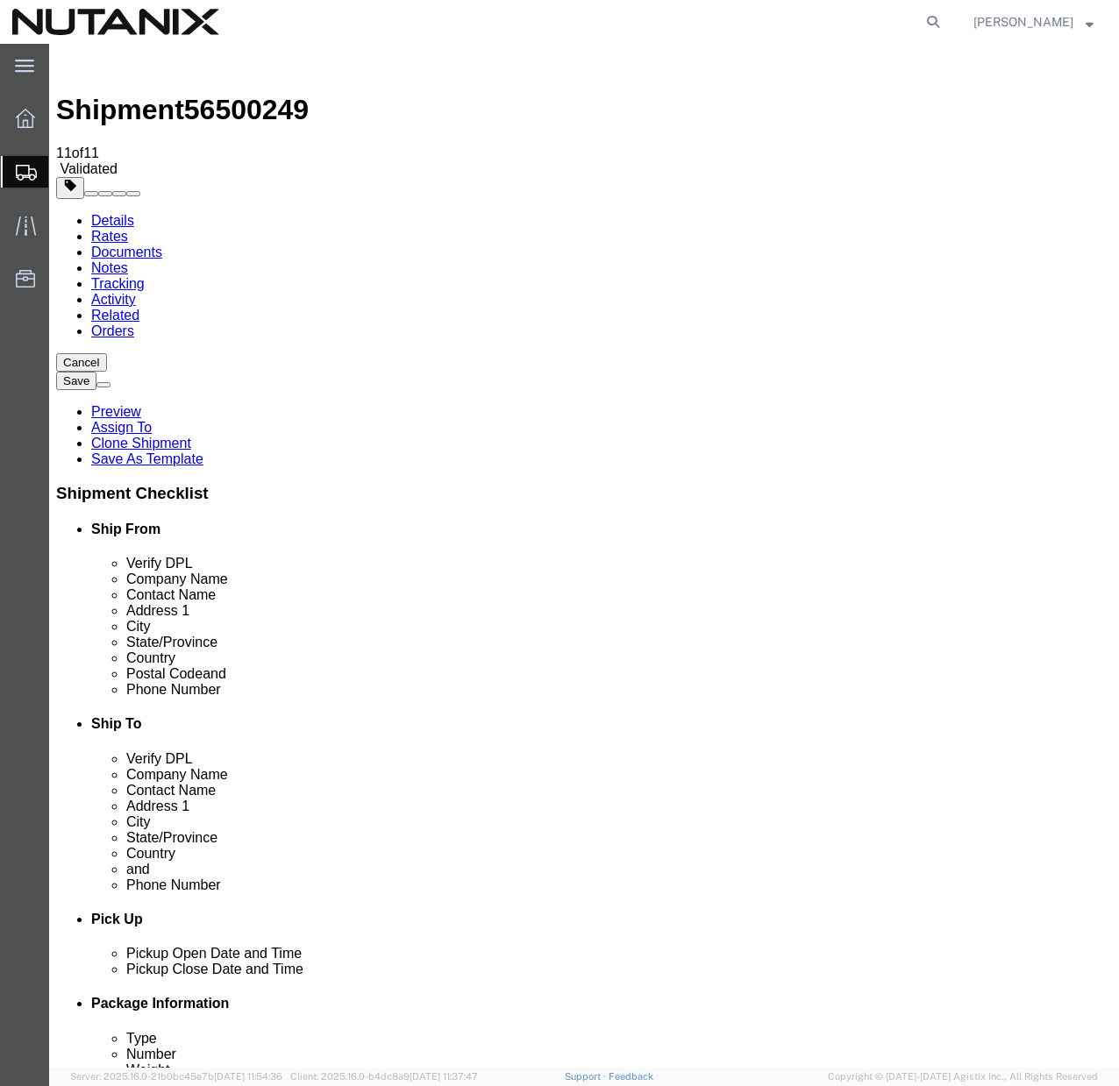
click dd "1.00 Each"
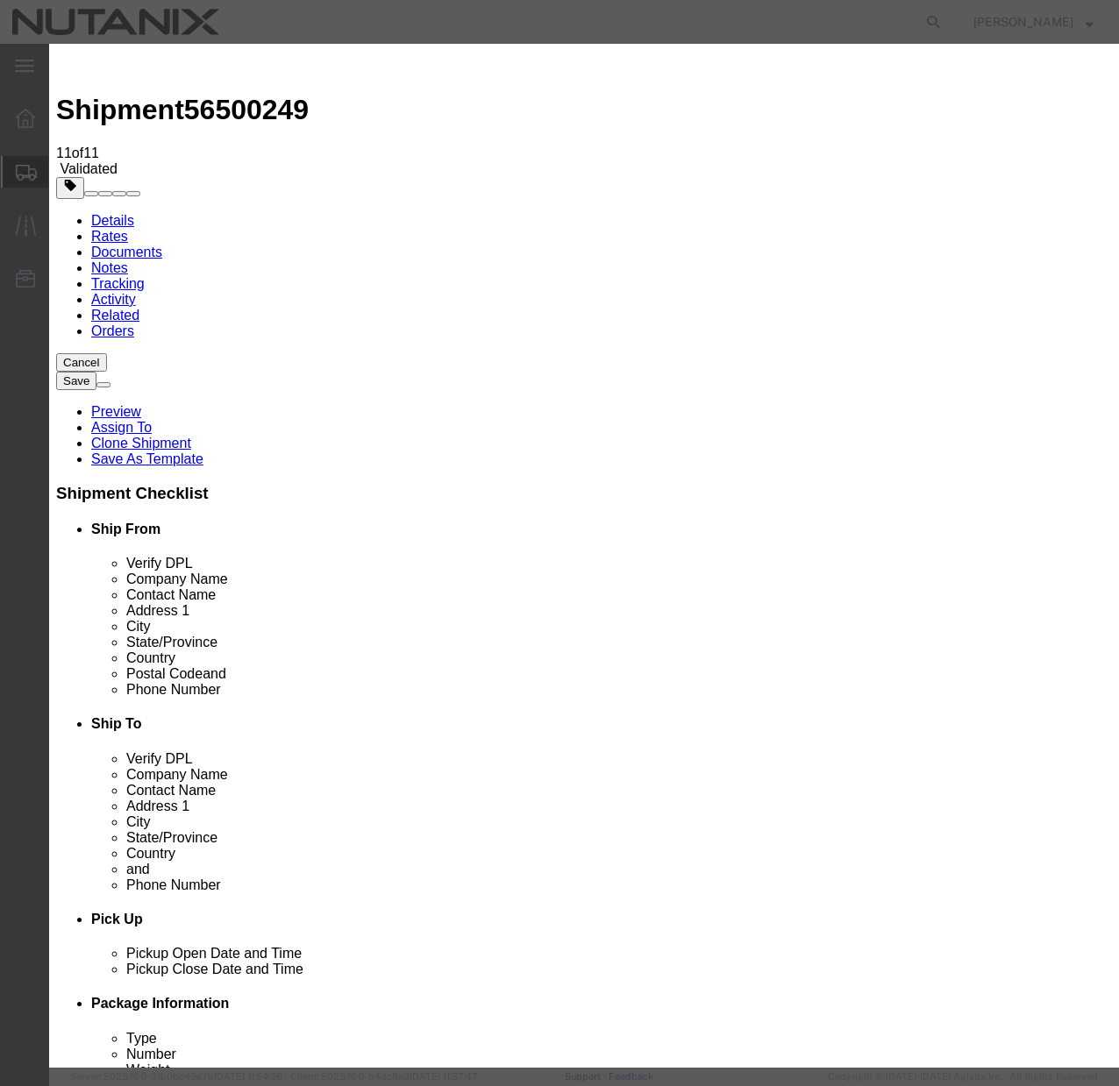
click select "Select 30.2(d)(2) 30.36 30.37(a) 30.37(f) 30.37(g) 30.37(h) 30.37(i) 30.37(j) 3…"
select select "30.37(f)"
click button "Save & Close"
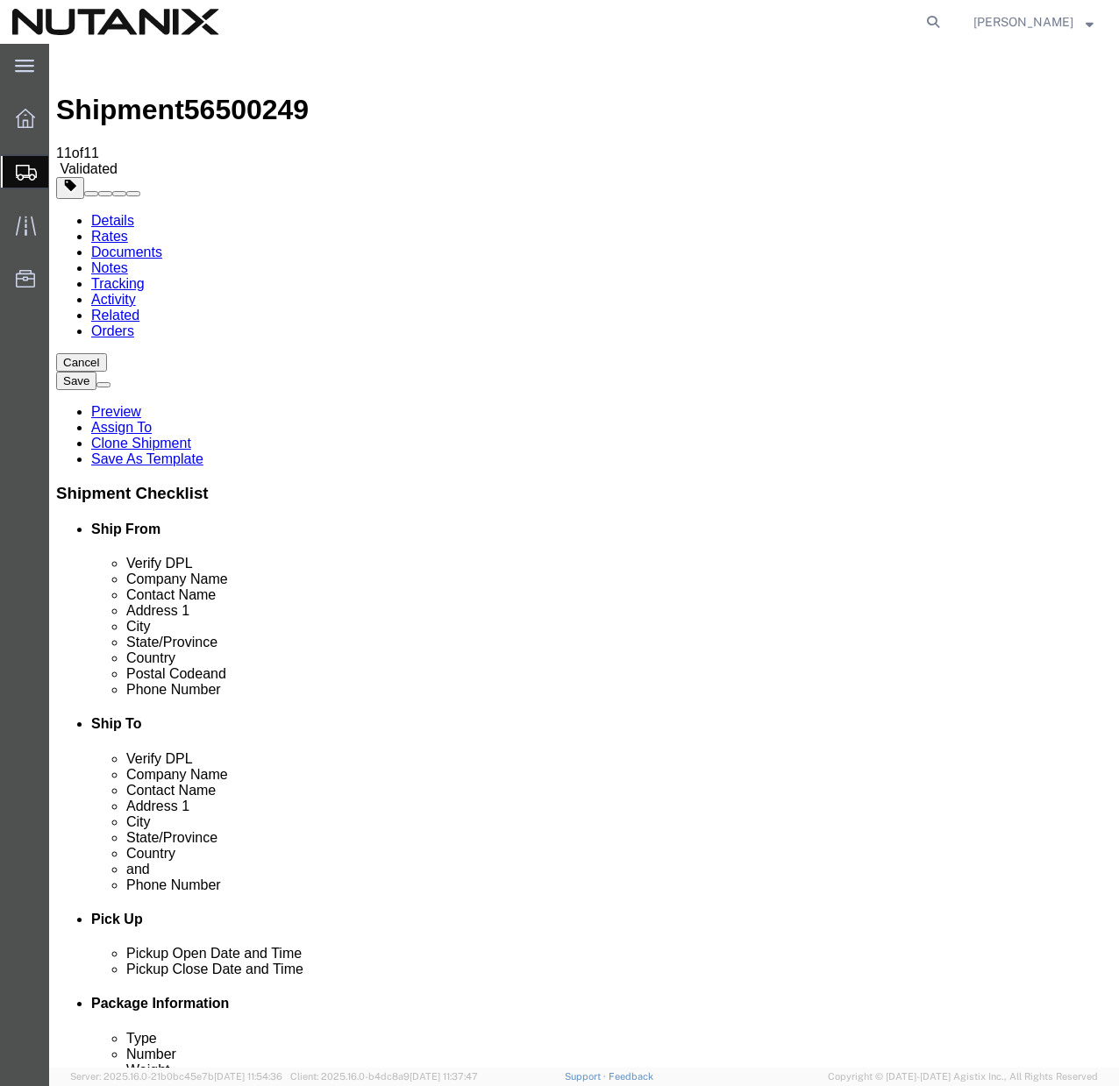
click icon
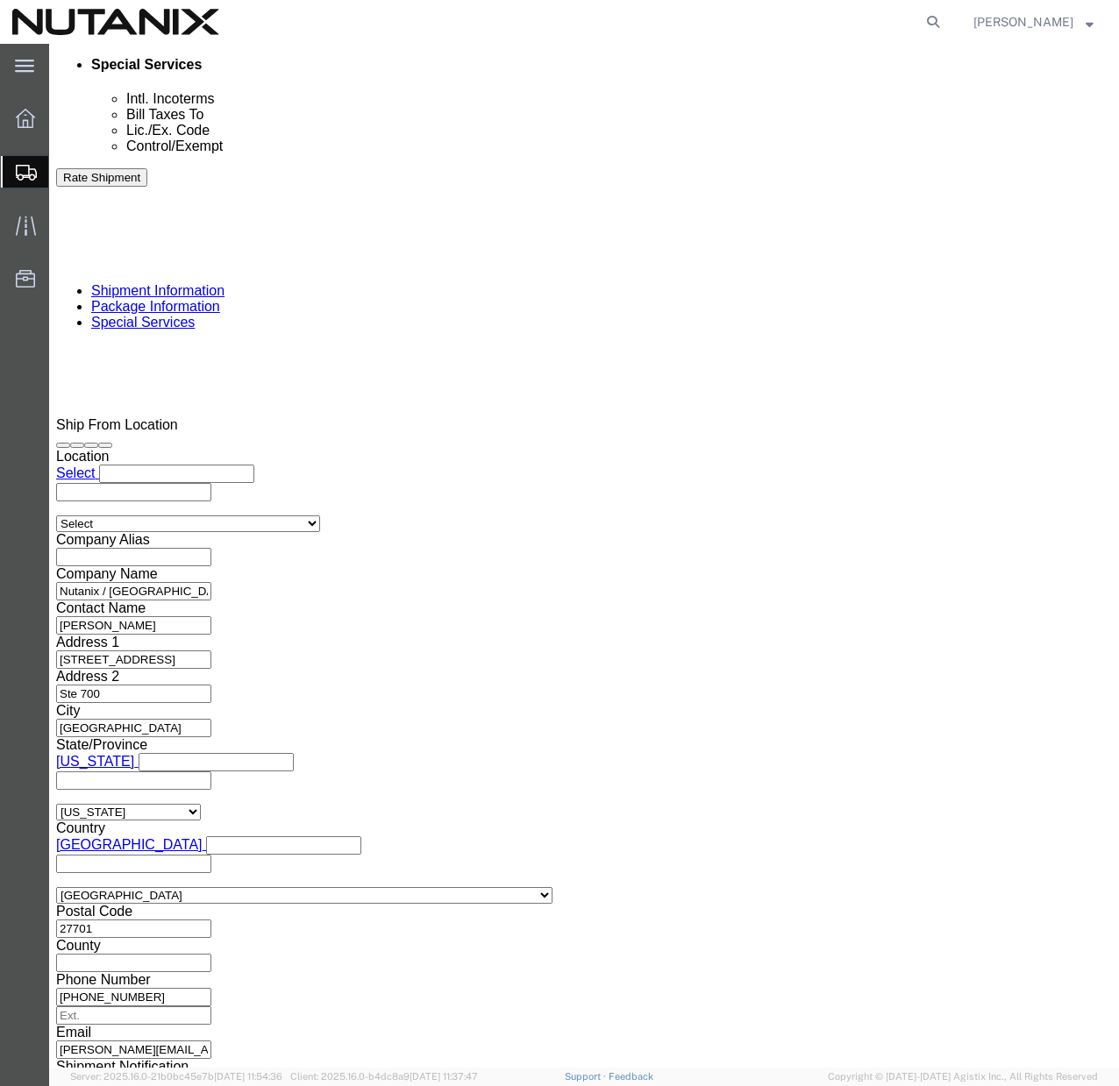
scroll to position [1169, 0]
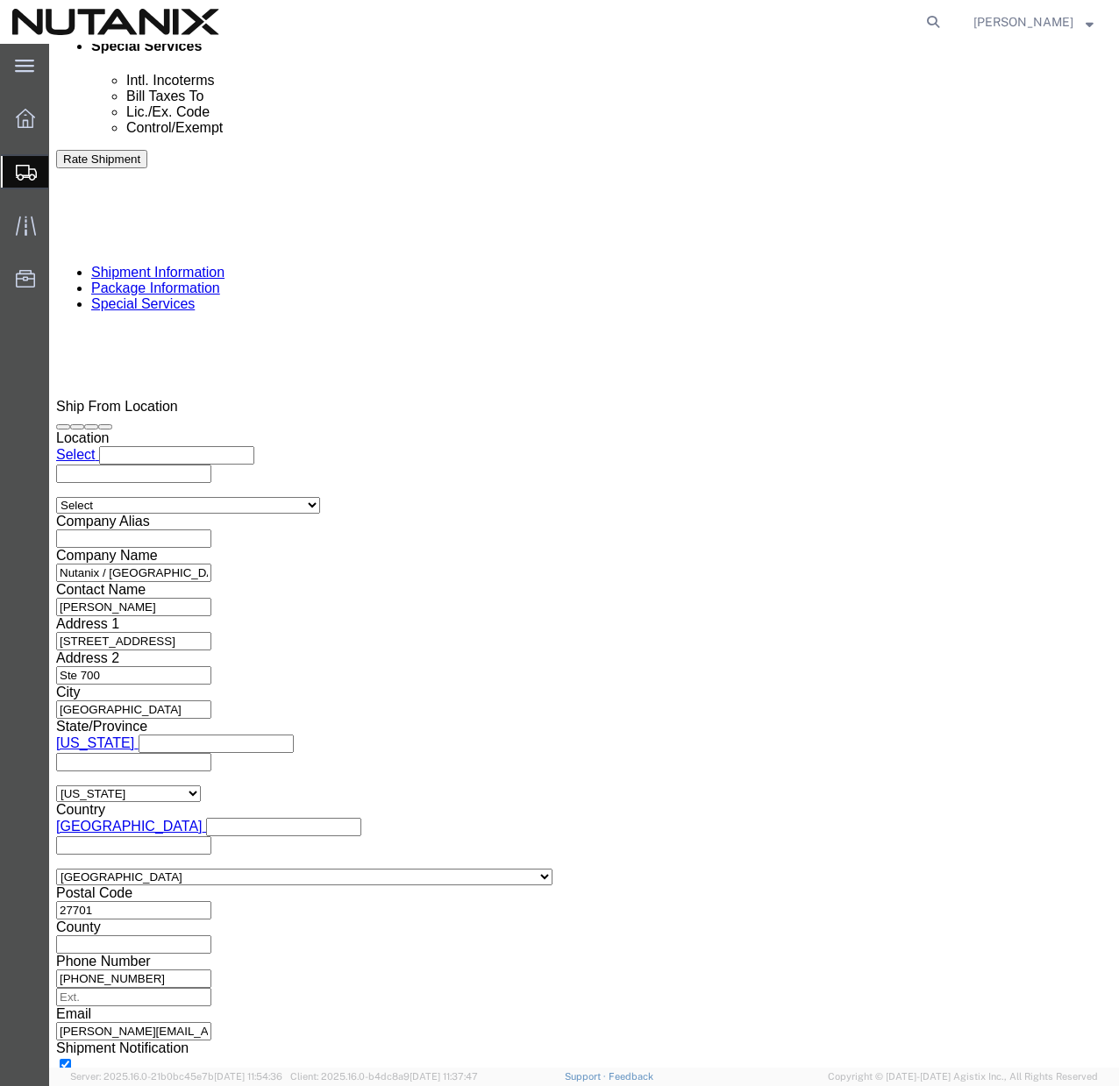
click select "Select 30.2(d)(2) 30.36 30.37(a) 30.37(f) 30.37(g) 30.37(h) 30.37(i) 30.37(j) 3…"
select select "30.37(f)"
click button "Rate Shipment"
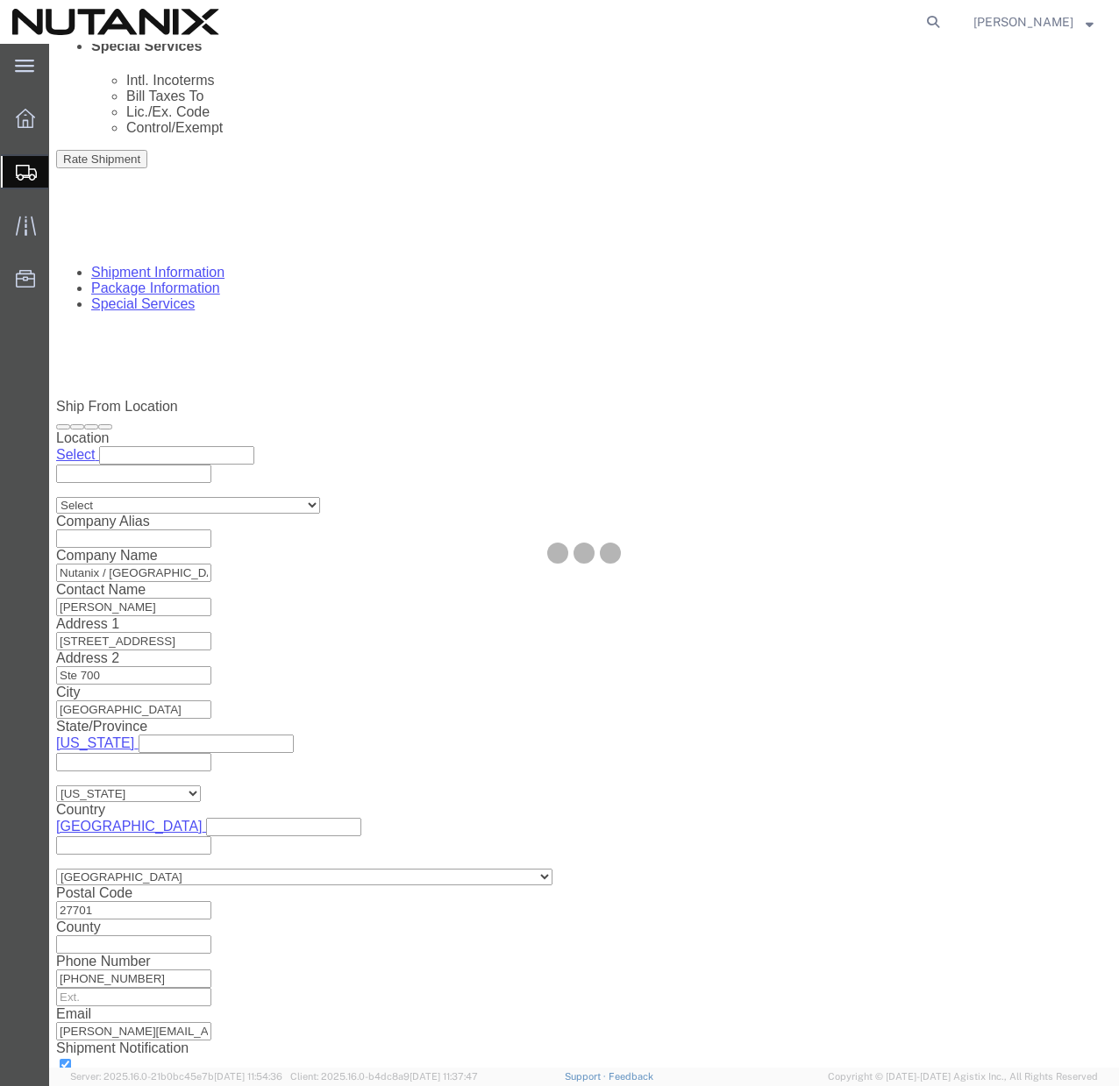
scroll to position [0, 0]
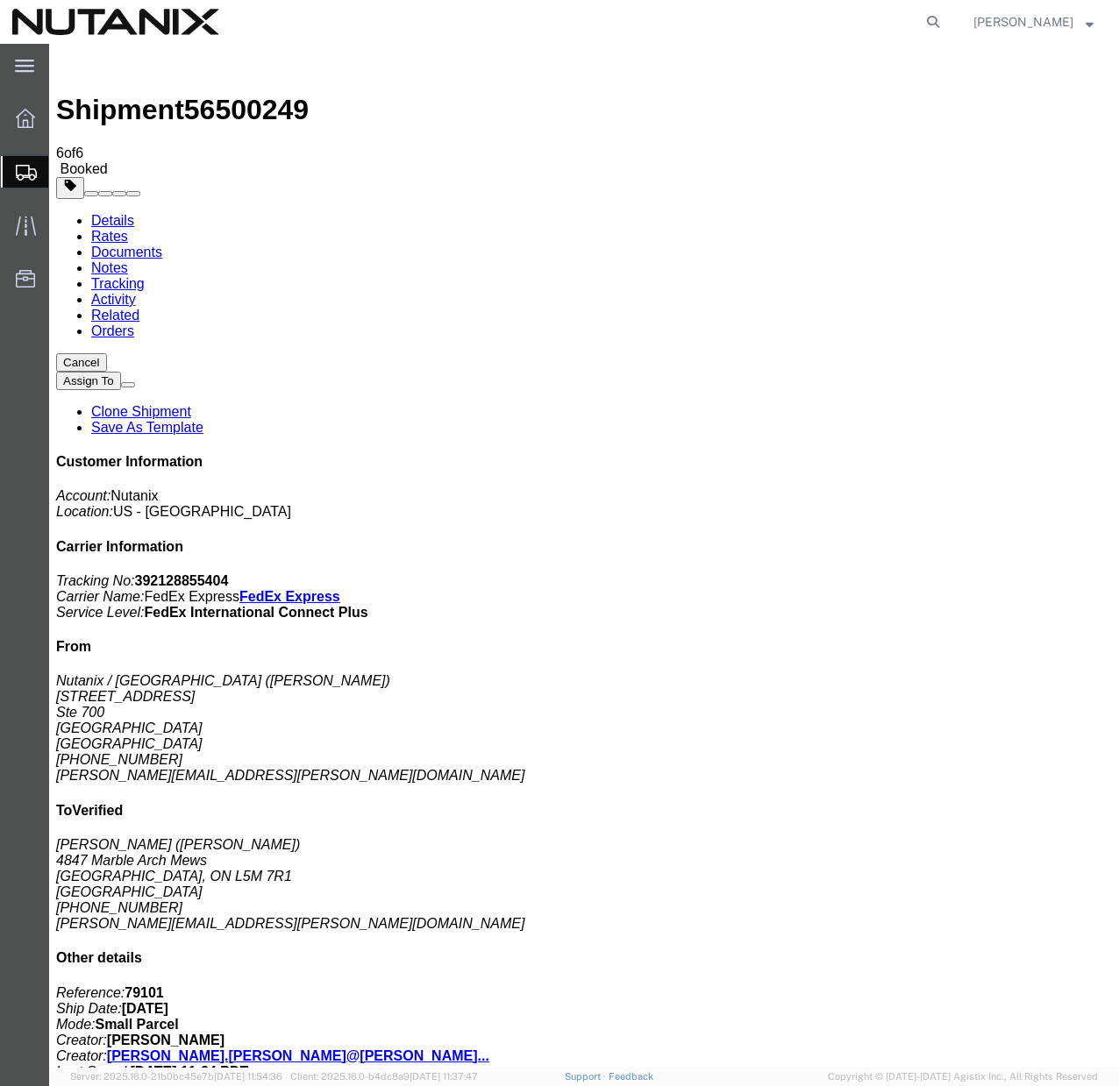
copy td "Tracking No.: 392128855404"
